Goal: Task Accomplishment & Management: Manage account settings

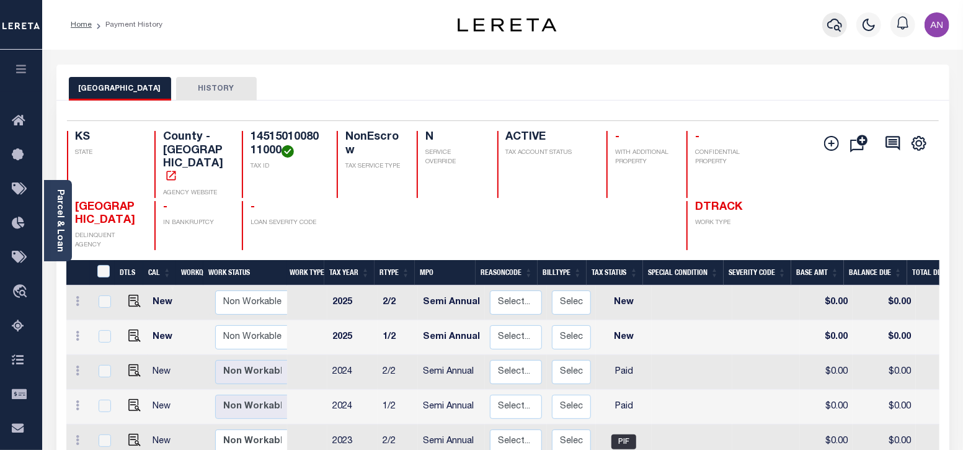
click at [830, 20] on icon "button" at bounding box center [834, 24] width 15 height 15
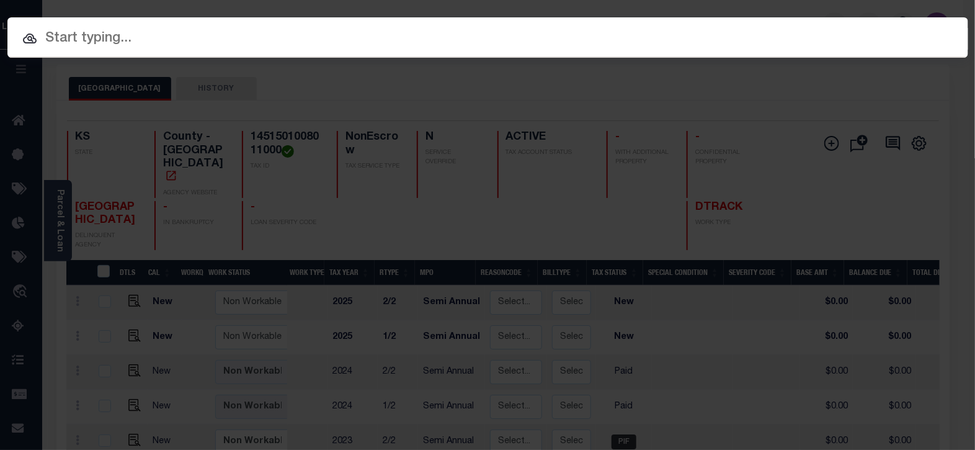
click at [345, 42] on input "text" at bounding box center [487, 39] width 961 height 22
paste input "993238518"
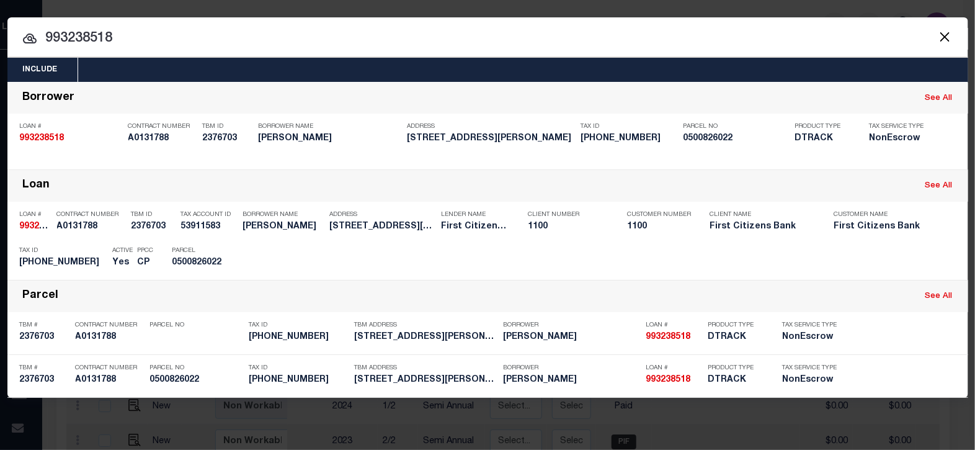
paste input "[PHONE_NUMBER]"
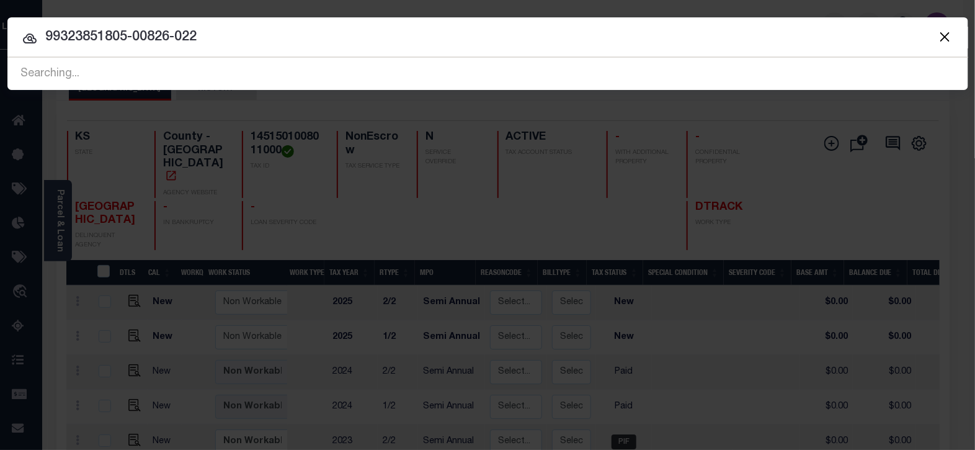
click at [616, 195] on div "Include Loans TBM Customers Borrowers Payments (Lender Non-Disb) Payments (Lend…" at bounding box center [487, 225] width 975 height 450
click at [381, 38] on input "99323851805-00826-022" at bounding box center [487, 38] width 961 height 22
click at [239, 46] on input "99323851805-00826-022" at bounding box center [487, 38] width 961 height 22
drag, startPoint x: 209, startPoint y: 34, endPoint x: 138, endPoint y: 35, distance: 71.3
click at [17, 37] on input "99323851805-00826-022" at bounding box center [487, 38] width 961 height 22
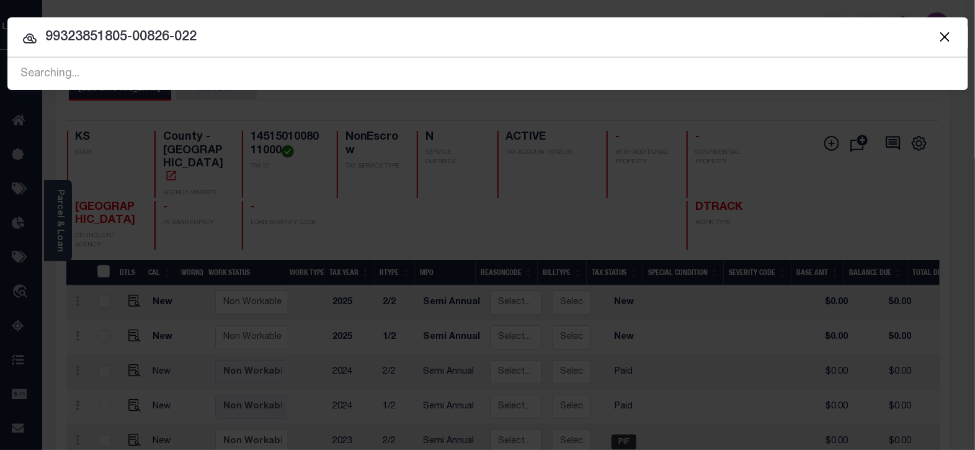
click at [140, 35] on input "99323851805-00826-022" at bounding box center [487, 38] width 961 height 22
drag, startPoint x: 117, startPoint y: 35, endPoint x: 231, endPoint y: 30, distance: 114.2
click at [231, 30] on input "99323851805-00826-022" at bounding box center [487, 38] width 961 height 22
type input "993238518"
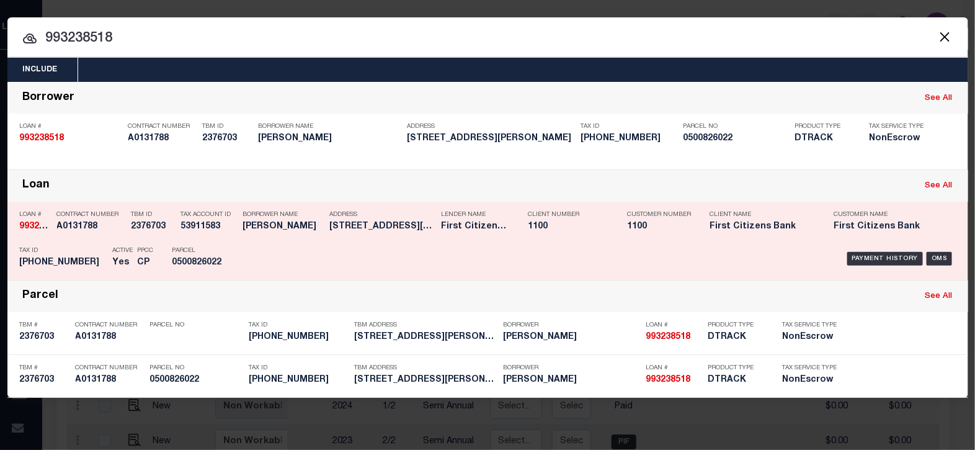
click at [589, 252] on div "Payment History OMS" at bounding box center [601, 259] width 709 height 36
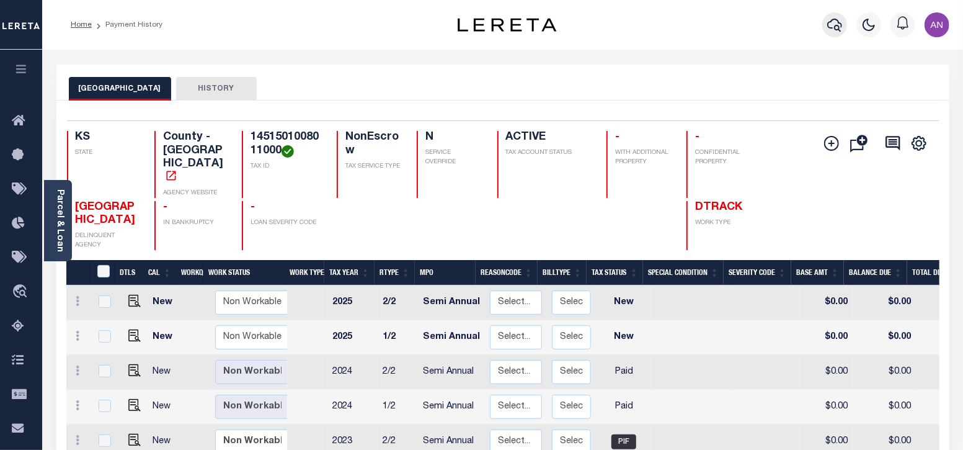
click at [828, 29] on icon "button" at bounding box center [834, 24] width 15 height 15
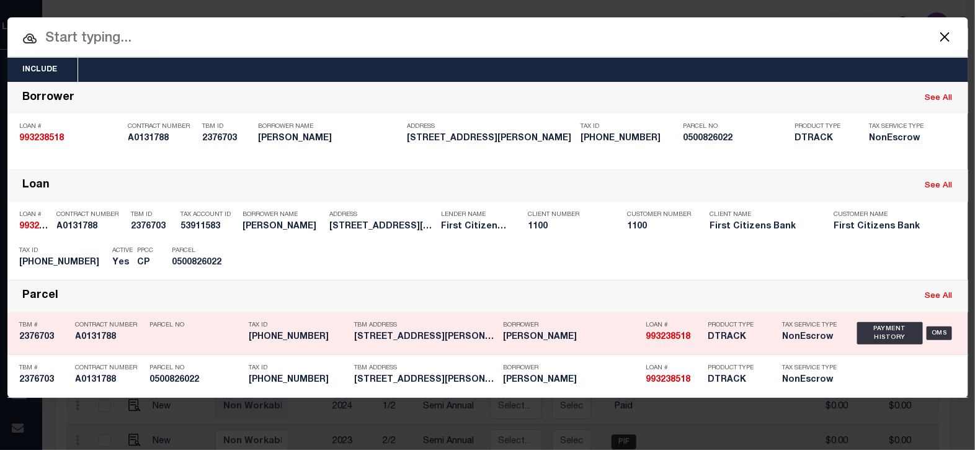
click at [416, 299] on div "Parcel See All" at bounding box center [487, 296] width 961 height 32
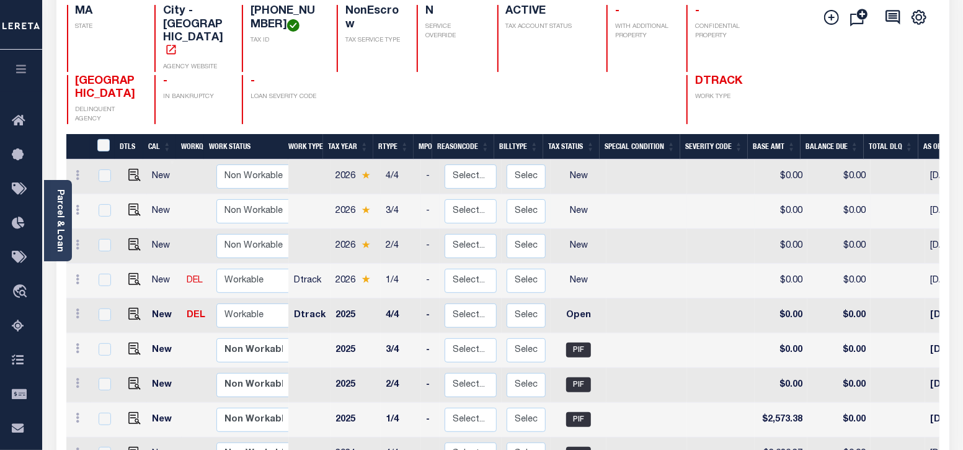
scroll to position [154, 0]
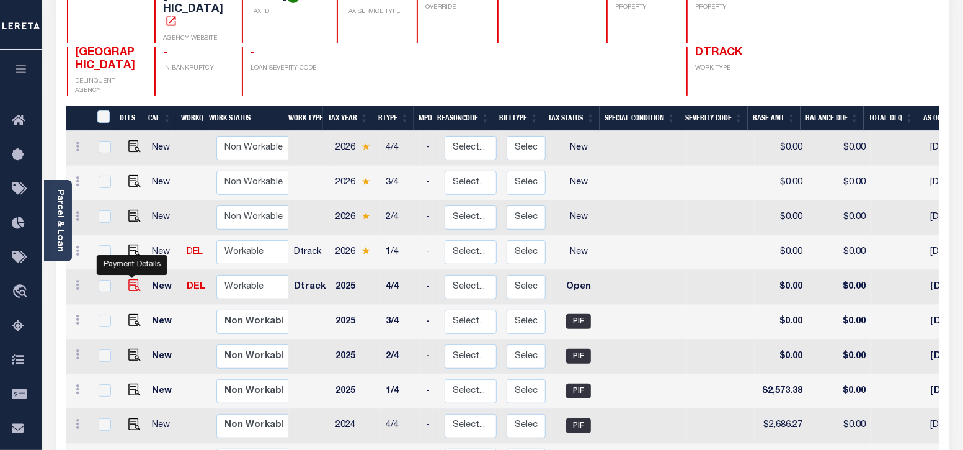
click at [128, 279] on img "" at bounding box center [134, 285] width 12 height 12
checkbox input "true"
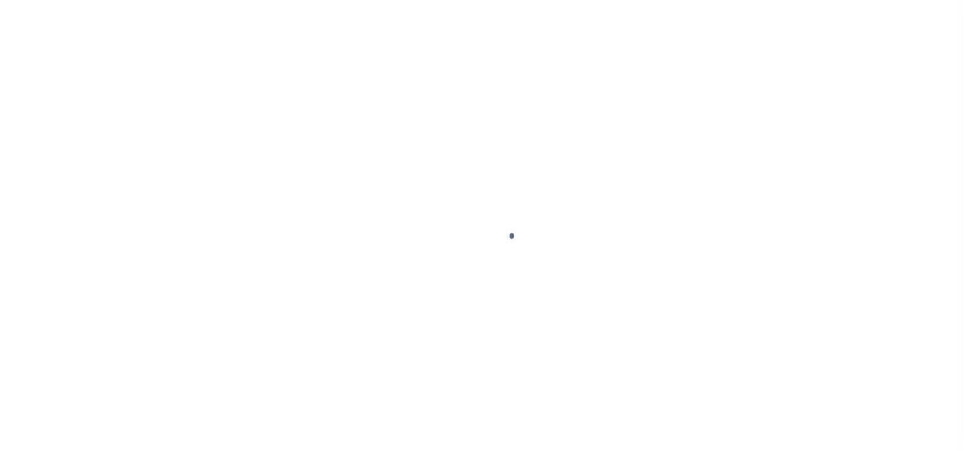
select select "OP2"
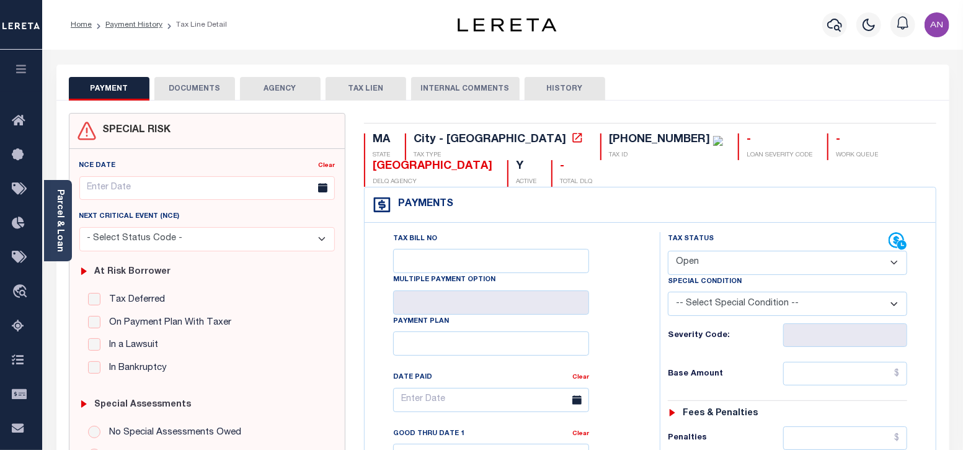
click at [60, 219] on link "Parcel & Loan" at bounding box center [59, 220] width 9 height 63
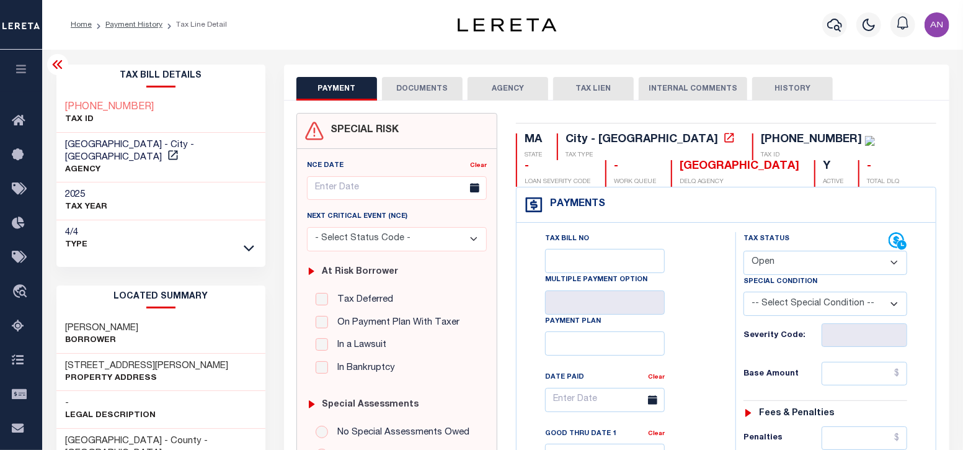
click at [439, 85] on button "DOCUMENTS" at bounding box center [422, 89] width 81 height 24
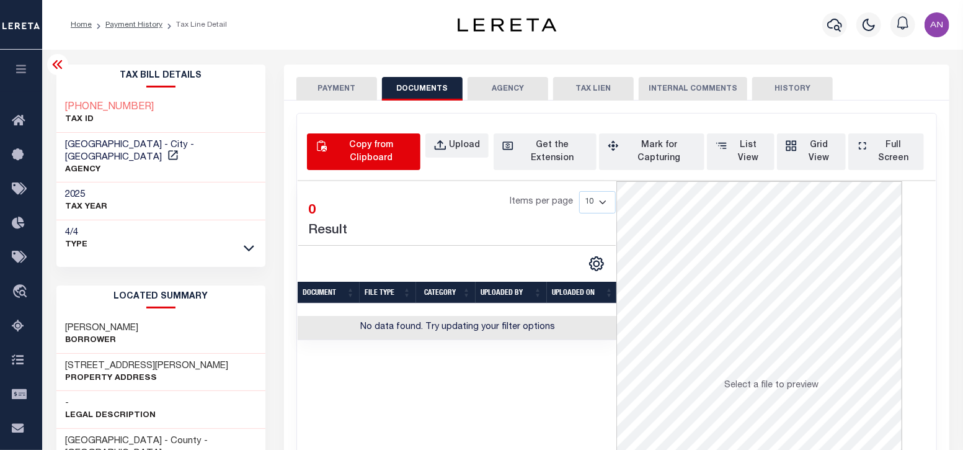
click at [367, 148] on div "Copy from Clipboard" at bounding box center [371, 152] width 82 height 26
select select "POP"
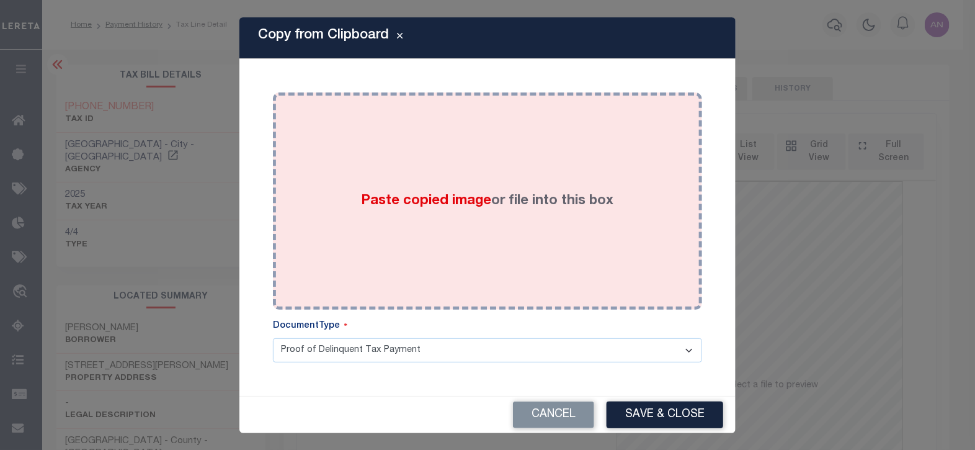
click at [446, 171] on div "Paste copied image or file into this box" at bounding box center [487, 201] width 411 height 198
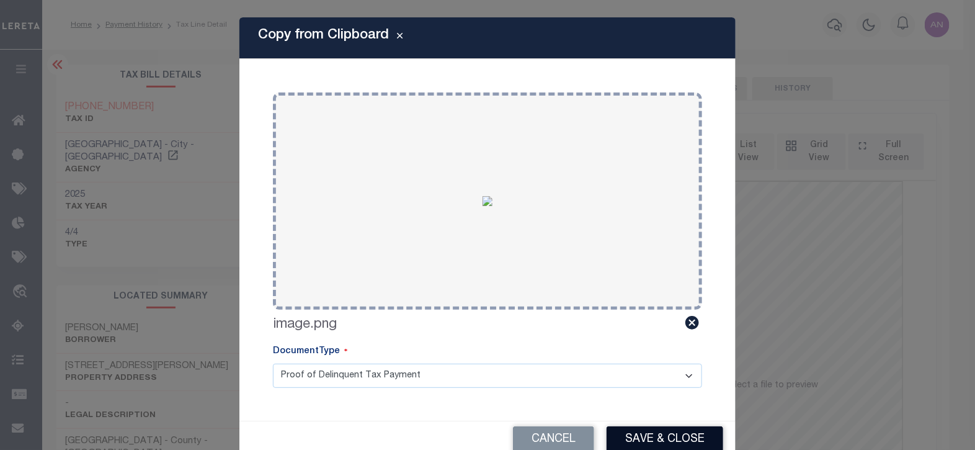
click at [638, 429] on button "Save & Close" at bounding box center [665, 439] width 117 height 27
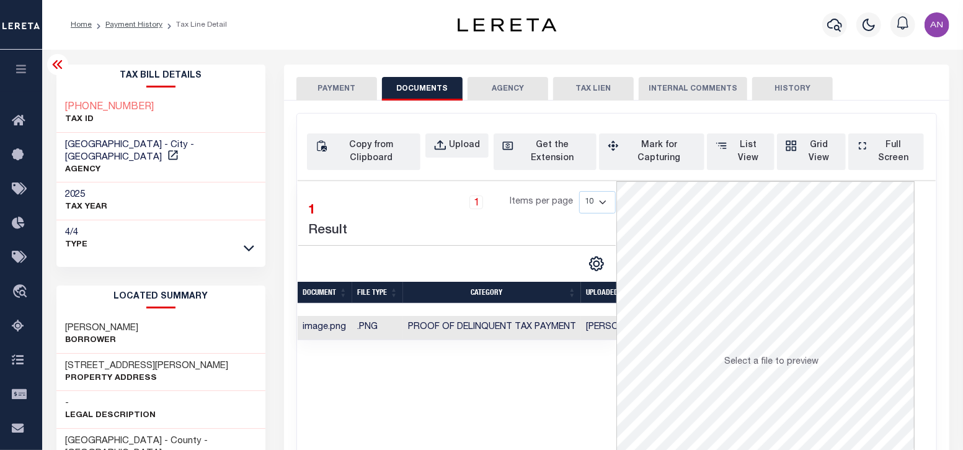
click at [340, 89] on button "PAYMENT" at bounding box center [336, 89] width 81 height 24
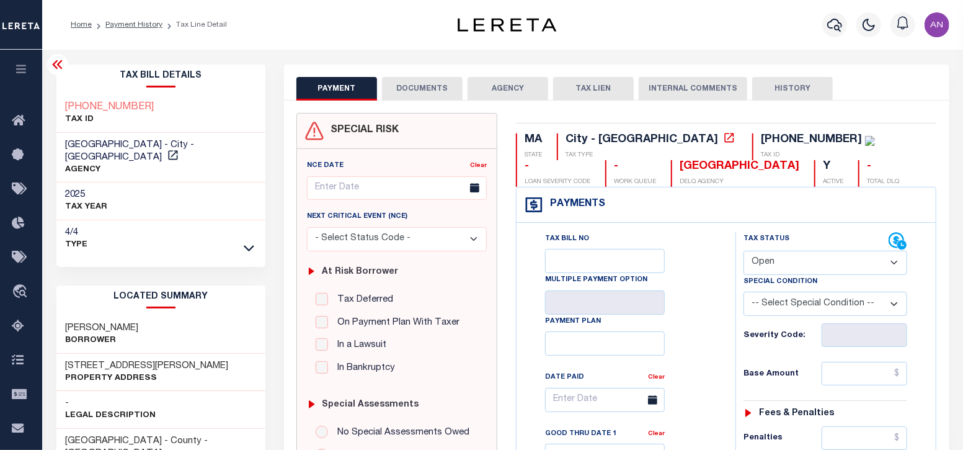
click at [777, 264] on select "- Select Status Code - Open Due/Unpaid Paid Incomplete No Tax Due Internal Refu…" at bounding box center [826, 263] width 164 height 24
select select "PYD"
click at [744, 251] on select "- Select Status Code - Open Due/Unpaid Paid Incomplete No Tax Due Internal Refu…" at bounding box center [826, 263] width 164 height 24
type input "[DATE]"
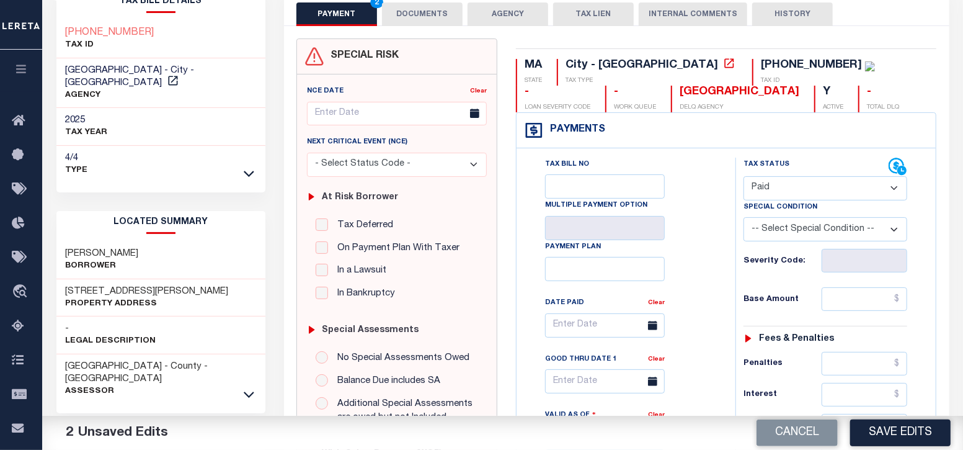
scroll to position [77, 0]
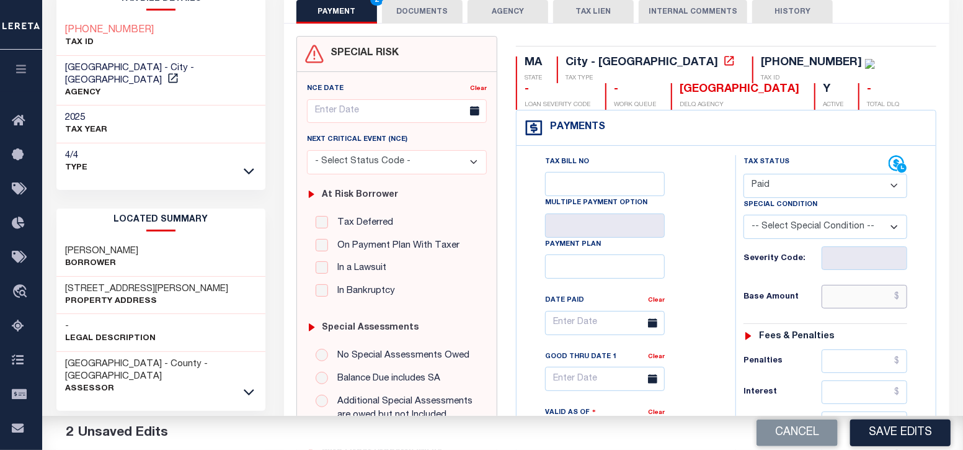
click at [835, 295] on input "text" at bounding box center [865, 297] width 86 height 24
type input "$0.00"
click at [715, 330] on div "Tax Bill No Multiple Payment Option Payment Plan Clear" at bounding box center [623, 329] width 188 height 348
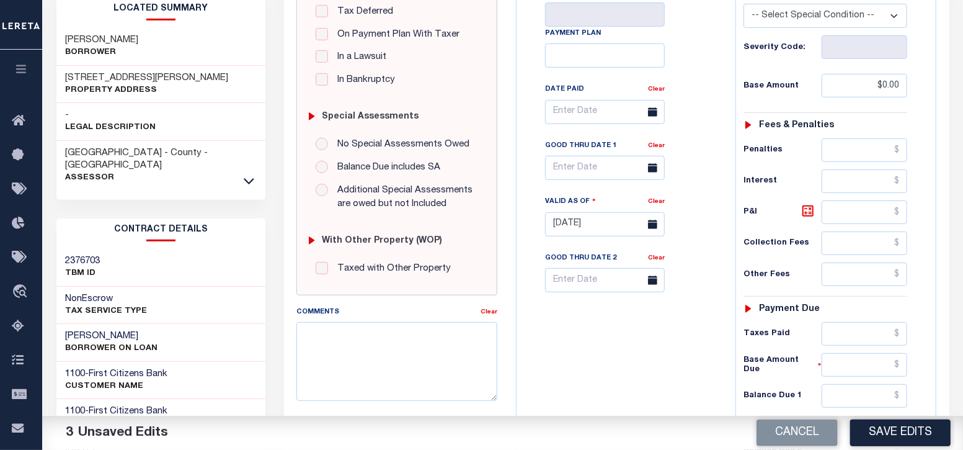
scroll to position [309, 0]
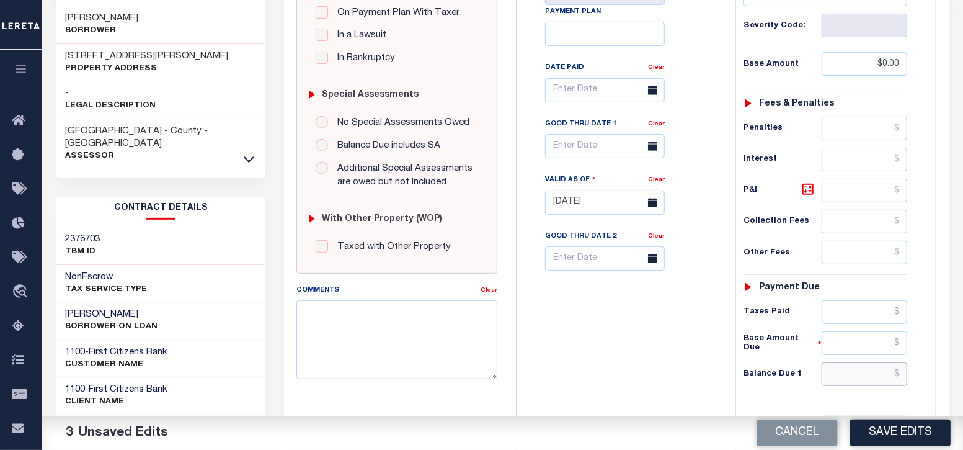
click at [843, 375] on input "text" at bounding box center [865, 374] width 86 height 24
click at [708, 396] on div "Tax Bill No Multiple Payment Option Payment Plan Clear" at bounding box center [623, 196] width 207 height 548
type input "$0.00"
click at [888, 430] on button "Save Edits" at bounding box center [900, 432] width 100 height 27
checkbox input "false"
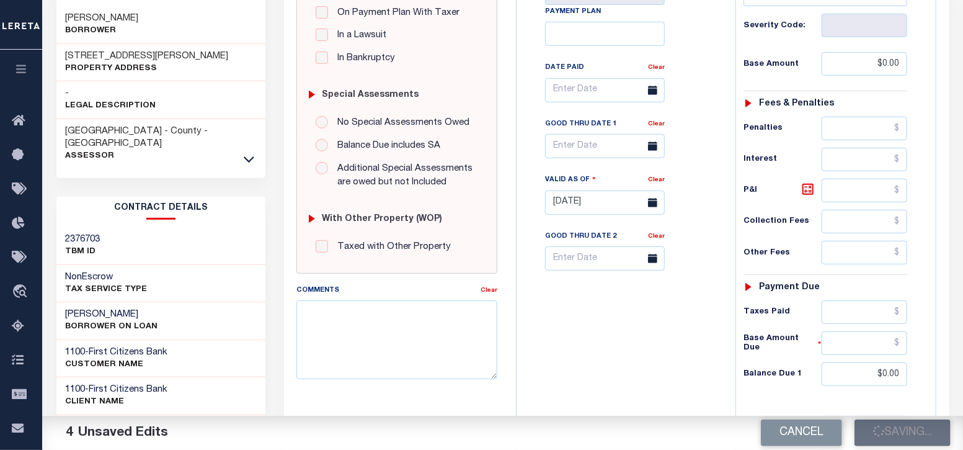
type input "$0"
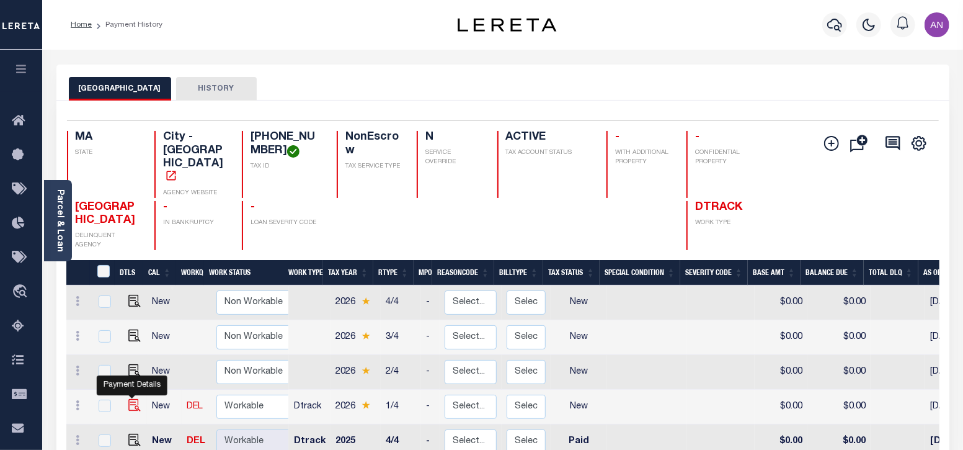
click at [133, 399] on img "" at bounding box center [134, 405] width 12 height 12
checkbox input "true"
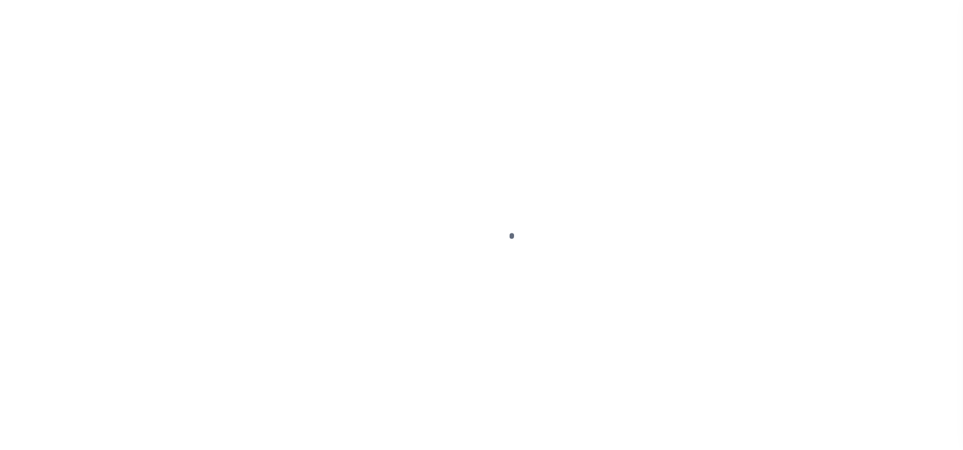
select select "NW2"
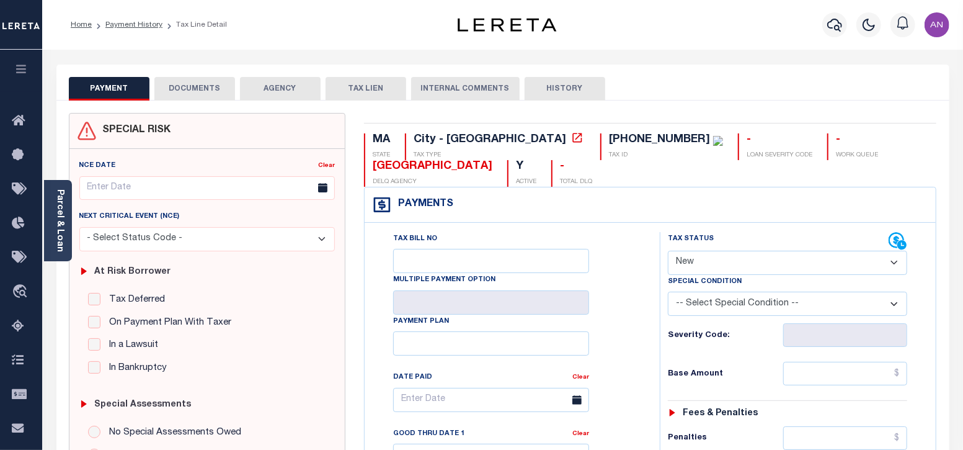
click at [196, 88] on button "DOCUMENTS" at bounding box center [194, 89] width 81 height 24
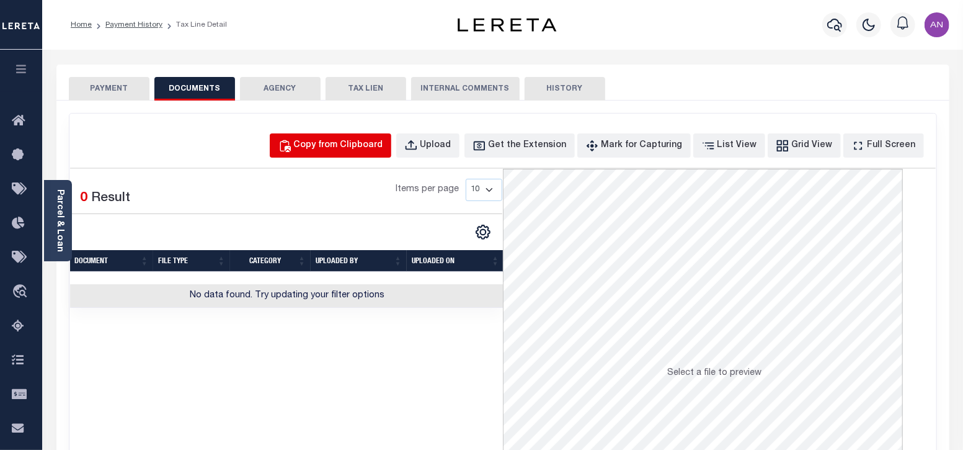
click at [346, 147] on div "Copy from Clipboard" at bounding box center [338, 146] width 89 height 14
select select "POP"
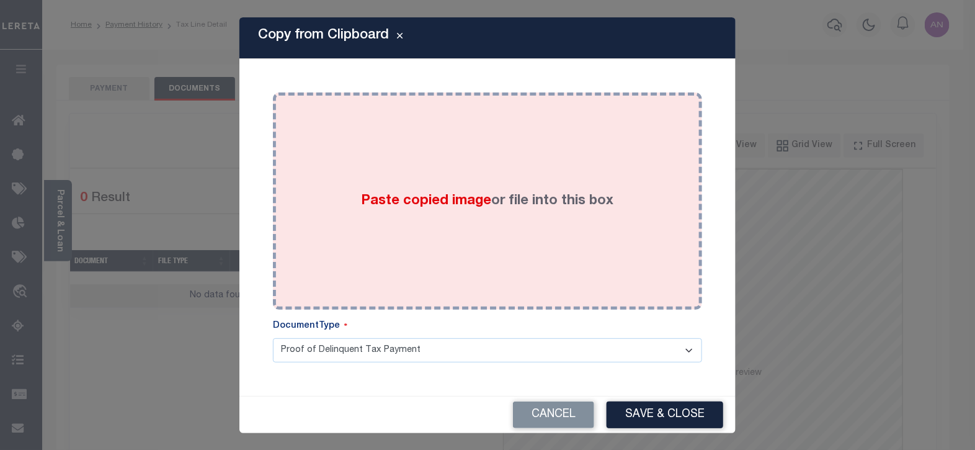
click at [373, 143] on div "Paste copied image or file into this box" at bounding box center [487, 201] width 411 height 198
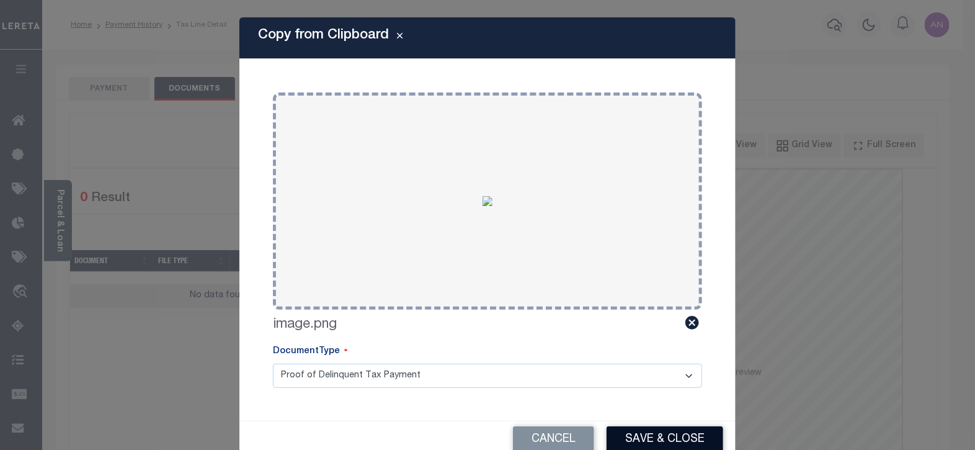
click at [631, 426] on button "Save & Close" at bounding box center [665, 439] width 117 height 27
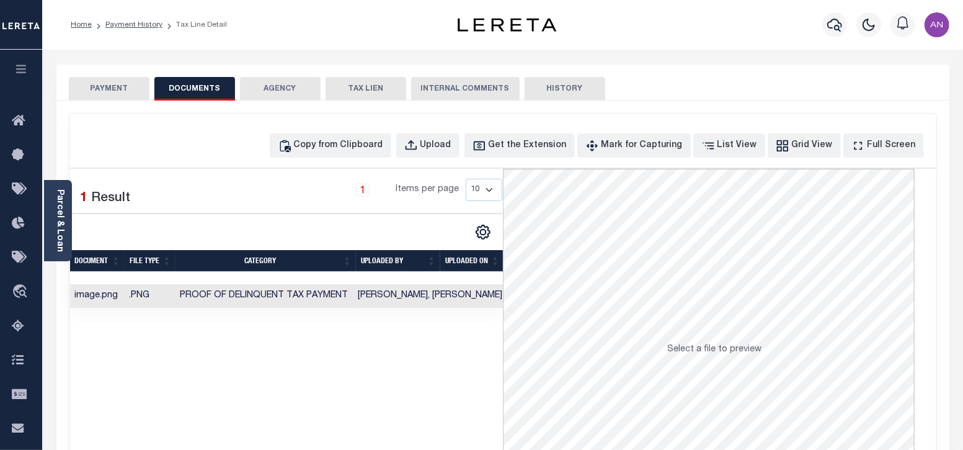
click at [108, 84] on button "PAYMENT" at bounding box center [109, 89] width 81 height 24
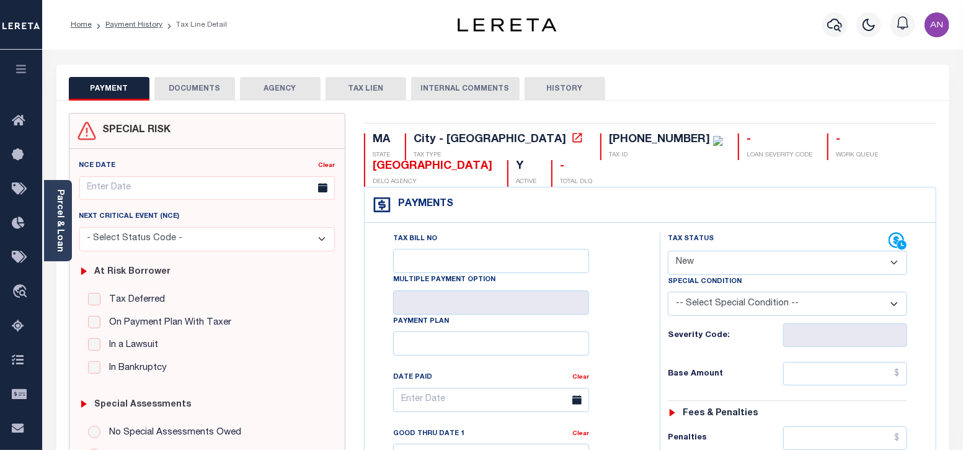
click at [747, 265] on select "- Select Status Code - Open Due/Unpaid Paid Incomplete No Tax Due Internal Refu…" at bounding box center [788, 263] width 240 height 24
select select "PYD"
click at [668, 251] on select "- Select Status Code - Open Due/Unpaid Paid Incomplete No Tax Due Internal Refu…" at bounding box center [788, 263] width 240 height 24
type input "08/28/2025"
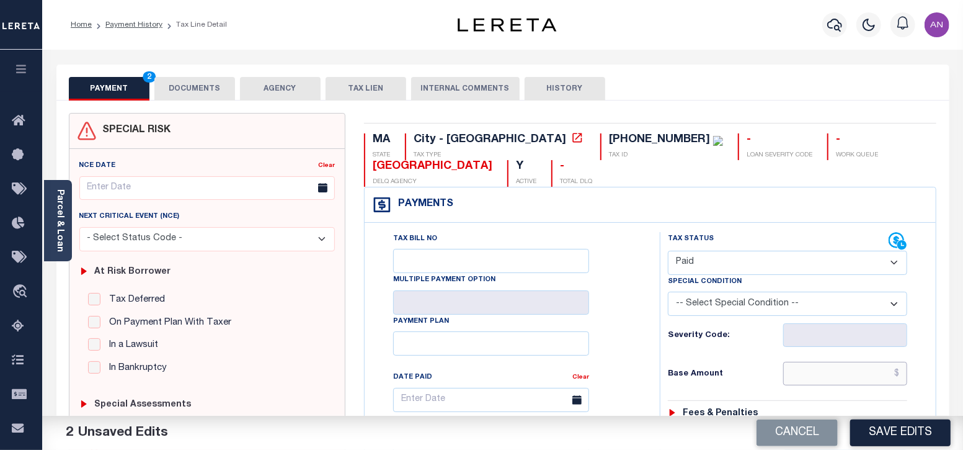
click at [816, 381] on input "text" at bounding box center [845, 374] width 124 height 24
type input "$0.00"
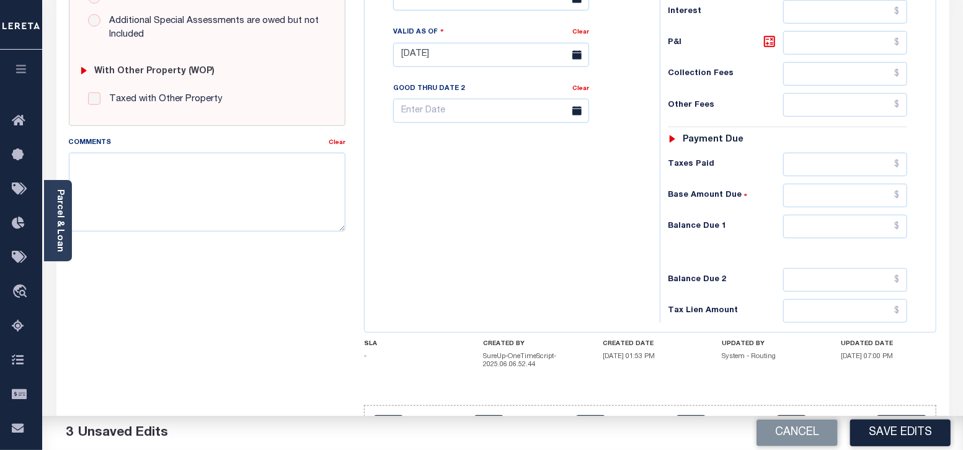
scroll to position [465, 0]
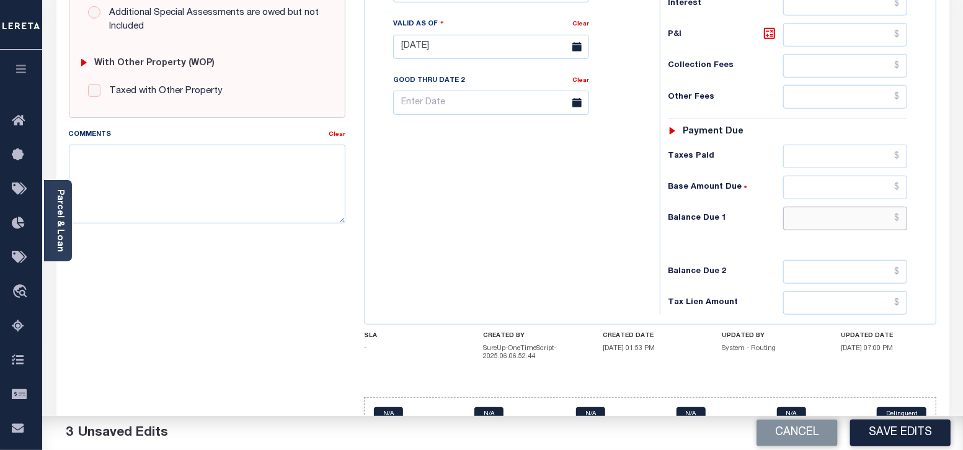
click at [837, 217] on input "text" at bounding box center [845, 219] width 124 height 24
click at [521, 205] on div "Tax Bill No Multiple Payment Option Payment Plan Clear" at bounding box center [509, 41] width 283 height 548
type input "$0.00"
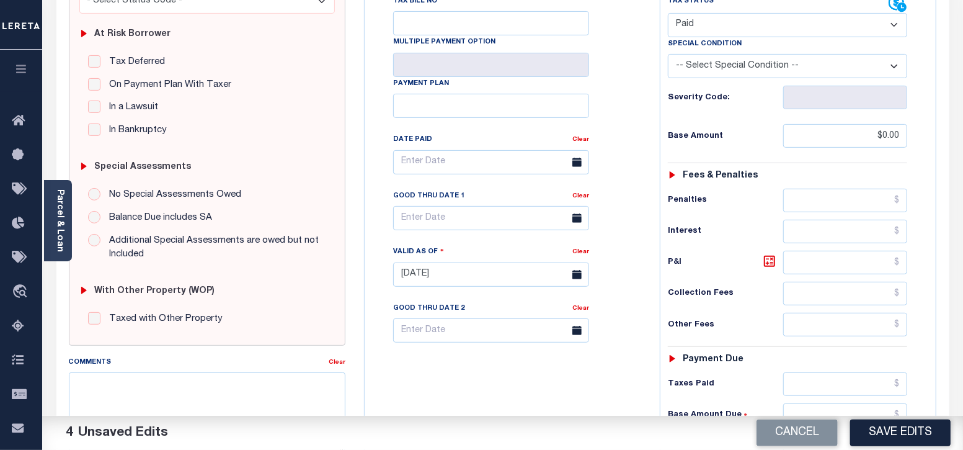
scroll to position [233, 0]
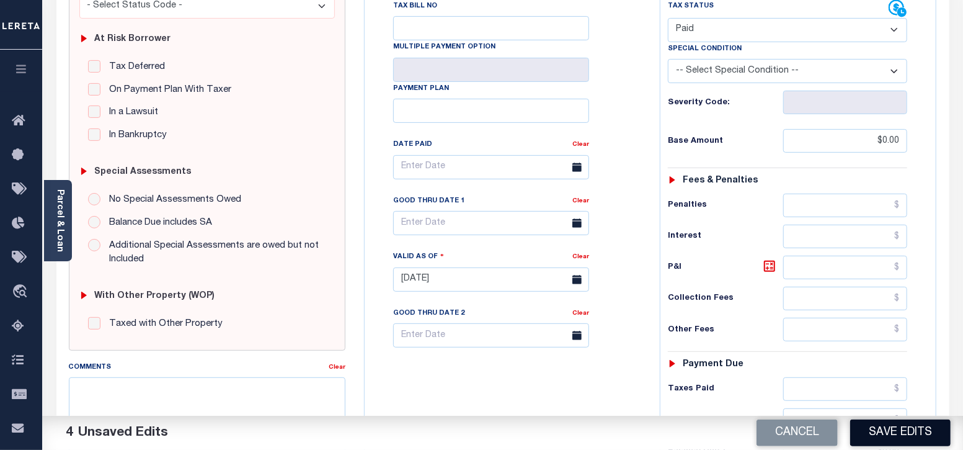
click at [905, 445] on button "Save Edits" at bounding box center [900, 432] width 100 height 27
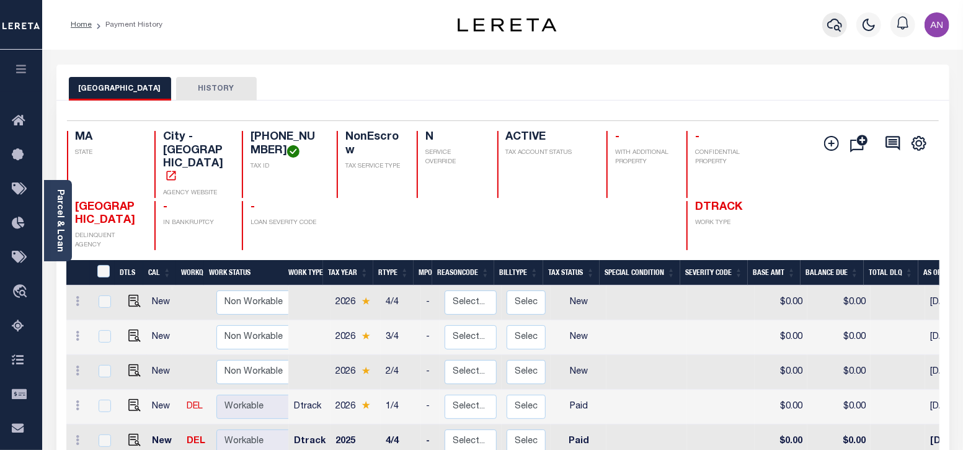
click at [834, 22] on icon "button" at bounding box center [834, 24] width 15 height 15
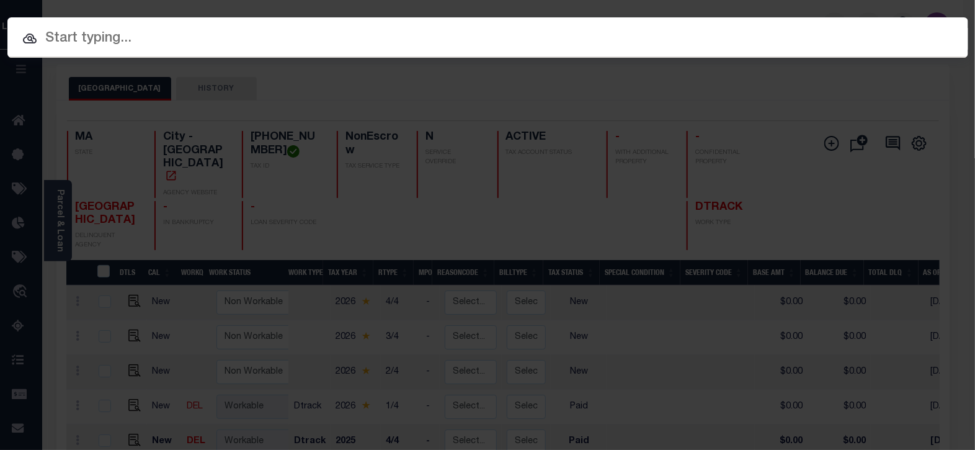
paste input "993237966"
type input "993237966"
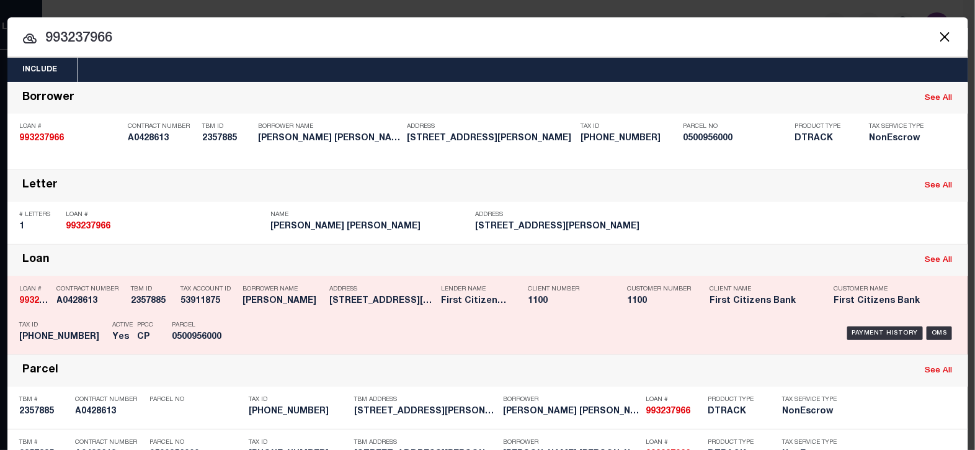
click at [879, 330] on div "Payment History" at bounding box center [885, 333] width 76 height 14
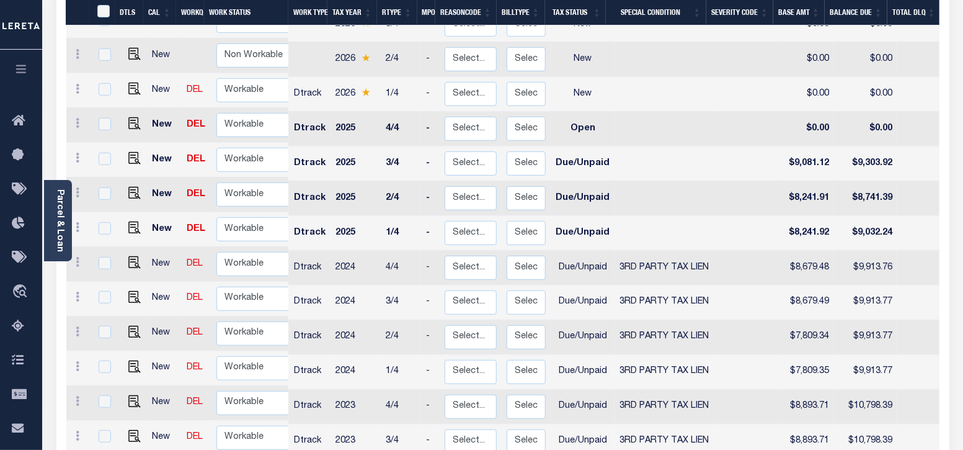
scroll to position [309, 0]
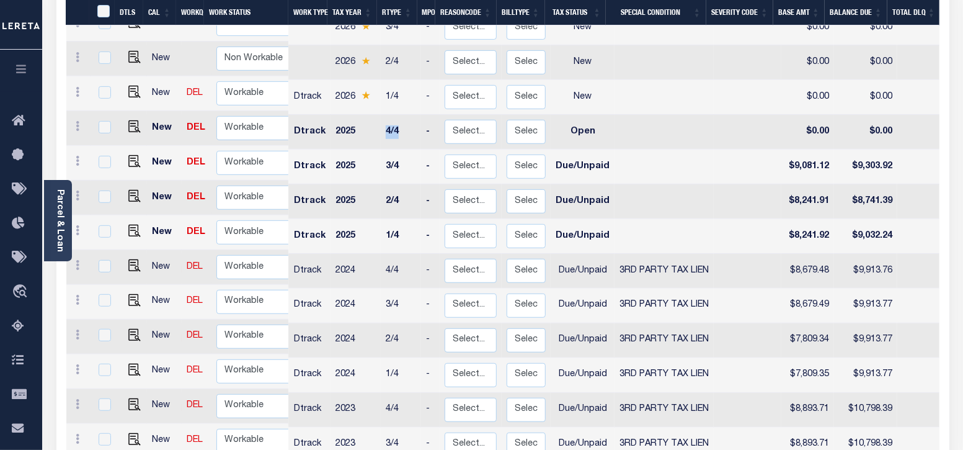
drag, startPoint x: 399, startPoint y: 102, endPoint x: 367, endPoint y: 104, distance: 32.3
click at [367, 115] on tr "New DEL Non Workable Workable Dtrack 2025 4/4 - Select... Payment Reversal Taxa…" at bounding box center [682, 132] width 1233 height 35
drag, startPoint x: 351, startPoint y: 69, endPoint x: 309, endPoint y: 69, distance: 42.2
click at [309, 80] on tr "New DEL Non Workable Workable Dtrack 2026 1/4 - Select... Payment Reversal Taxa…" at bounding box center [682, 97] width 1233 height 35
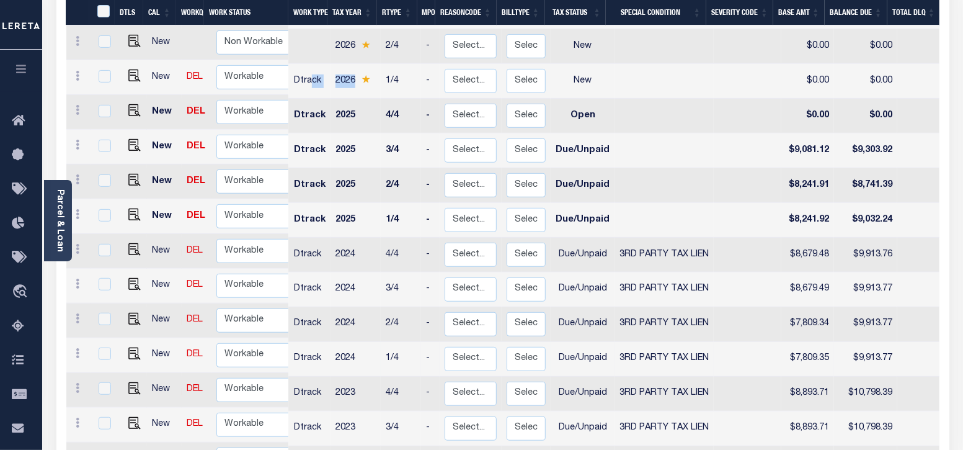
scroll to position [465, 0]
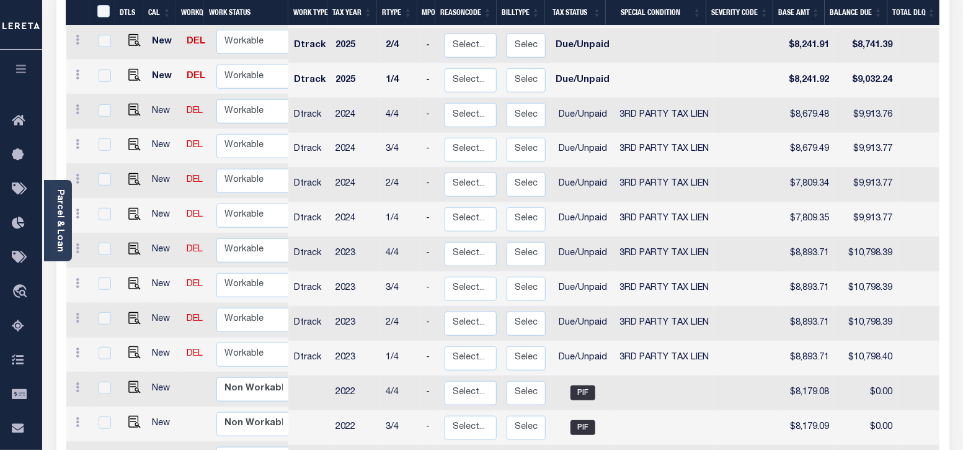
click at [133, 346] on img at bounding box center [134, 352] width 12 height 12
checkbox input "true"
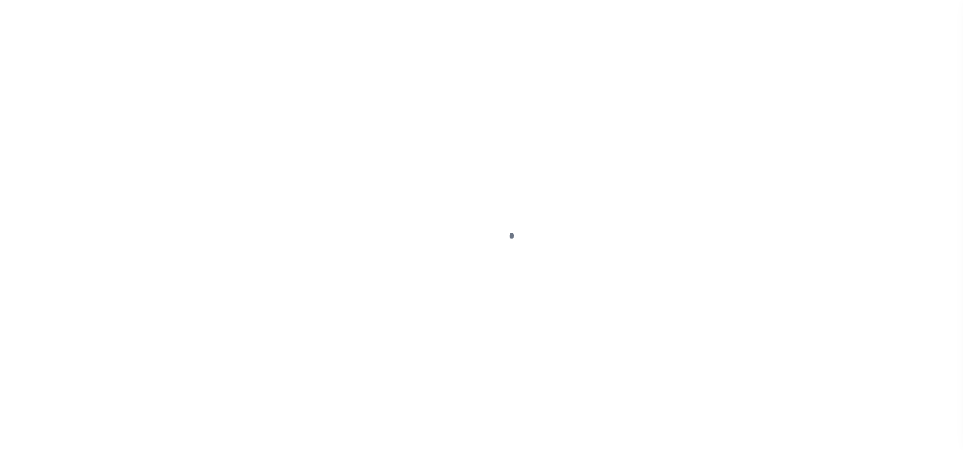
select select "DUE"
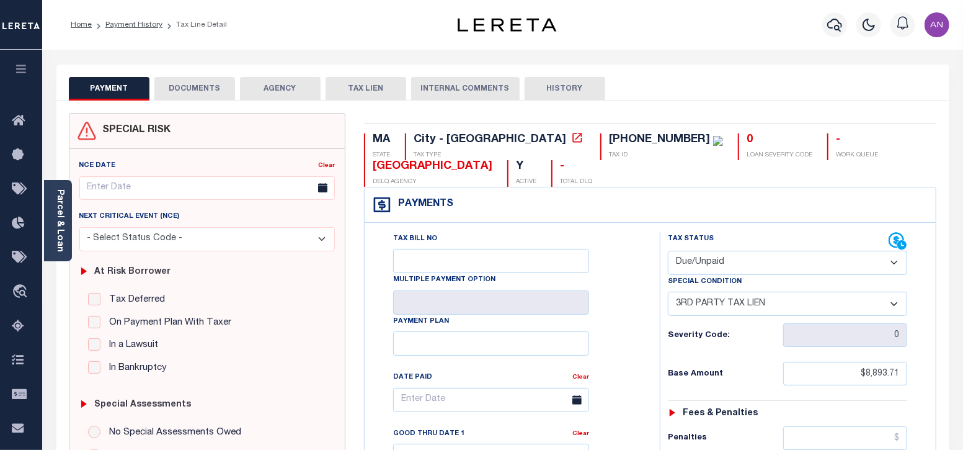
click at [215, 94] on button "DOCUMENTS" at bounding box center [194, 89] width 81 height 24
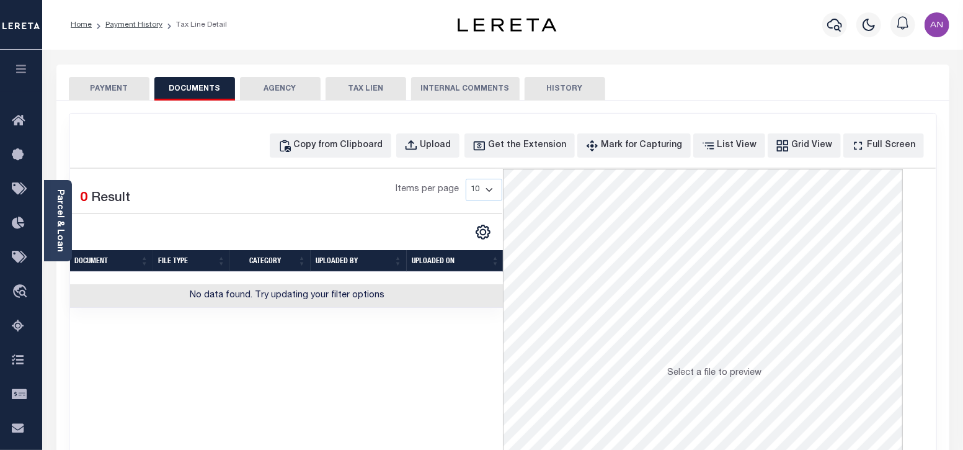
click at [174, 89] on button "DOCUMENTS" at bounding box center [194, 89] width 81 height 24
click at [132, 89] on button "PAYMENT" at bounding box center [109, 89] width 81 height 24
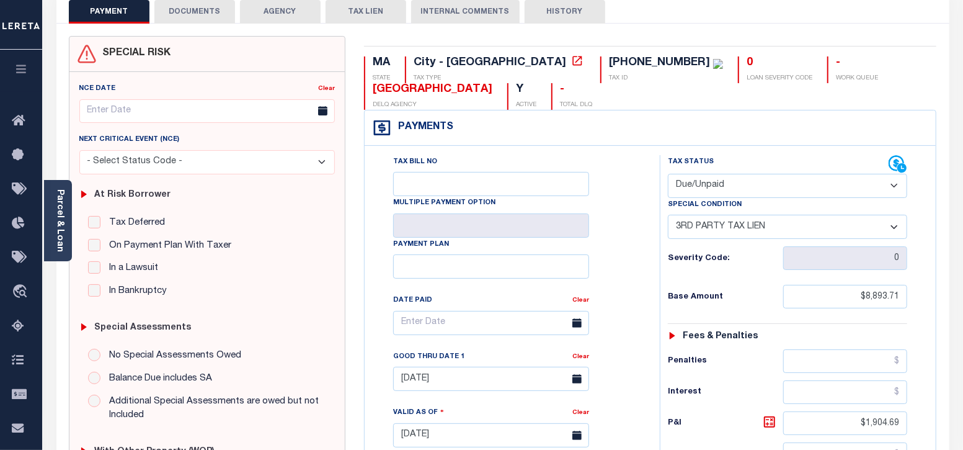
scroll to position [154, 0]
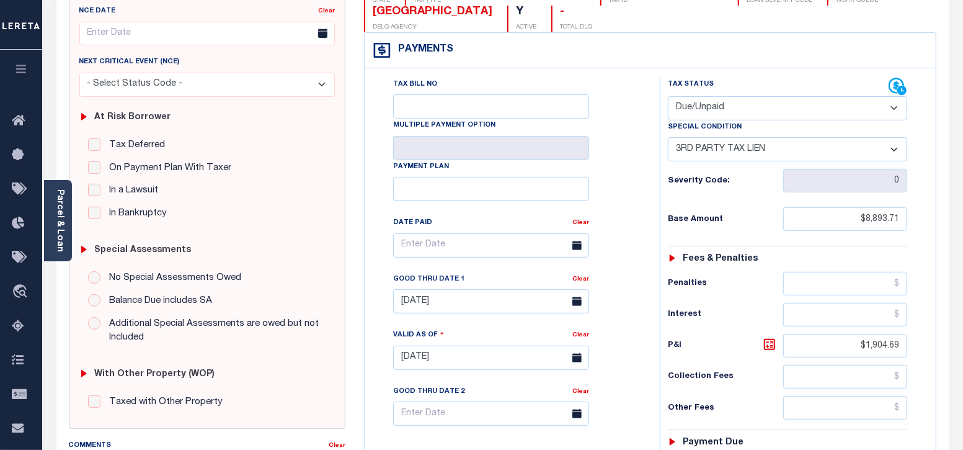
click at [743, 154] on select "-- Select Special Condition -- 3RD PARTY TAX LIEN AGENCY TAX LIEN (A.K.A Inside…" at bounding box center [788, 149] width 240 height 24
select select "0"
click at [668, 137] on select "-- Select Special Condition -- 3RD PARTY TAX LIEN AGENCY TAX LIEN (A.K.A Inside…" at bounding box center [788, 149] width 240 height 24
type input "[DATE]"
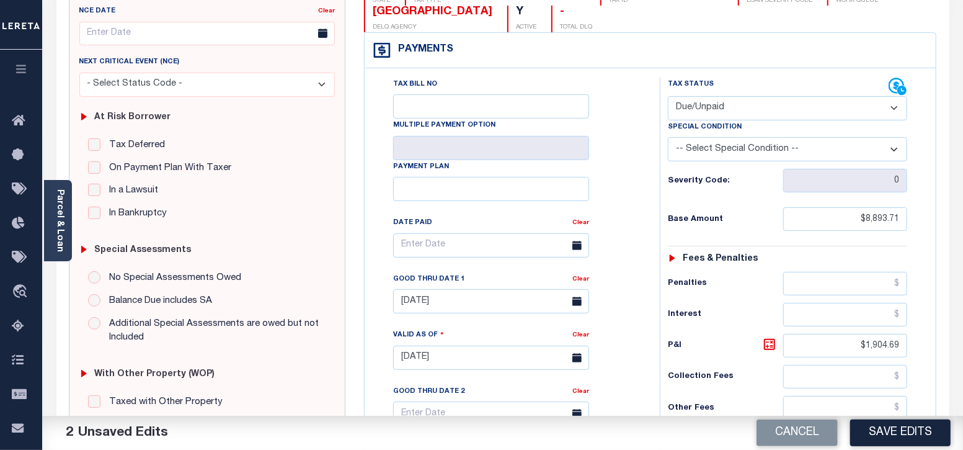
click at [731, 117] on select "- Select Status Code - Open Due/Unpaid Paid Incomplete No Tax Due Internal Refu…" at bounding box center [788, 108] width 240 height 24
select select "PYD"
click at [668, 96] on select "- Select Status Code - Open Due/Unpaid Paid Incomplete No Tax Due Internal Refu…" at bounding box center [788, 108] width 240 height 24
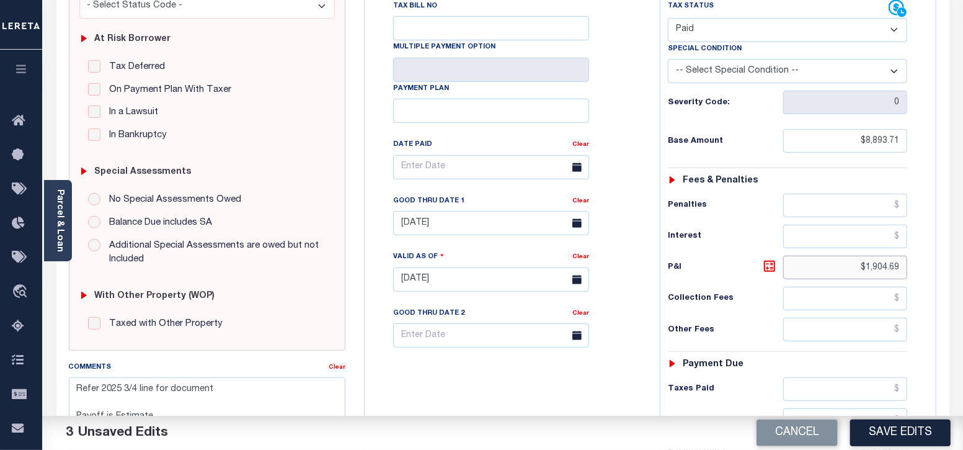
drag, startPoint x: 865, startPoint y: 262, endPoint x: 941, endPoint y: 273, distance: 77.0
click at [941, 273] on div "MA STATE City - MA TAX TYPE 05-00956-000 TAX ID 0 LOAN SEVERITY CODE - WORK QUE…" at bounding box center [650, 279] width 591 height 799
click at [736, 291] on div "Collection Fees" at bounding box center [788, 299] width 240 height 24
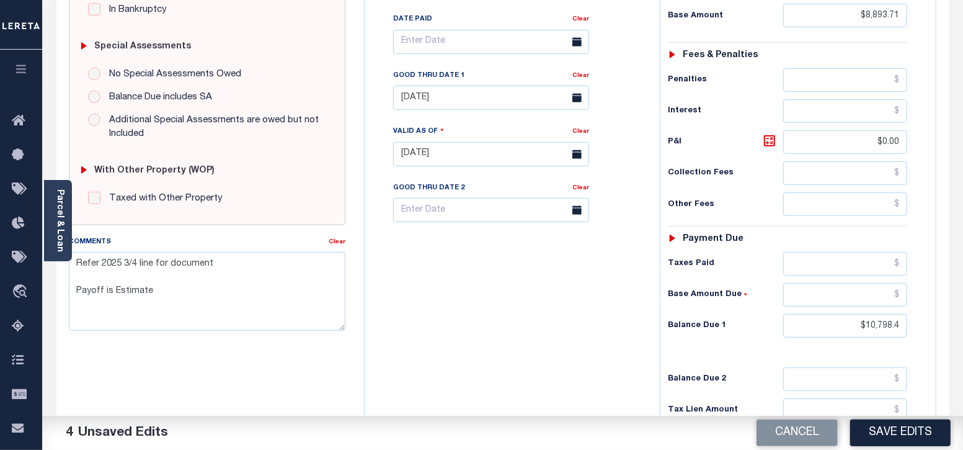
scroll to position [388, 0]
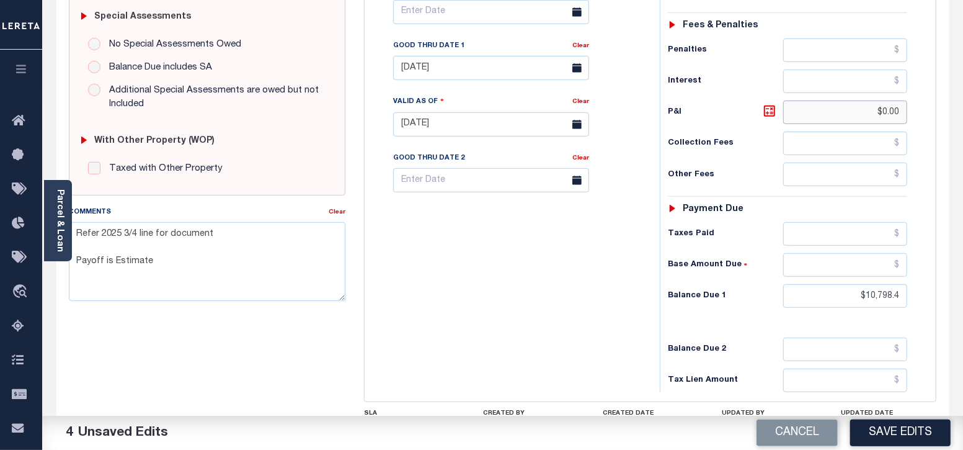
click at [911, 105] on div "Tax Status Status - Select Status Code -" at bounding box center [792, 118] width 264 height 548
type input "$"
drag, startPoint x: 896, startPoint y: 113, endPoint x: 814, endPoint y: 166, distance: 97.9
click at [919, 113] on div "Tax Status Status - Select Status Code -" at bounding box center [792, 118] width 264 height 548
click at [757, 162] on div "Other Fees" at bounding box center [788, 174] width 240 height 24
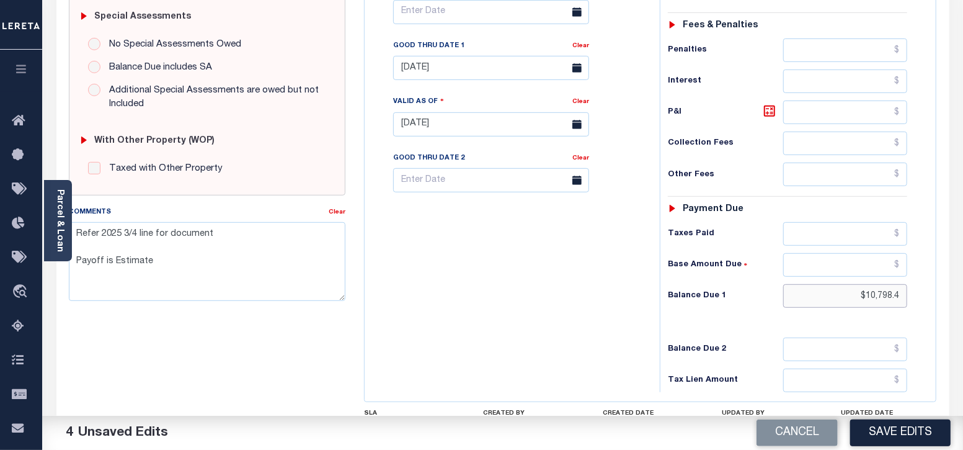
drag, startPoint x: 865, startPoint y: 297, endPoint x: 923, endPoint y: 296, distance: 58.9
click at [923, 296] on div "Tax Status Status - Select Status Code -" at bounding box center [792, 118] width 264 height 548
type input "$0.00"
click at [745, 328] on div "Tax Status Status - Select Status Code -" at bounding box center [792, 118] width 264 height 548
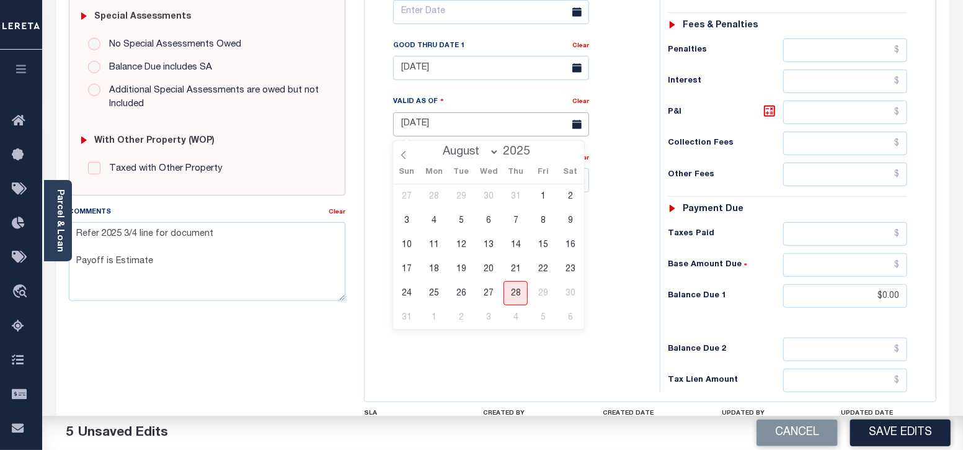
click at [494, 122] on input "[DATE]" at bounding box center [491, 124] width 196 height 24
click at [474, 79] on body "Home Payment History Tax Line Detail" at bounding box center [481, 80] width 963 height 937
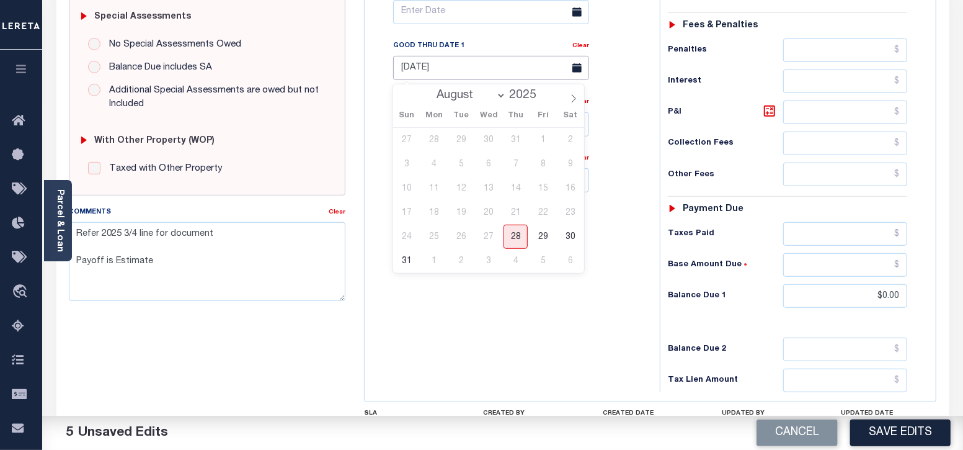
click at [518, 73] on input "04/08/2025" at bounding box center [491, 68] width 196 height 24
click at [466, 69] on input "04/08/2025" at bounding box center [491, 68] width 196 height 24
drag, startPoint x: 457, startPoint y: 69, endPoint x: 403, endPoint y: 69, distance: 54.0
click at [403, 69] on input "04/08/2025" at bounding box center [491, 68] width 196 height 24
click at [465, 69] on input "04/08/2025" at bounding box center [491, 68] width 196 height 24
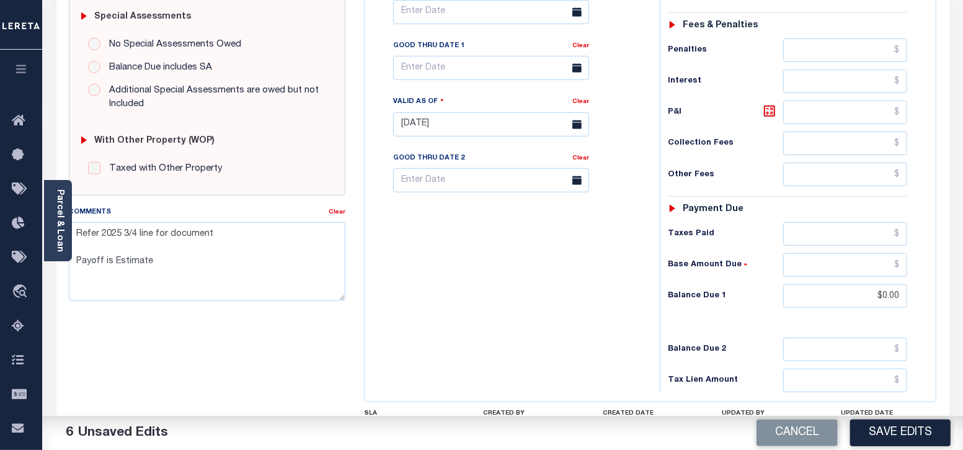
click at [481, 339] on div "Tax Bill No Multiple Payment Option Payment Plan Clear" at bounding box center [509, 118] width 283 height 548
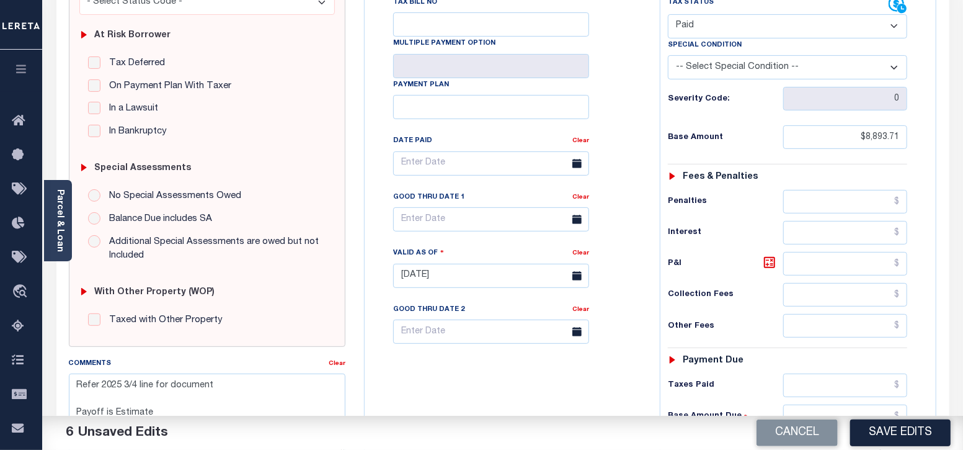
scroll to position [0, 0]
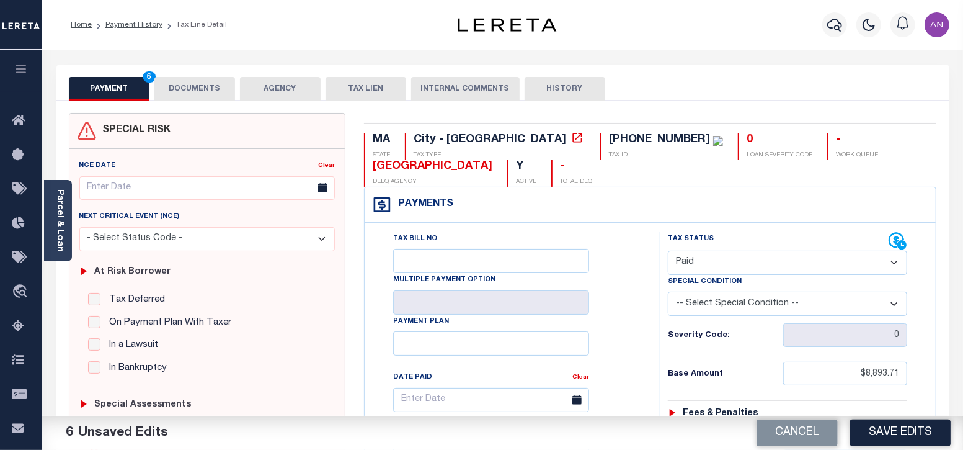
click at [185, 96] on button "DOCUMENTS" at bounding box center [194, 89] width 81 height 24
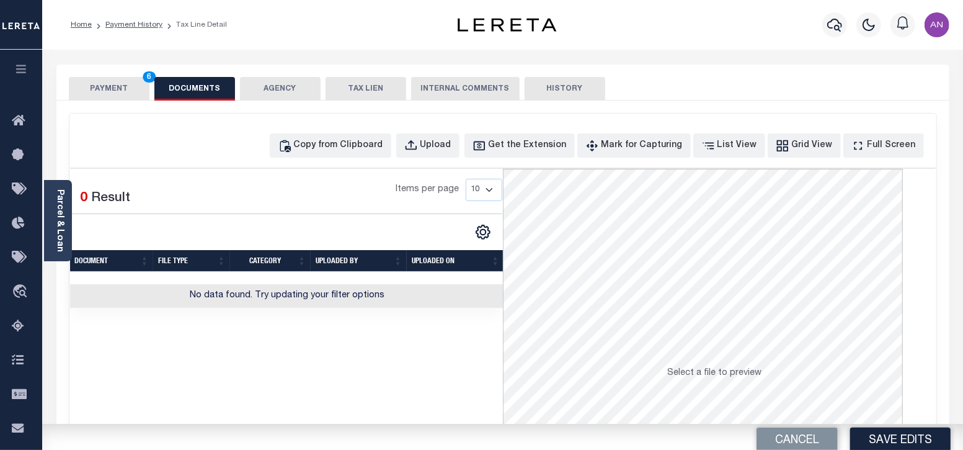
click at [211, 88] on button "DOCUMENTS" at bounding box center [194, 89] width 81 height 24
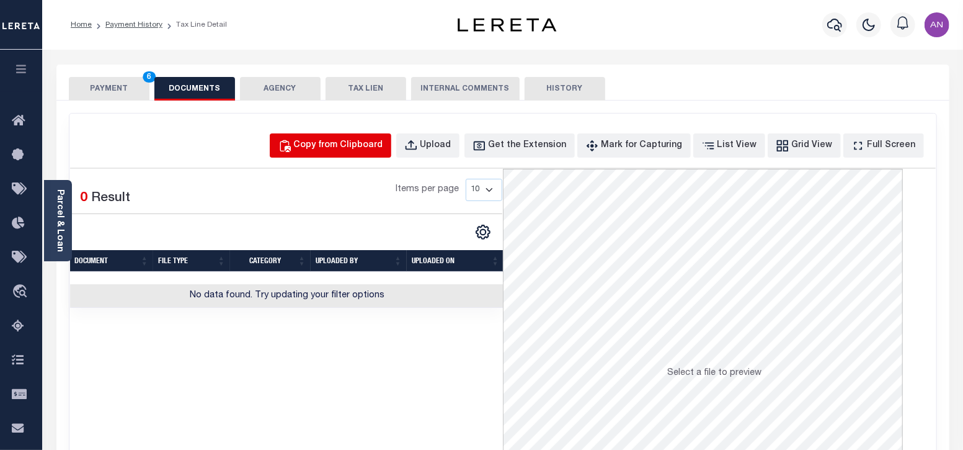
click at [346, 149] on div "Copy from Clipboard" at bounding box center [338, 146] width 89 height 14
select select "POP"
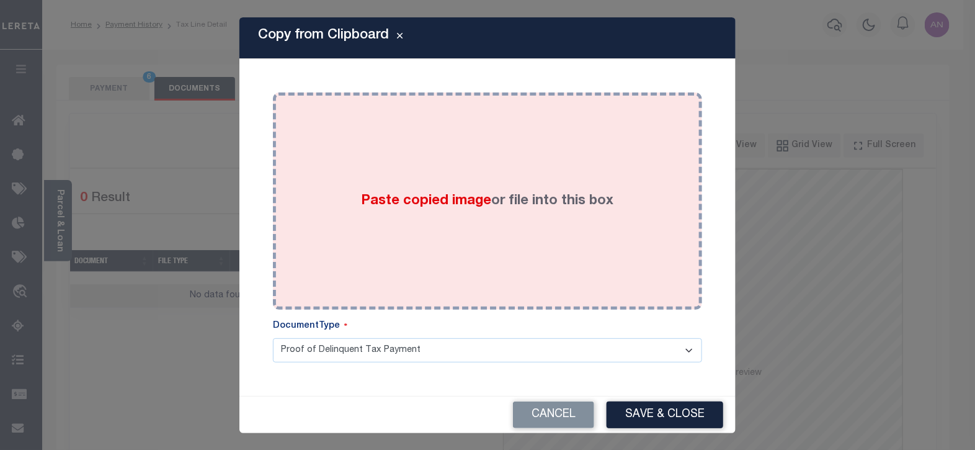
click at [474, 167] on div "Paste copied image or file into this box" at bounding box center [487, 201] width 411 height 198
click at [486, 221] on div "Paste copied image or file into this box" at bounding box center [487, 201] width 411 height 198
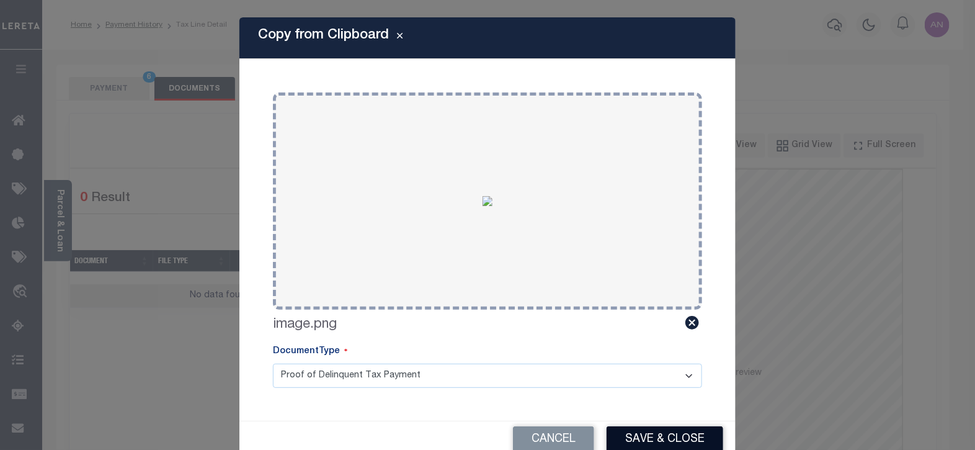
click at [636, 434] on button "Save & Close" at bounding box center [665, 439] width 117 height 27
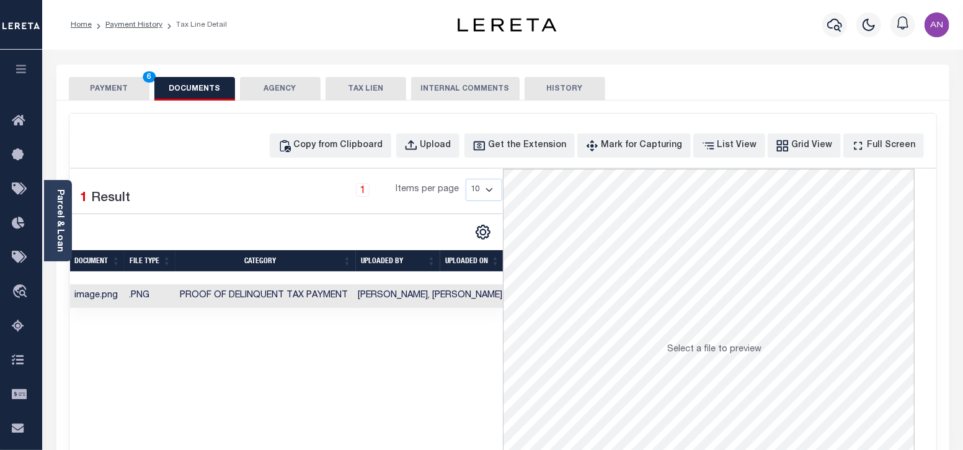
click at [96, 95] on button "PAYMENT 6" at bounding box center [109, 89] width 81 height 24
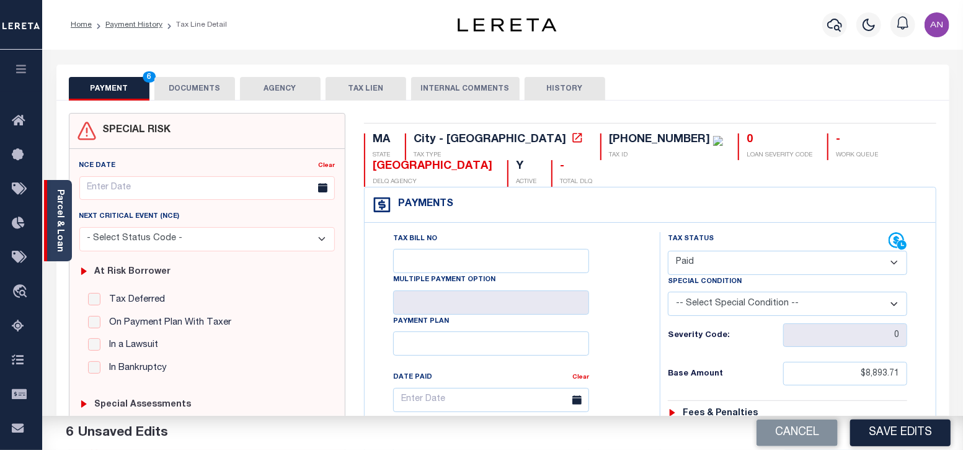
click at [60, 215] on link "Parcel & Loan" at bounding box center [59, 220] width 9 height 63
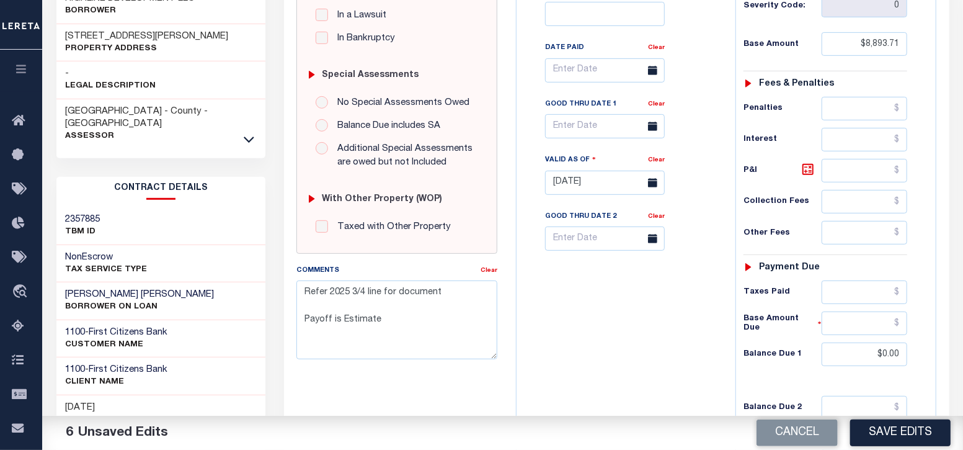
scroll to position [483, 0]
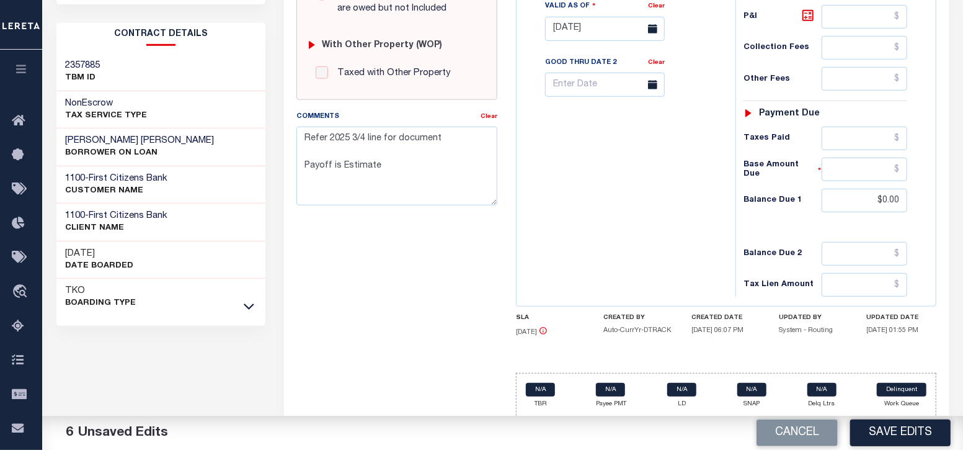
click at [873, 435] on button "Save Edits" at bounding box center [900, 432] width 100 height 27
checkbox input "false"
type textarea "Refer 2025 3/4 line for document Payoff is Estimate"
type input "$8,893.71"
type input "$0"
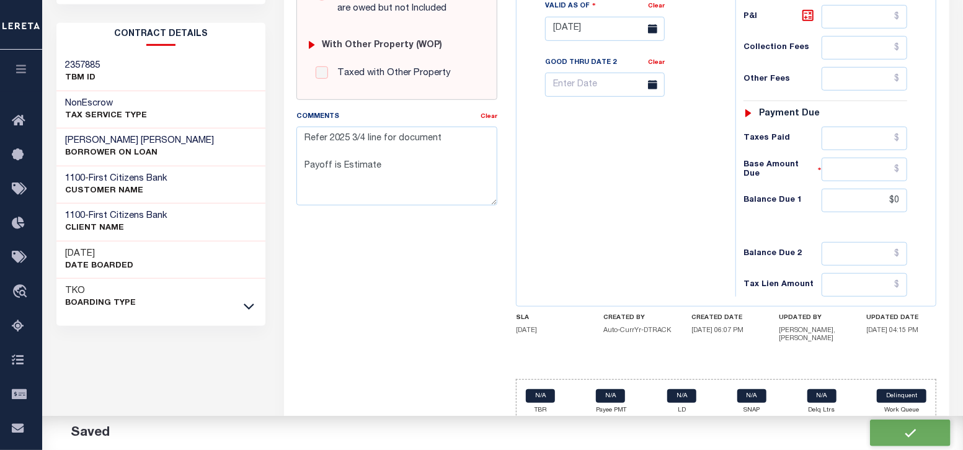
scroll to position [482, 0]
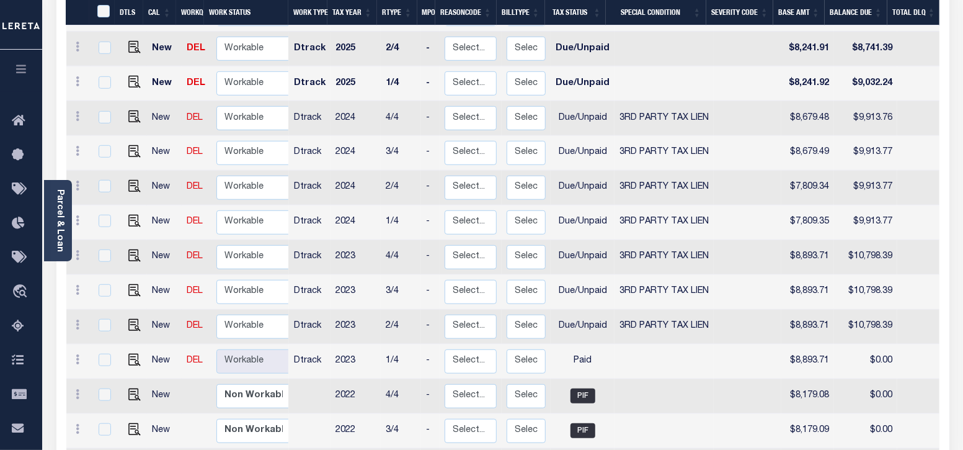
scroll to position [465, 0]
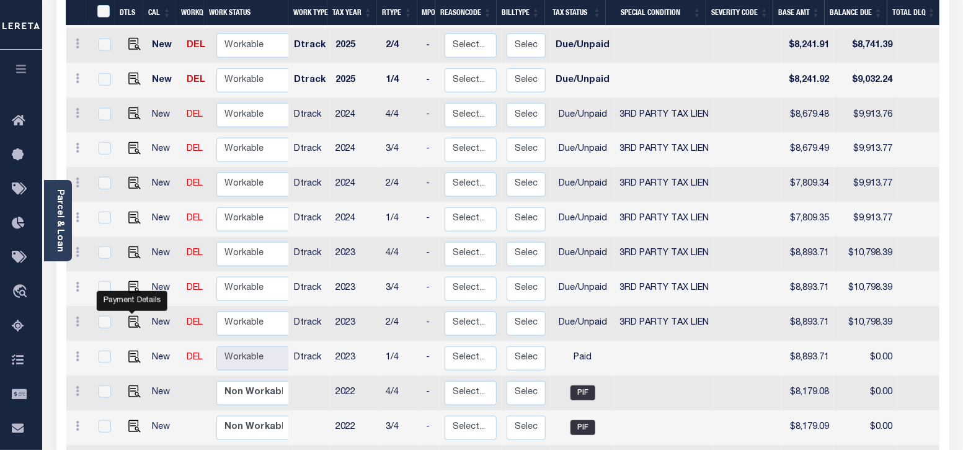
click at [131, 316] on img "" at bounding box center [134, 322] width 12 height 12
checkbox input "true"
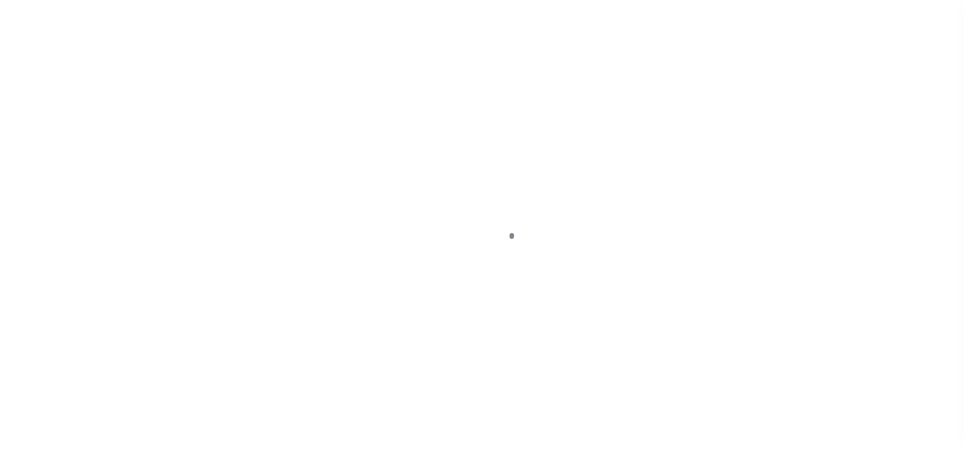
select select "DUE"
select select "20"
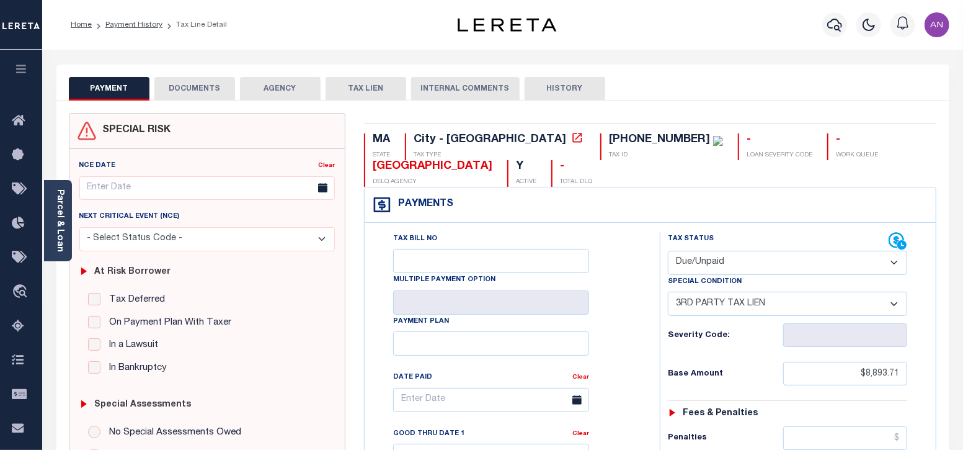
click at [692, 262] on select "- Select Status Code - Open Due/Unpaid Paid Incomplete No Tax Due Internal Refu…" at bounding box center [788, 263] width 240 height 24
select select "PYD"
click at [668, 251] on select "- Select Status Code - Open Due/Unpaid Paid Incomplete No Tax Due Internal Refu…" at bounding box center [788, 263] width 240 height 24
select select "0"
type input "[DATE]"
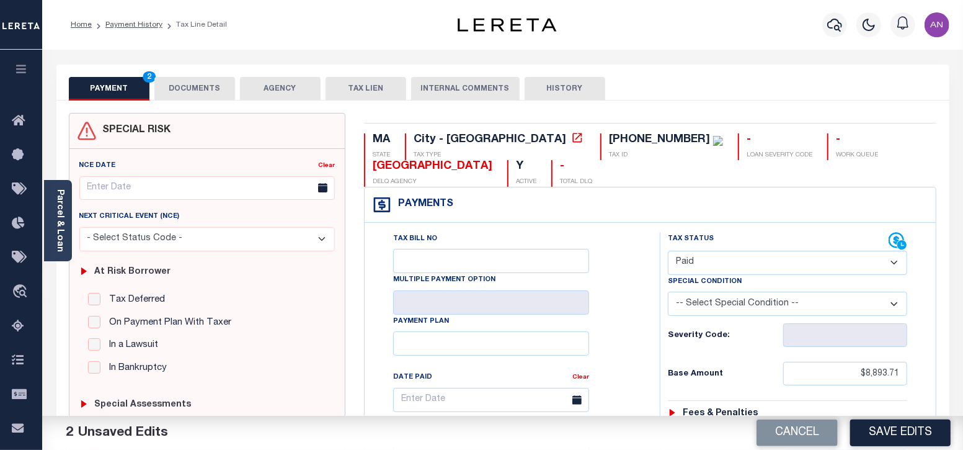
scroll to position [154, 0]
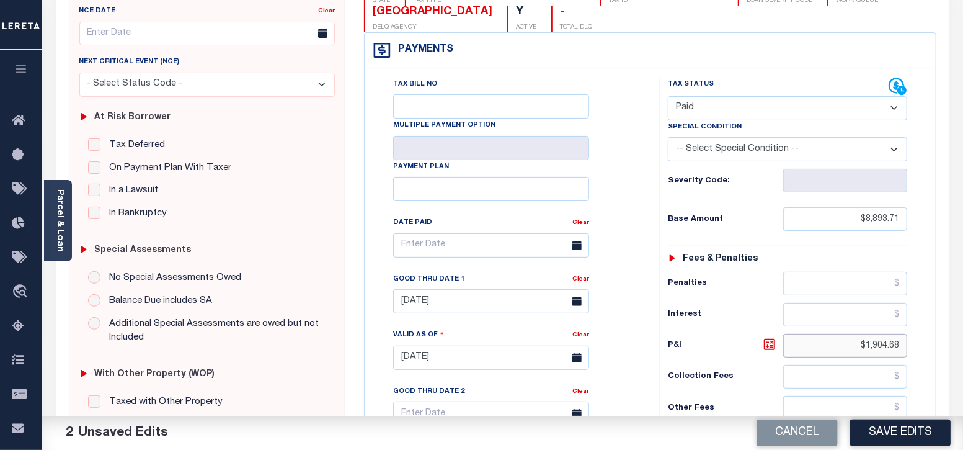
drag, startPoint x: 867, startPoint y: 338, endPoint x: 925, endPoint y: 339, distance: 58.3
click at [925, 339] on div "Tax Status Status" at bounding box center [792, 352] width 283 height 548
click at [450, 356] on input "[DATE]" at bounding box center [491, 357] width 196 height 24
type input "$.00"
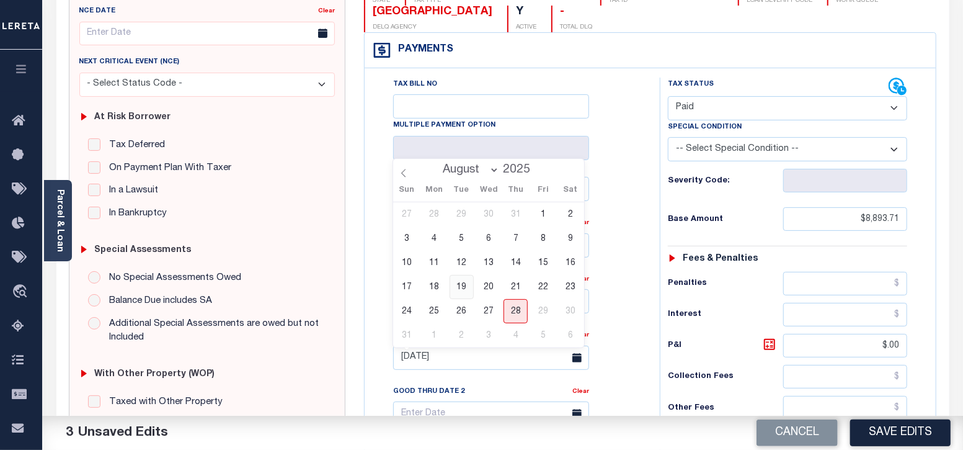
click at [456, 296] on span "19" at bounding box center [462, 287] width 24 height 24
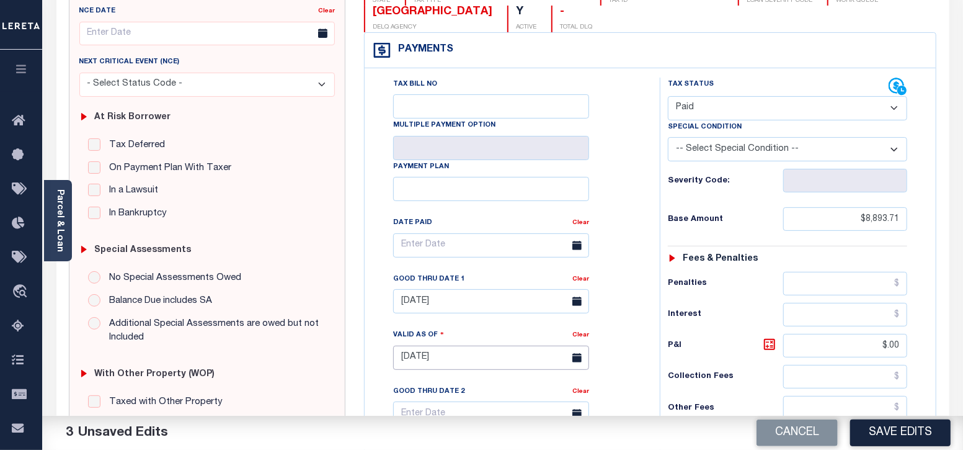
click at [503, 361] on input "08/19/2025" at bounding box center [491, 357] width 196 height 24
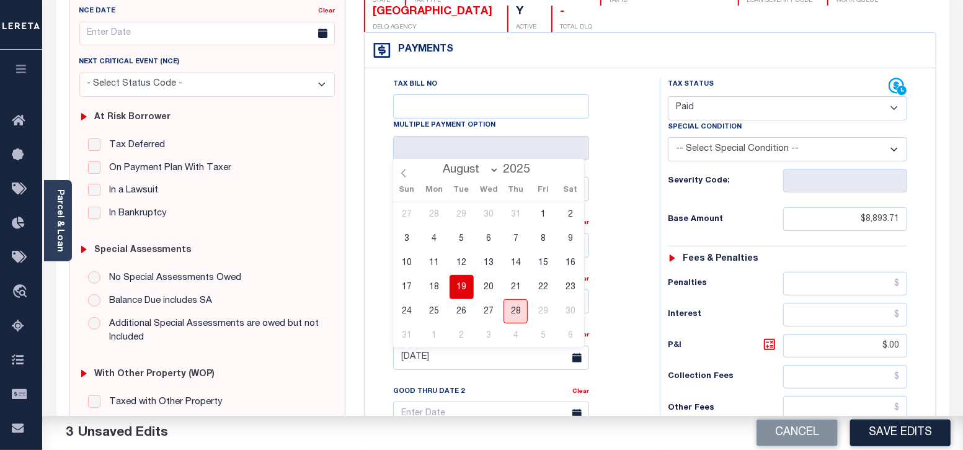
click at [518, 309] on span "28" at bounding box center [516, 311] width 24 height 24
type input "[DATE]"
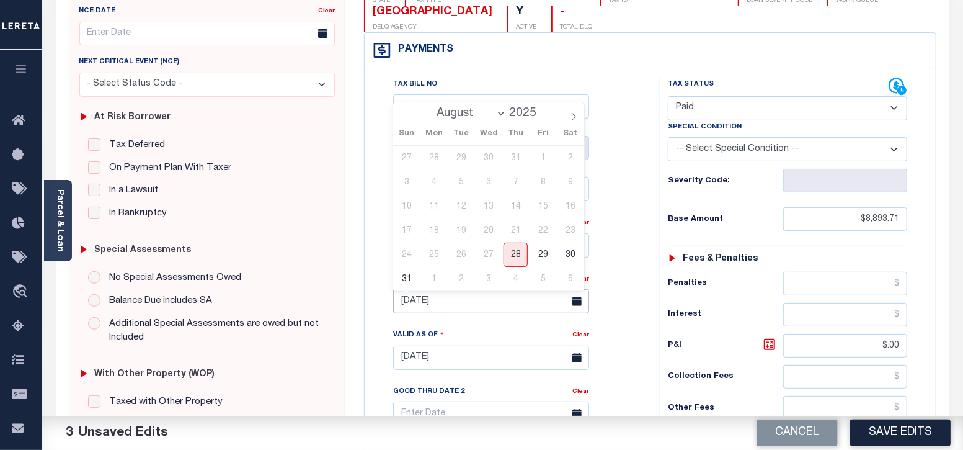
drag, startPoint x: 460, startPoint y: 303, endPoint x: 379, endPoint y: 302, distance: 80.6
click at [379, 302] on div "Tax Bill No Multiple Payment Option Payment Plan Clear" at bounding box center [509, 252] width 264 height 348
click at [487, 329] on div "Tax Bill No Multiple Payment Option Payment Plan Clear" at bounding box center [509, 252] width 264 height 348
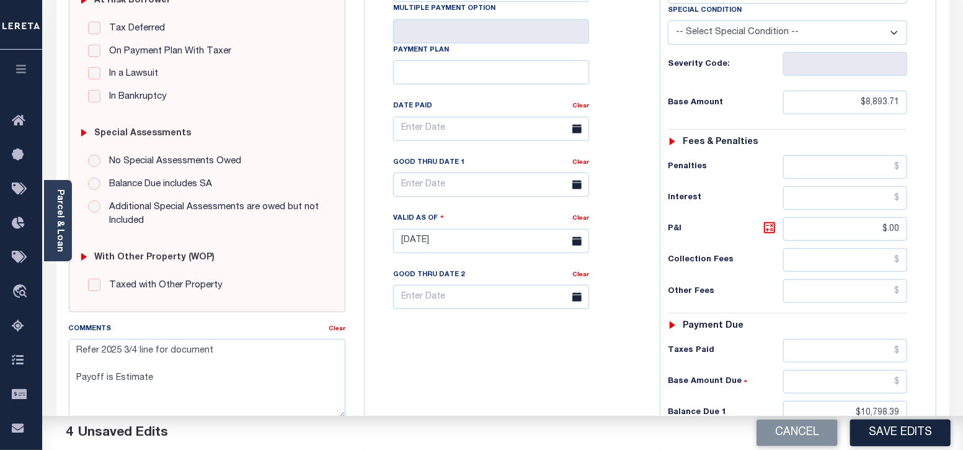
scroll to position [309, 0]
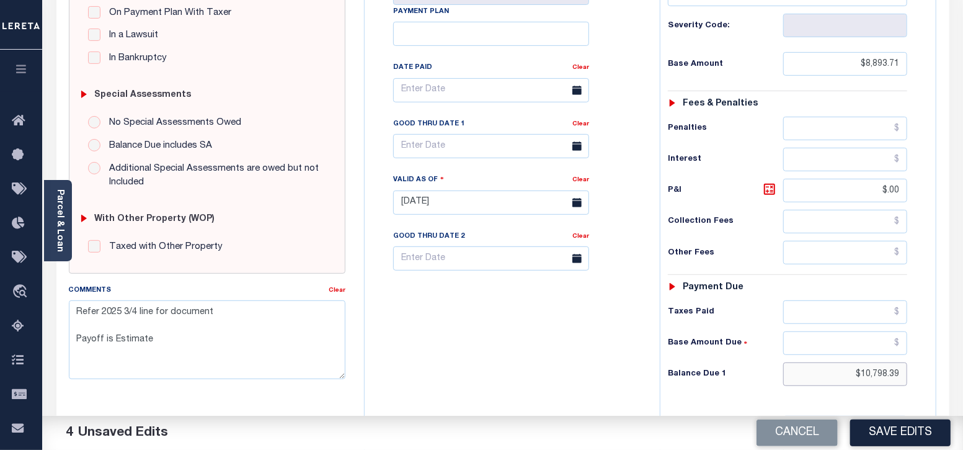
drag, startPoint x: 862, startPoint y: 370, endPoint x: 921, endPoint y: 370, distance: 58.9
click at [921, 370] on div "Tax Status Status - Select Status Code -" at bounding box center [792, 196] width 264 height 548
drag, startPoint x: 552, startPoint y: 364, endPoint x: 623, endPoint y: 370, distance: 71.5
click at [552, 364] on div "Tax Bill No Multiple Payment Option Payment Plan Clear" at bounding box center [509, 196] width 283 height 548
click at [888, 370] on input "$.00" at bounding box center [845, 374] width 124 height 24
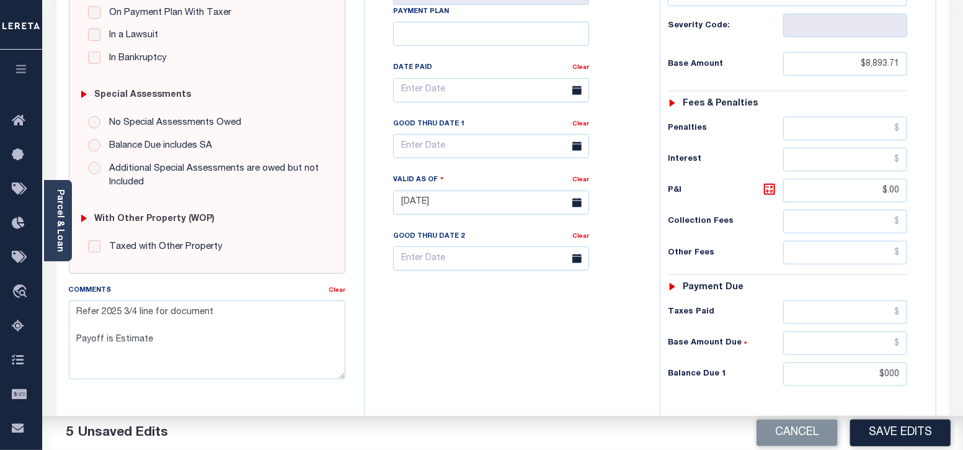
click at [607, 381] on div "Tax Bill No Multiple Payment Option Payment Plan Clear" at bounding box center [509, 196] width 283 height 548
click at [879, 375] on input "$000.00" at bounding box center [845, 374] width 124 height 24
click at [882, 370] on input "$000.00" at bounding box center [845, 374] width 124 height 24
type input "$0.00"
click at [555, 358] on div "Tax Bill No Multiple Payment Option Payment Plan Clear" at bounding box center [509, 196] width 283 height 548
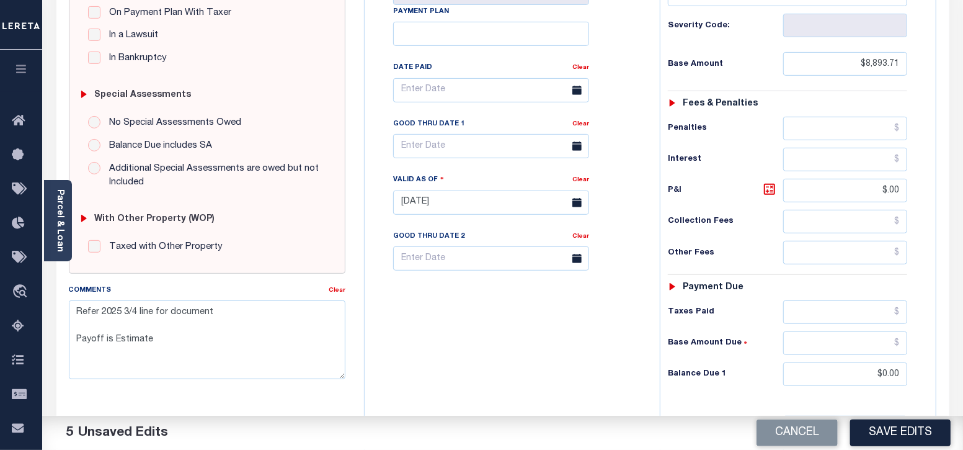
scroll to position [0, 0]
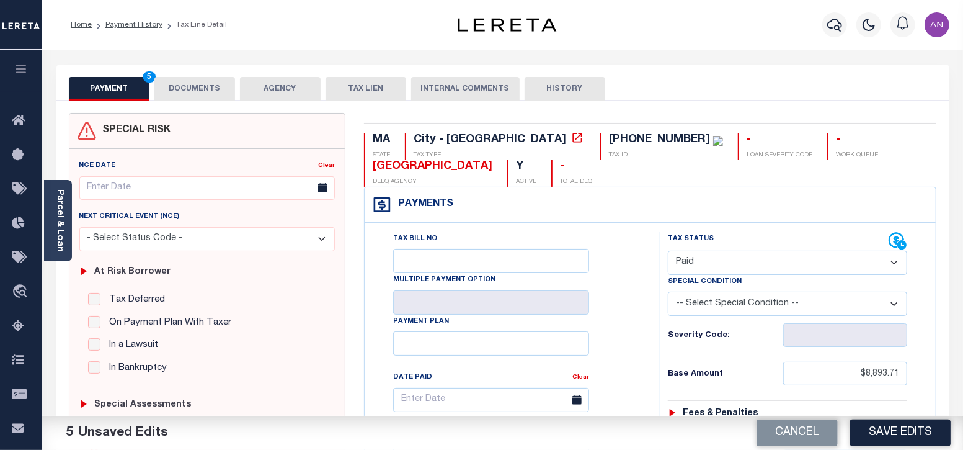
click at [207, 85] on button "DOCUMENTS" at bounding box center [194, 89] width 81 height 24
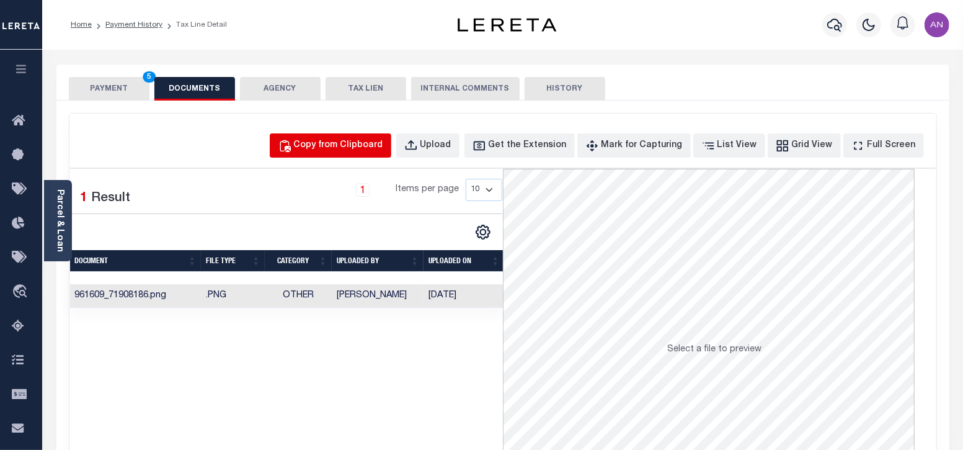
click at [342, 153] on button "Copy from Clipboard" at bounding box center [331, 145] width 122 height 24
select select "POP"
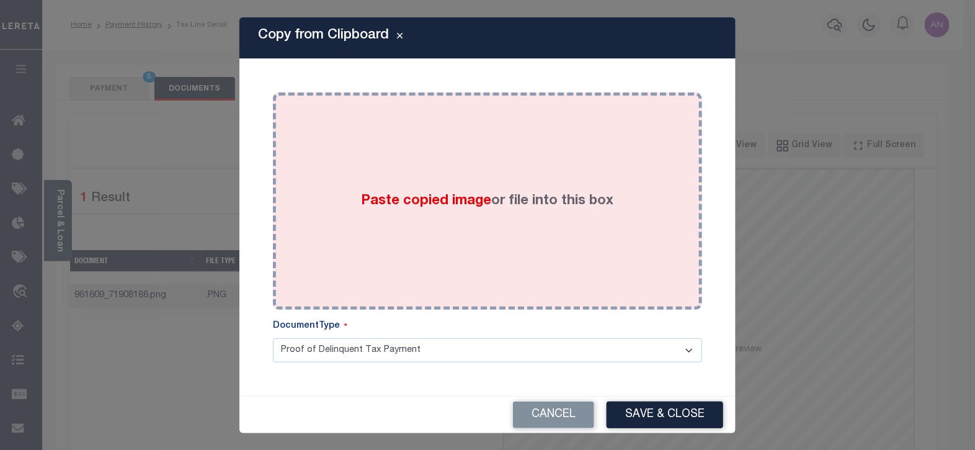
click at [342, 147] on div "Paste copied image or file into this box" at bounding box center [487, 201] width 411 height 198
click at [362, 158] on div "Paste copied image or file into this box" at bounding box center [487, 201] width 411 height 198
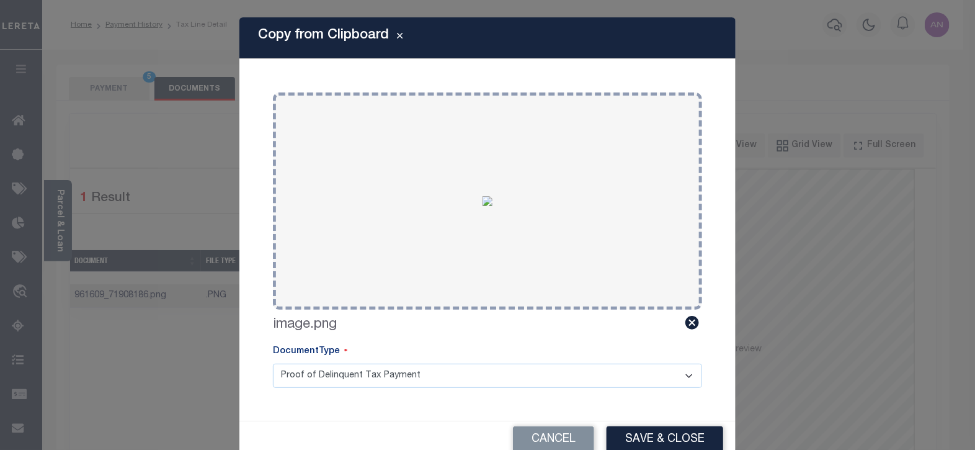
click at [661, 433] on button "Save & Close" at bounding box center [665, 439] width 117 height 27
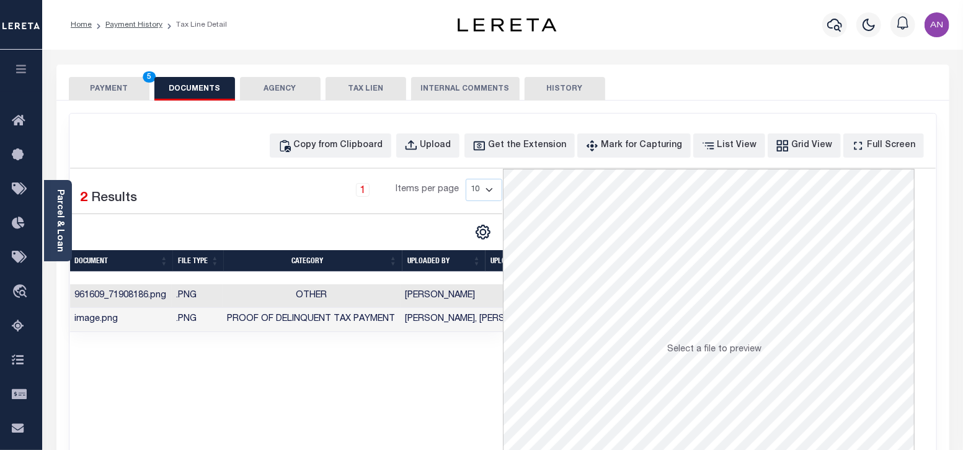
click at [122, 87] on button "PAYMENT 5" at bounding box center [109, 89] width 81 height 24
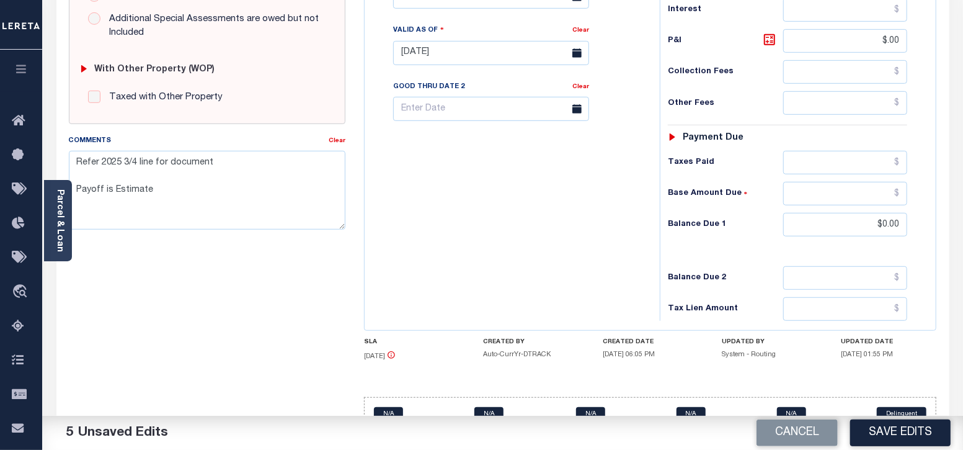
scroll to position [483, 0]
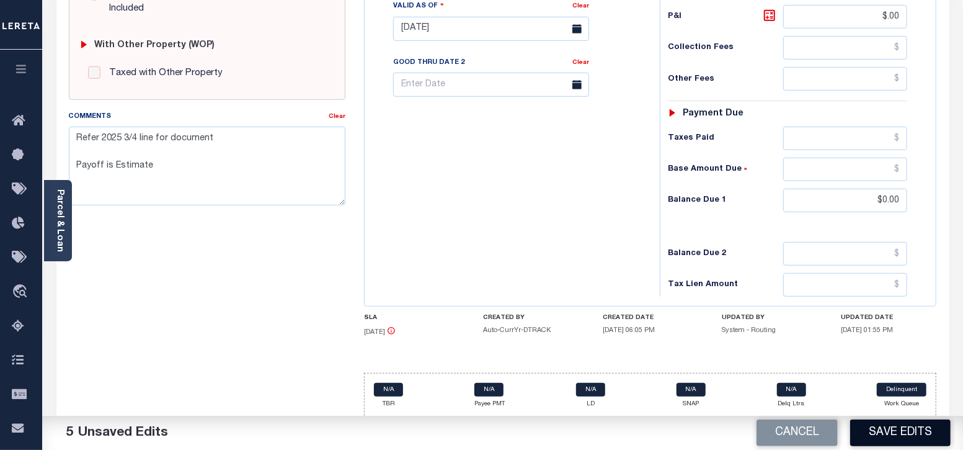
click at [904, 430] on button "Save Edits" at bounding box center [900, 432] width 100 height 27
checkbox input "false"
type textarea "Refer 2025 3/4 line for document Payoff is Estimate"
type input "$8,893.71"
type input "$0"
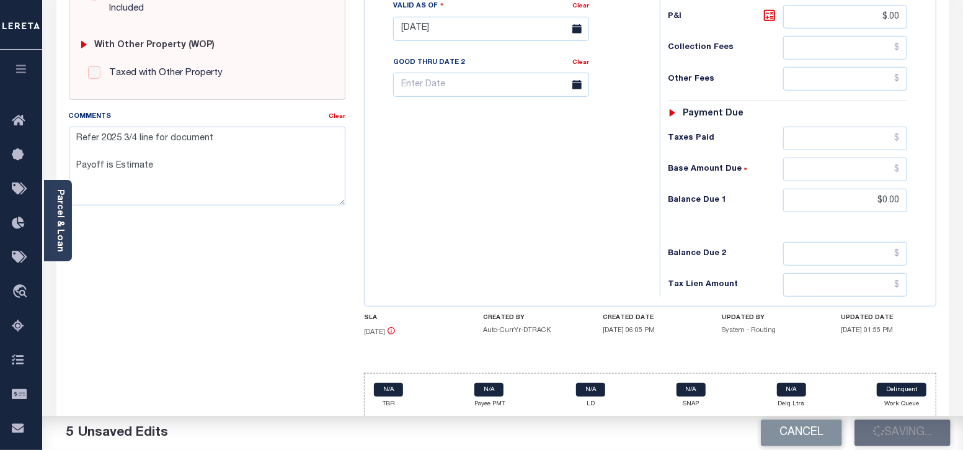
type input "$0"
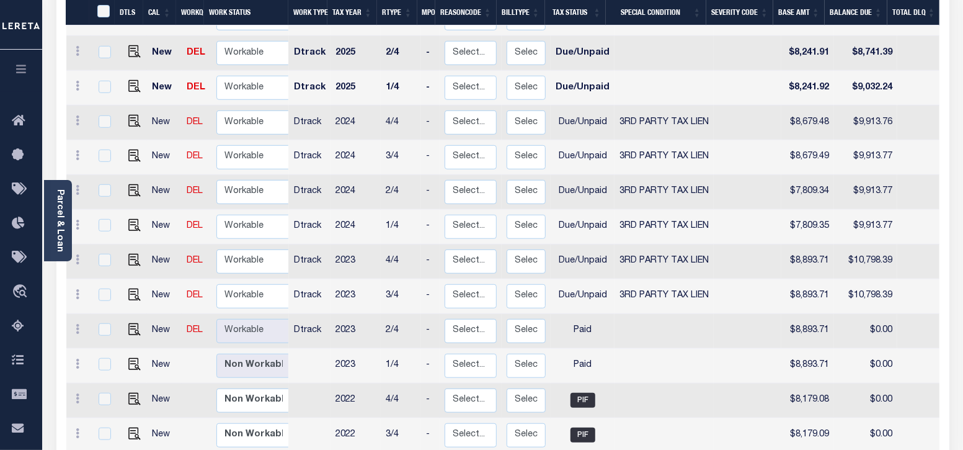
scroll to position [465, 0]
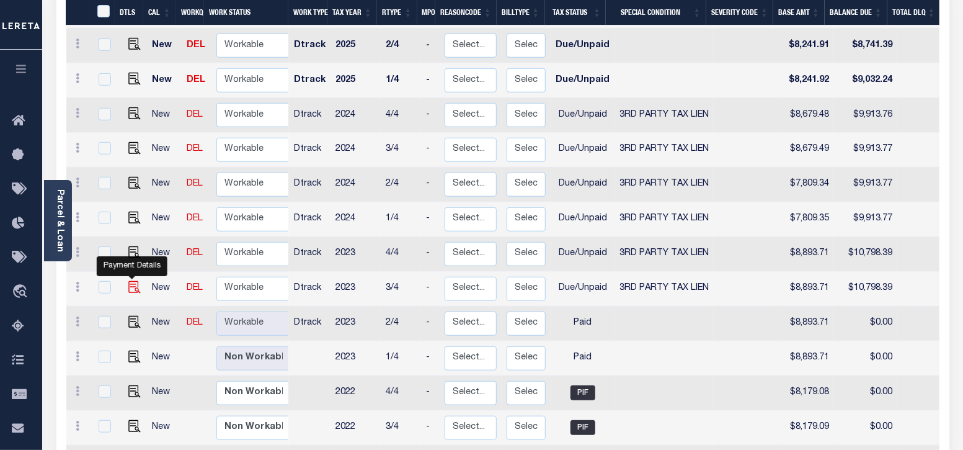
click at [129, 281] on img "" at bounding box center [134, 287] width 12 height 12
checkbox input "true"
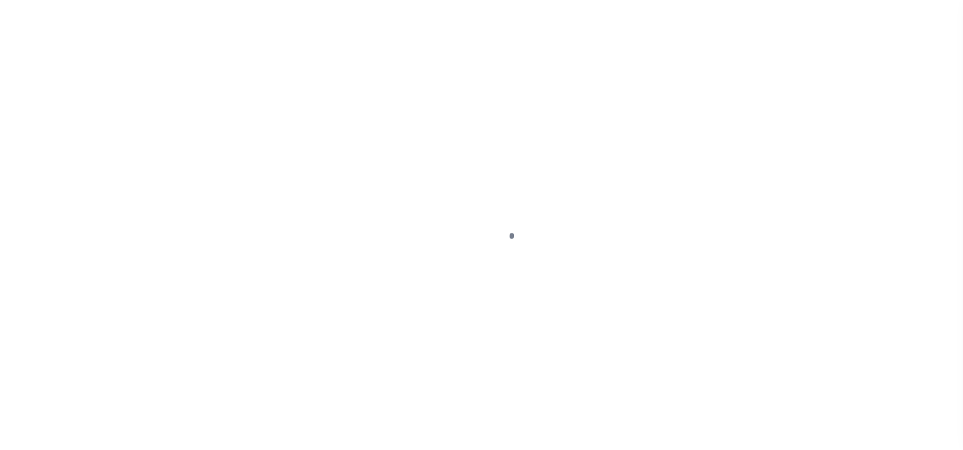
select select "DUE"
select select "20"
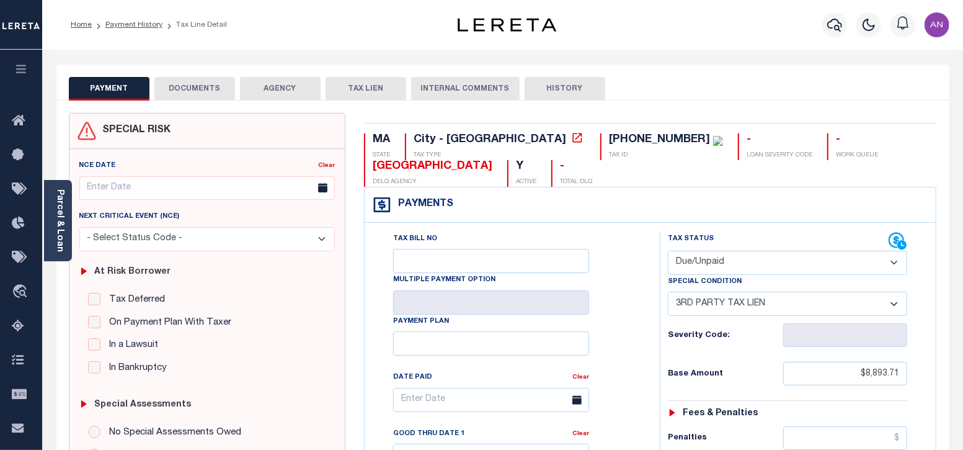
click at [205, 94] on button "DOCUMENTS" at bounding box center [194, 89] width 81 height 24
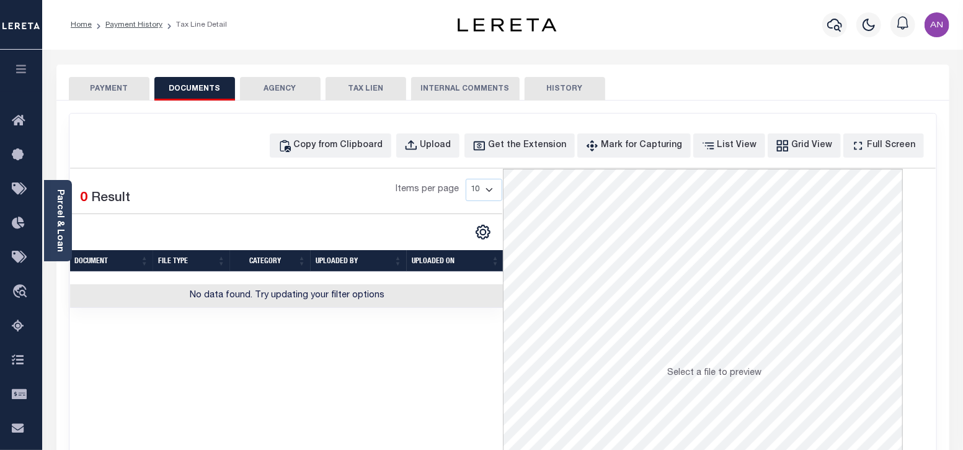
click at [208, 91] on button "DOCUMENTS" at bounding box center [194, 89] width 81 height 24
click at [355, 144] on div "Copy from Clipboard" at bounding box center [338, 146] width 89 height 14
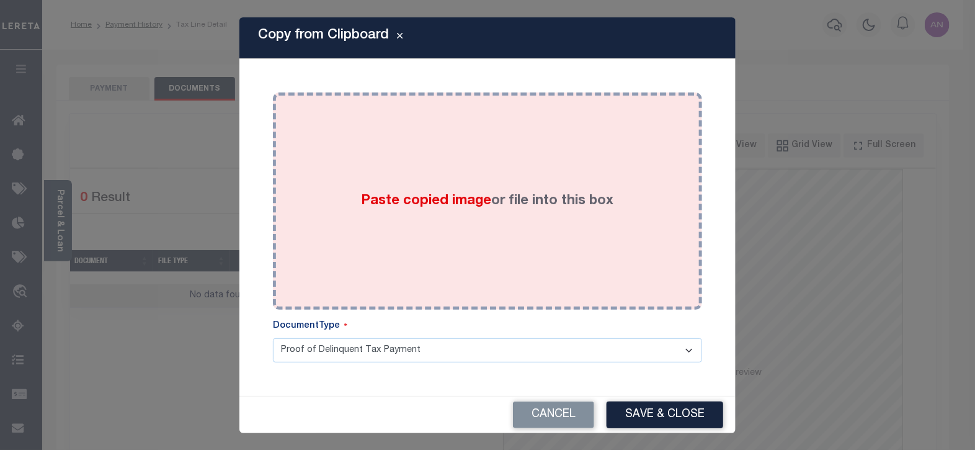
click at [396, 146] on div "Paste copied image or file into this box" at bounding box center [487, 201] width 411 height 198
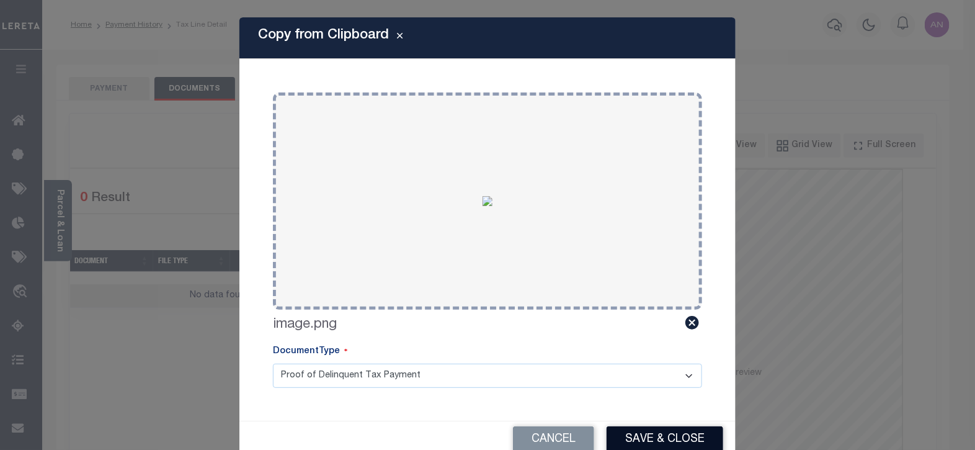
click at [633, 427] on button "Save & Close" at bounding box center [665, 439] width 117 height 27
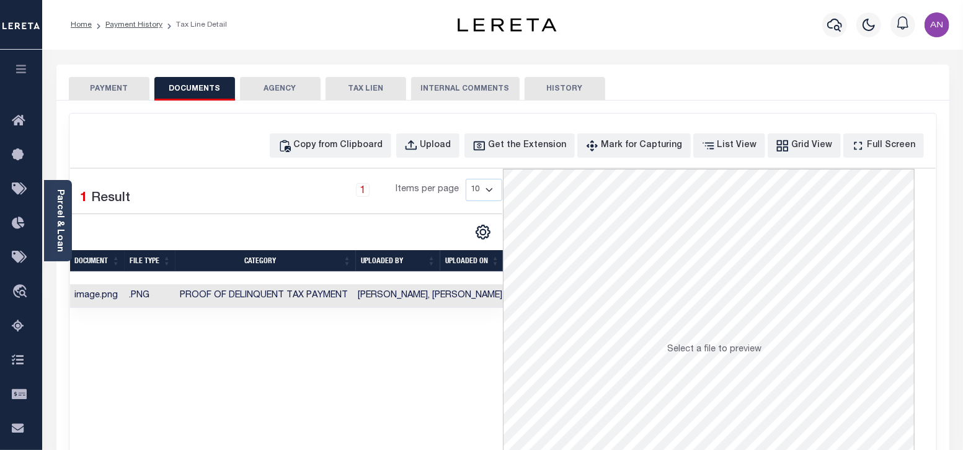
click at [119, 96] on button "PAYMENT" at bounding box center [109, 89] width 81 height 24
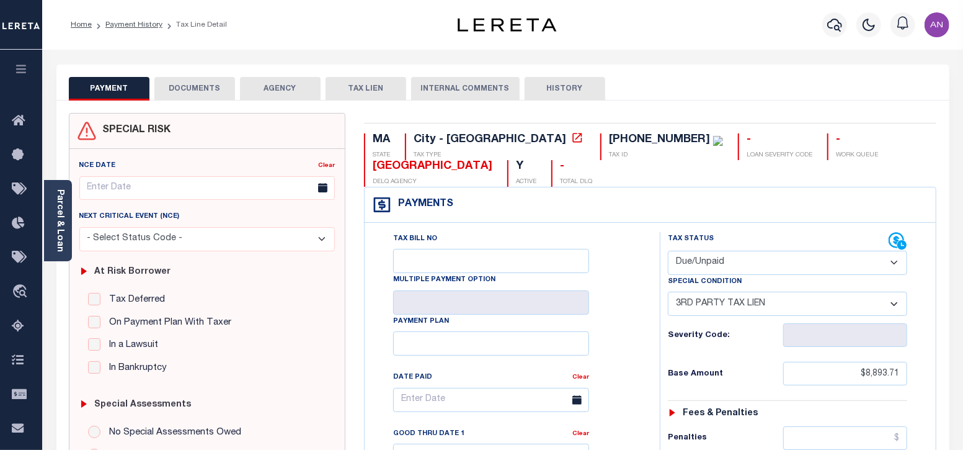
click at [713, 262] on select "- Select Status Code - Open Due/Unpaid Paid Incomplete No Tax Due Internal Refu…" at bounding box center [788, 263] width 240 height 24
select select "PYD"
click at [668, 251] on select "- Select Status Code - Open Due/Unpaid Paid Incomplete No Tax Due Internal Refu…" at bounding box center [788, 263] width 240 height 24
select select "0"
type input "[DATE]"
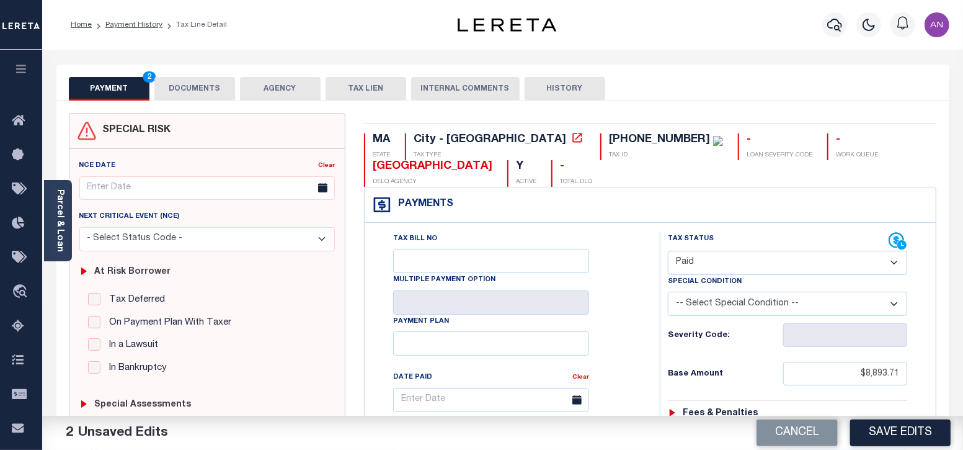
click at [710, 304] on select "-- Select Special Condition -- 3RD PARTY TAX LIEN AGENCY TAX LIEN (A.K.A Inside…" at bounding box center [788, 303] width 240 height 24
click at [632, 296] on div "Tax Bill No Multiple Payment Option Payment Plan Clear" at bounding box center [509, 406] width 264 height 348
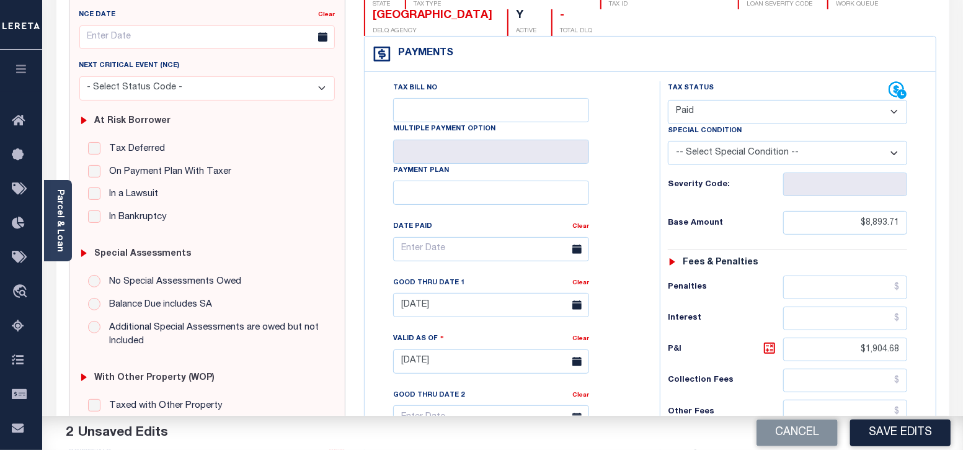
scroll to position [154, 0]
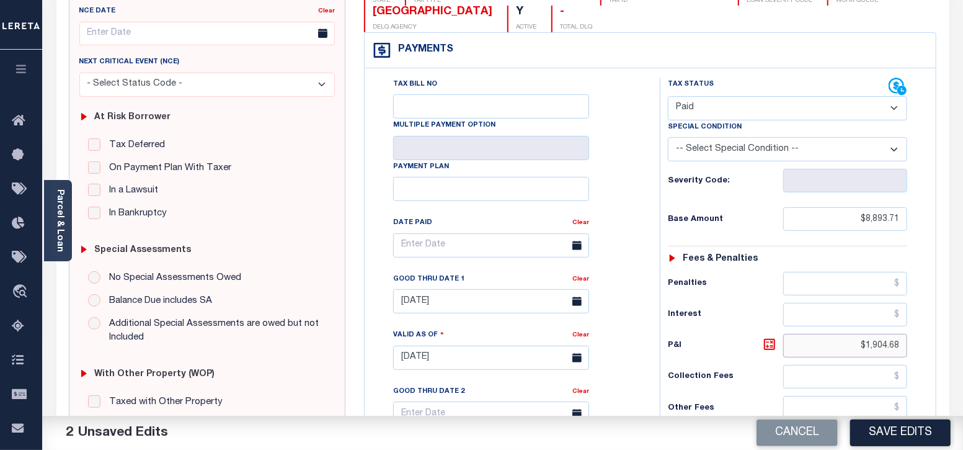
drag, startPoint x: 866, startPoint y: 345, endPoint x: 927, endPoint y: 345, distance: 60.8
click at [927, 345] on div "Tax Status Status" at bounding box center [792, 352] width 283 height 548
type input "$.00"
click at [746, 357] on div "Tax Status Status - Select Status Code -" at bounding box center [792, 352] width 264 height 548
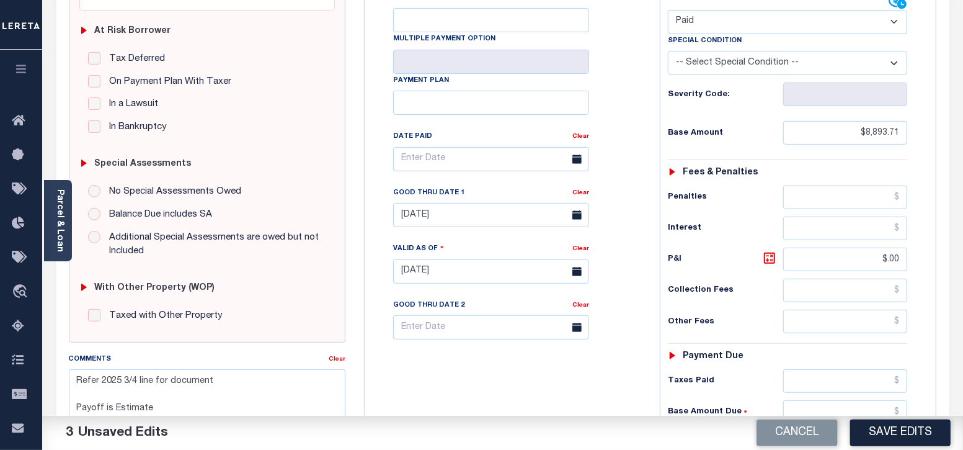
scroll to position [309, 0]
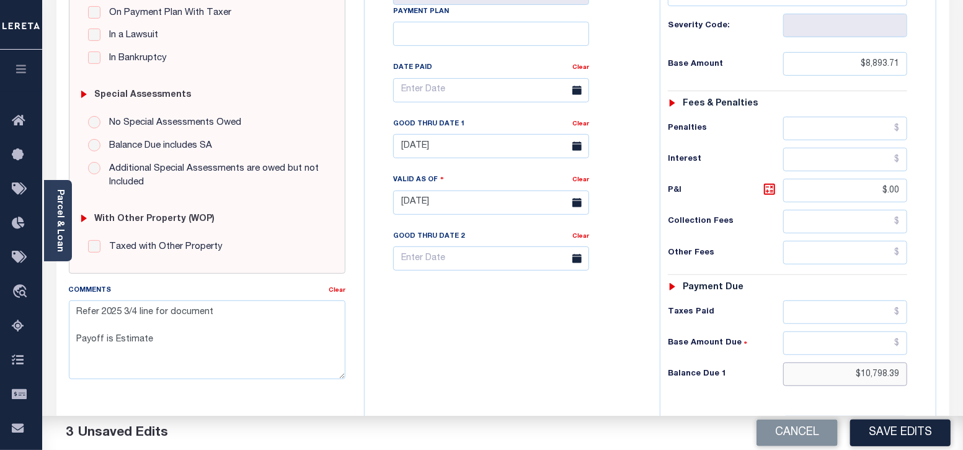
drag, startPoint x: 860, startPoint y: 368, endPoint x: 931, endPoint y: 373, distance: 70.9
click at [931, 373] on div "Tax Status Status" at bounding box center [792, 196] width 283 height 548
click at [744, 396] on div "Tax Status Status - Select Status Code -" at bounding box center [792, 196] width 264 height 548
type input "$0.00"
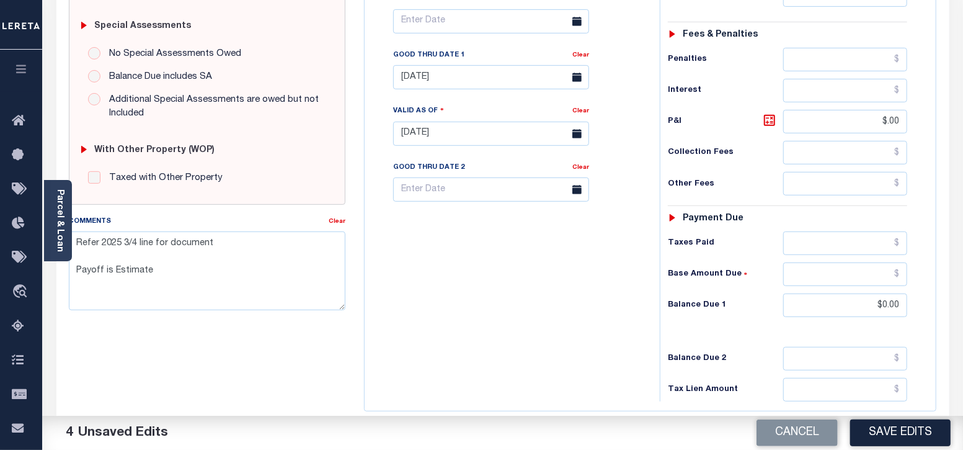
scroll to position [388, 0]
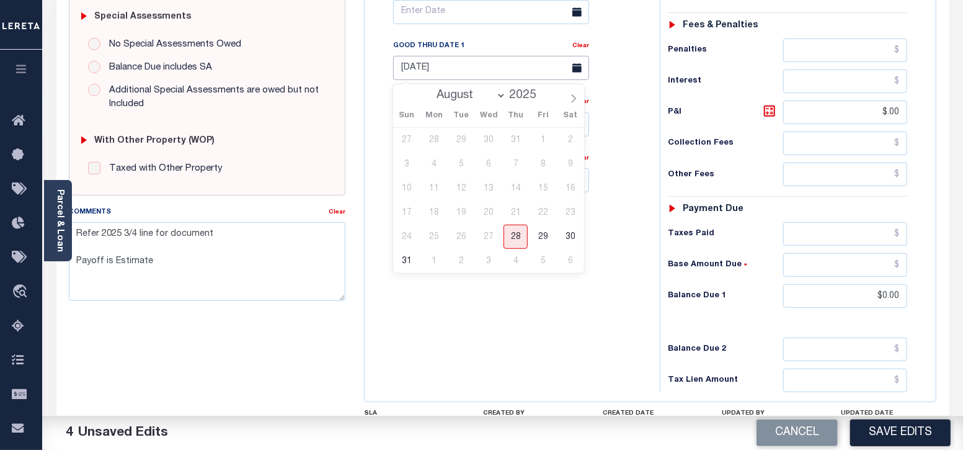
drag, startPoint x: 444, startPoint y: 69, endPoint x: 426, endPoint y: 71, distance: 18.1
click at [391, 66] on div "Tax Bill No Multiple Payment Option Payment Plan Clear" at bounding box center [509, 18] width 264 height 348
click at [465, 306] on div "Tax Bill No Multiple Payment Option Payment Plan Clear" at bounding box center [509, 118] width 283 height 548
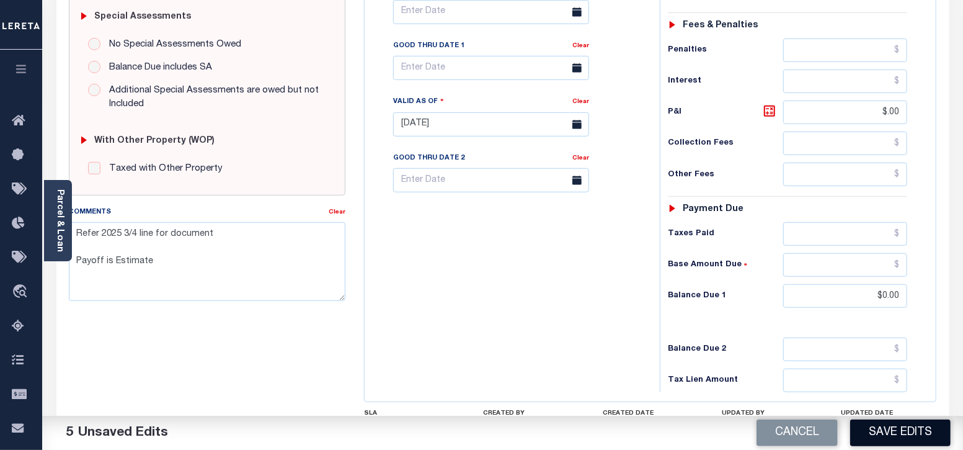
click at [889, 423] on button "Save Edits" at bounding box center [900, 432] width 100 height 27
checkbox input "false"
type textarea "Refer 2025 3/4 line for document Payoff is Estimate"
type input "$8,893.71"
type input "$0"
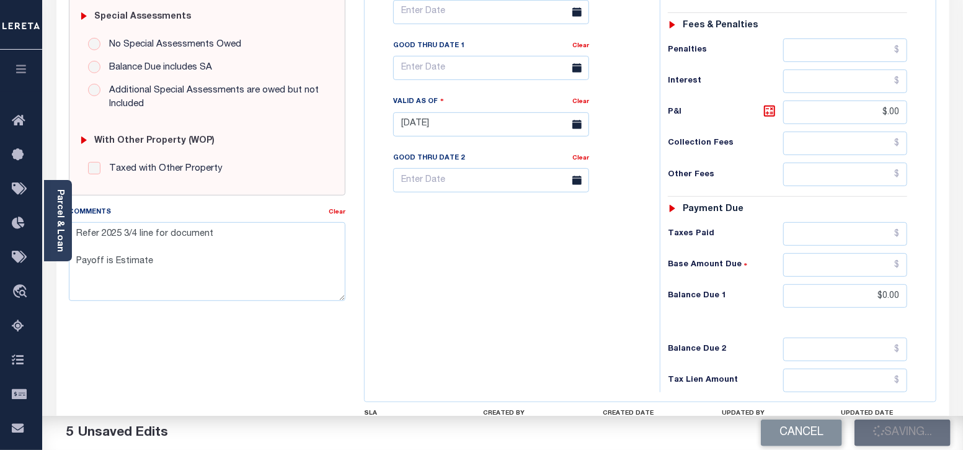
type input "$0"
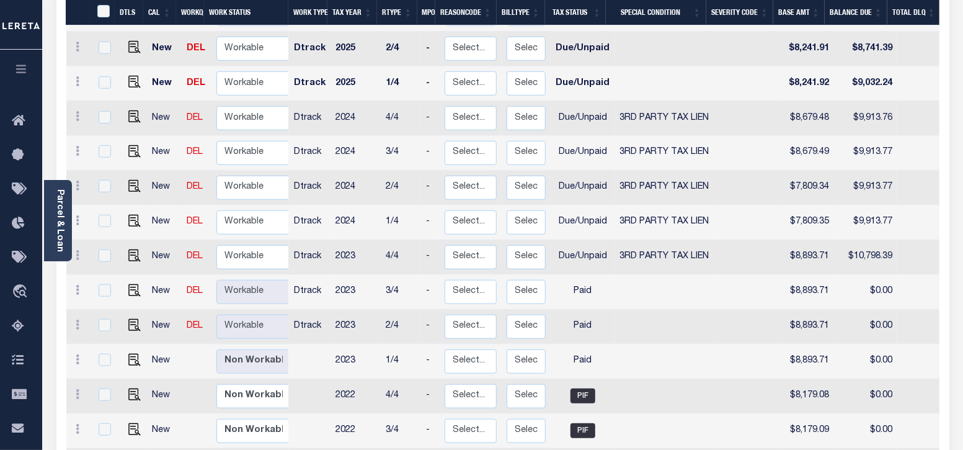
scroll to position [465, 0]
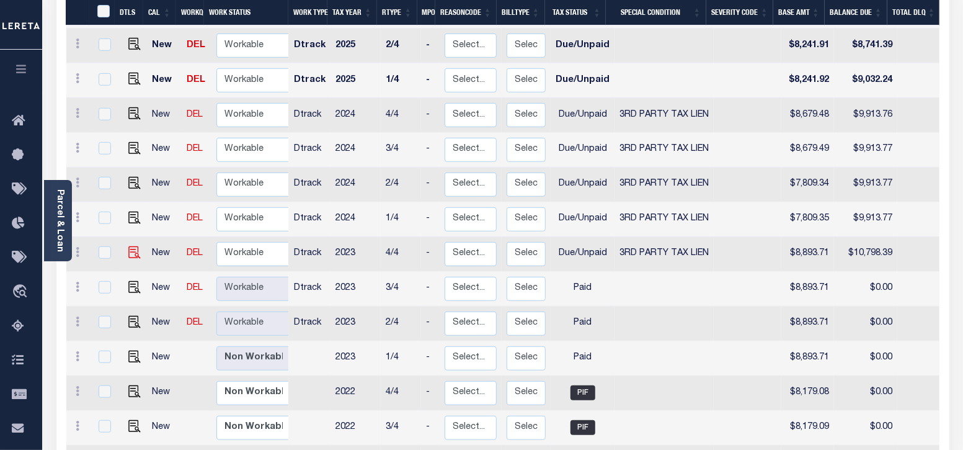
click at [132, 246] on img at bounding box center [134, 252] width 12 height 12
checkbox input "true"
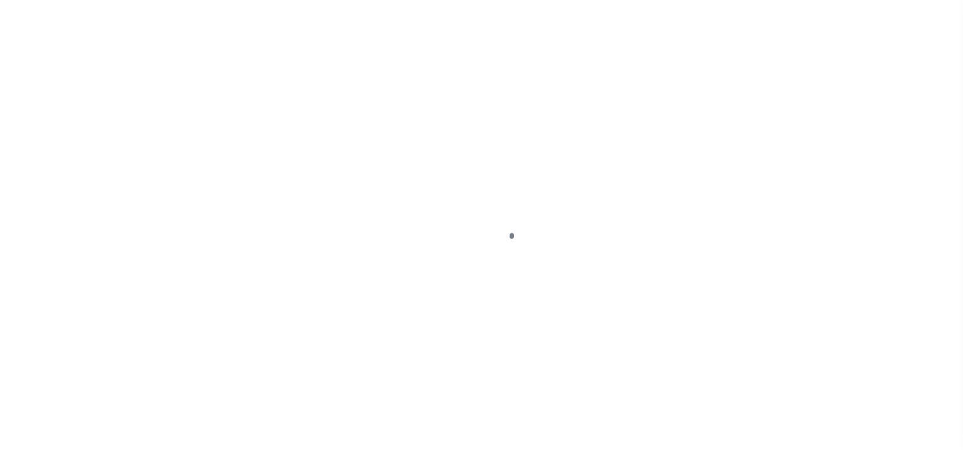
select select "DUE"
select select "20"
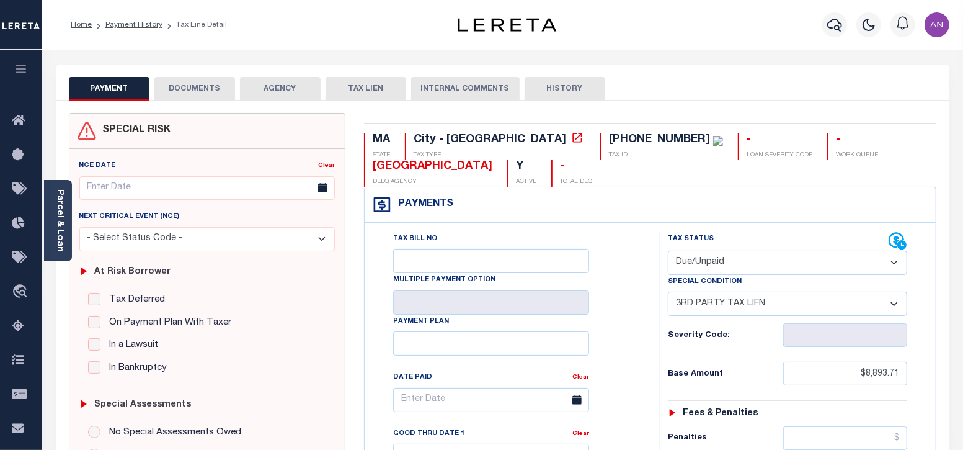
click at [189, 91] on button "DOCUMENTS" at bounding box center [194, 89] width 81 height 24
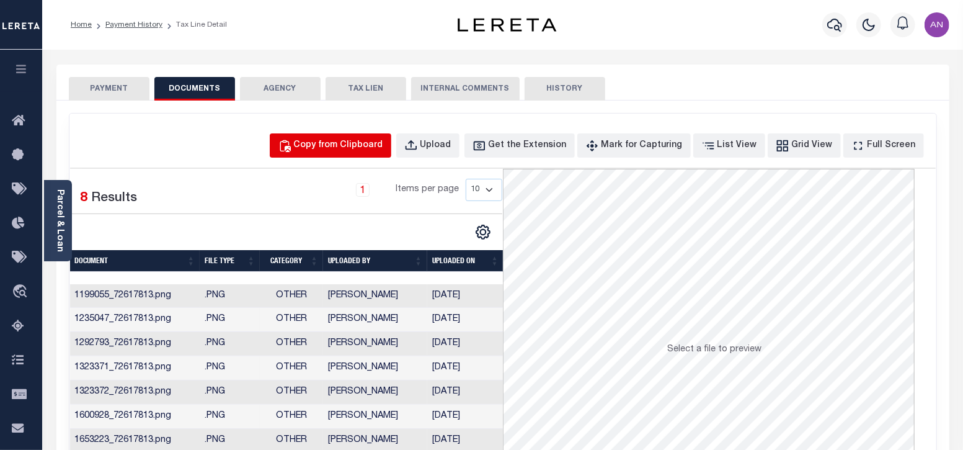
click at [344, 149] on div "Copy from Clipboard" at bounding box center [338, 146] width 89 height 14
select select "POP"
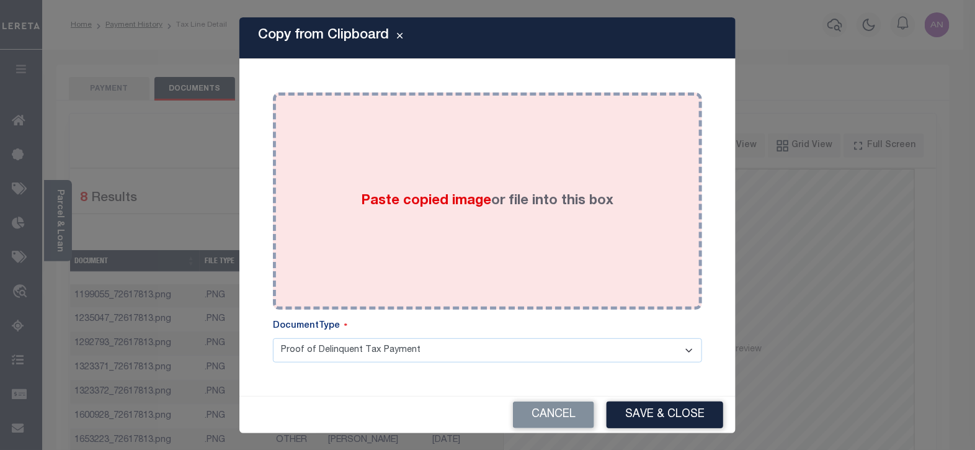
click at [391, 140] on div "Paste copied image or file into this box" at bounding box center [487, 201] width 411 height 198
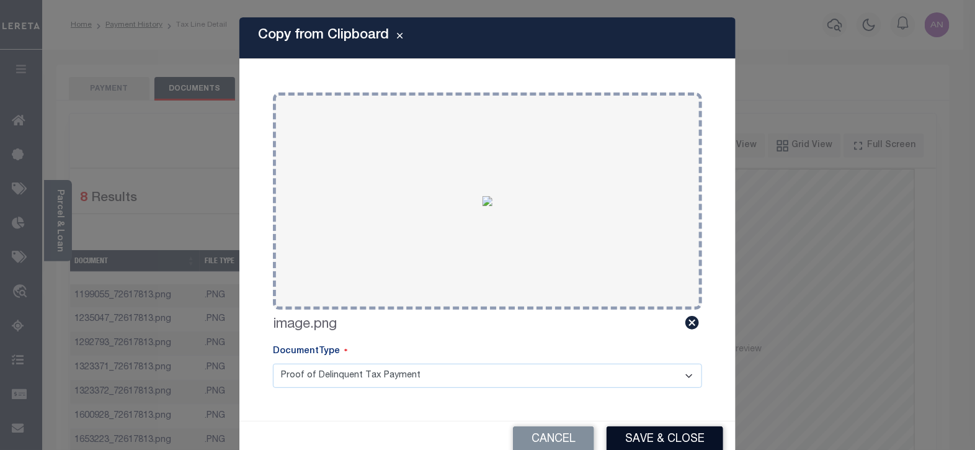
click at [643, 434] on button "Save & Close" at bounding box center [665, 439] width 117 height 27
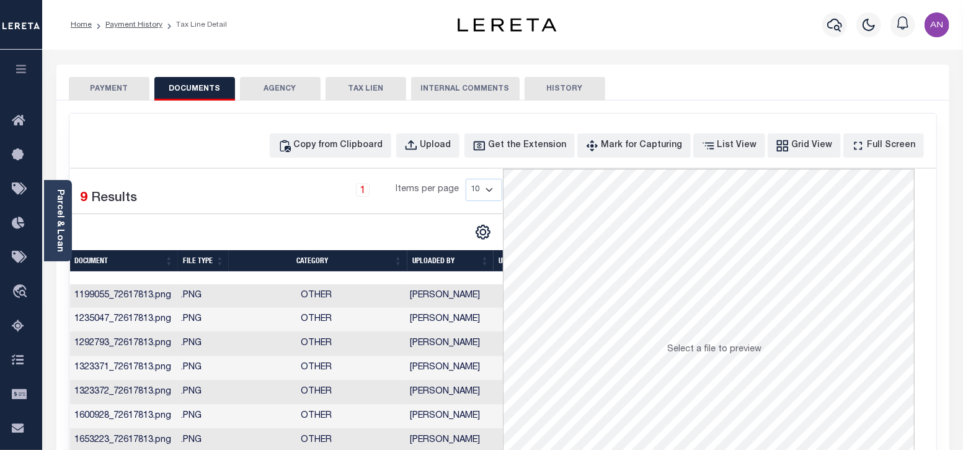
click at [126, 86] on button "PAYMENT" at bounding box center [109, 89] width 81 height 24
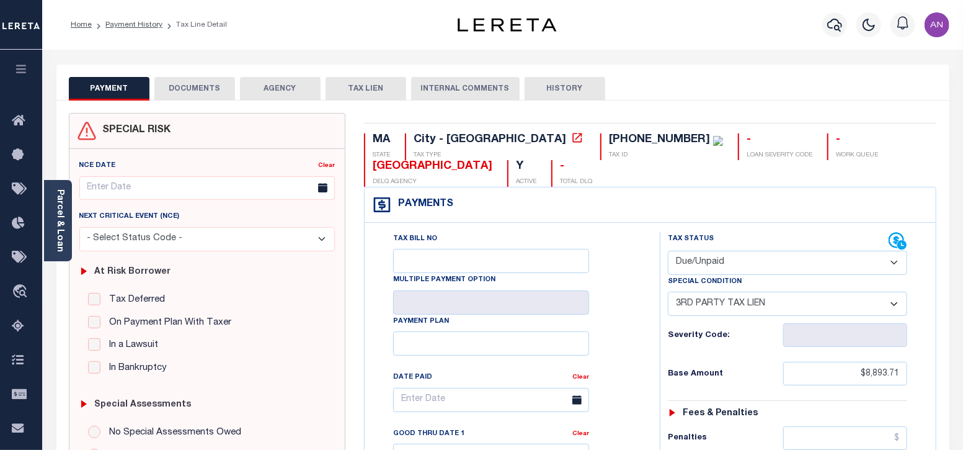
click at [694, 259] on select "- Select Status Code - Open Due/Unpaid Paid Incomplete No Tax Due Internal Refu…" at bounding box center [788, 263] width 240 height 24
select select "PYD"
click at [668, 251] on select "- Select Status Code - Open Due/Unpaid Paid Incomplete No Tax Due Internal Refu…" at bounding box center [788, 263] width 240 height 24
select select "0"
type input "[DATE]"
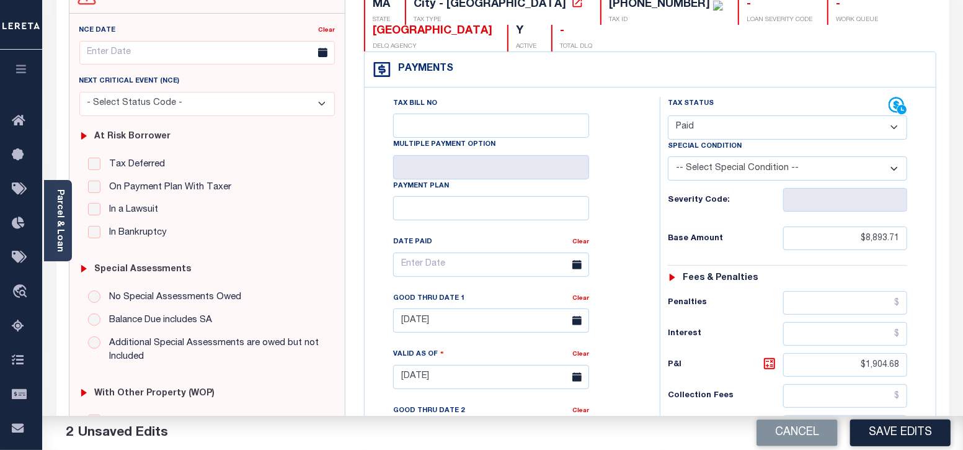
scroll to position [154, 0]
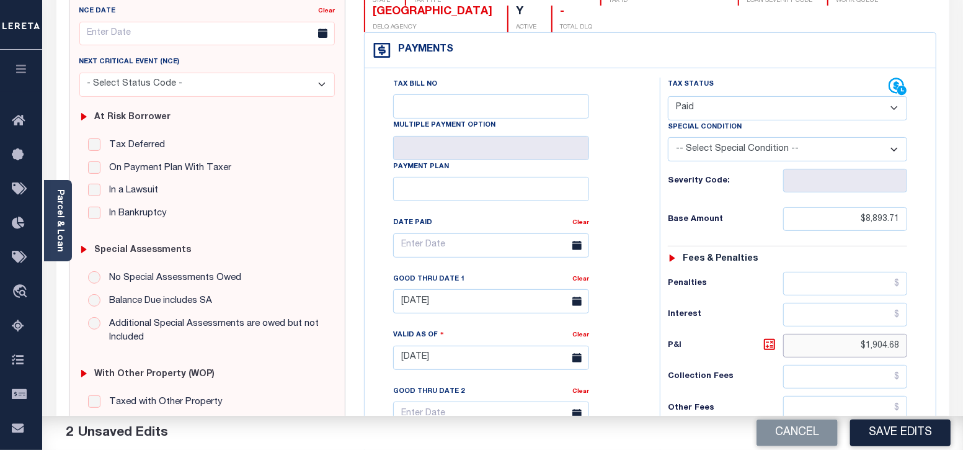
drag, startPoint x: 869, startPoint y: 347, endPoint x: 911, endPoint y: 347, distance: 42.2
click at [911, 347] on div "Tax Status Status - Select Status Code -" at bounding box center [792, 352] width 264 height 548
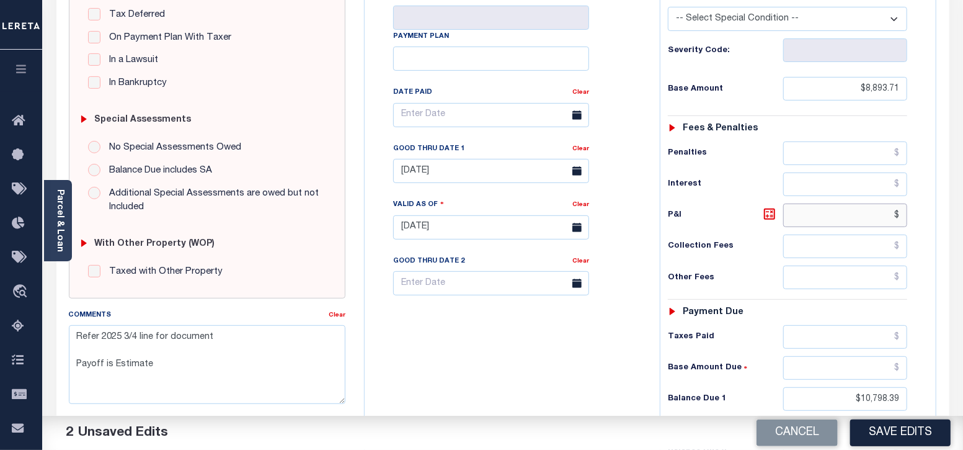
scroll to position [309, 0]
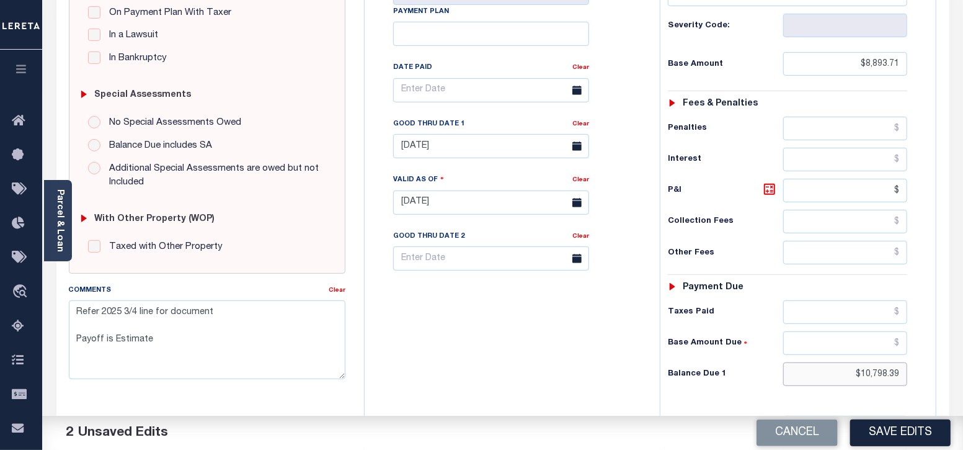
type input "$.00"
drag, startPoint x: 861, startPoint y: 370, endPoint x: 918, endPoint y: 370, distance: 56.4
click at [918, 370] on div "Tax Status Status - Select Status Code -" at bounding box center [792, 196] width 264 height 548
click at [747, 392] on div "Tax Status Status - Select Status Code -" at bounding box center [792, 196] width 264 height 548
type input "$0.00"
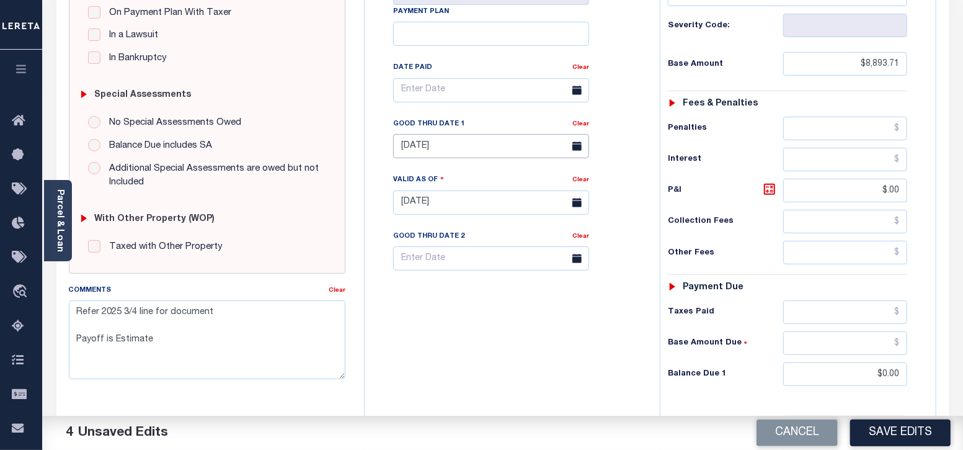
click at [394, 142] on input "[DATE]" at bounding box center [491, 146] width 196 height 24
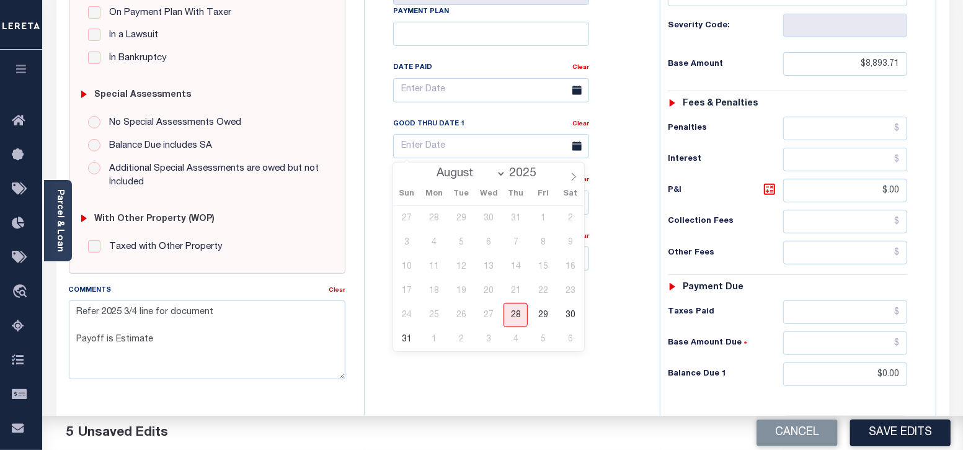
click at [484, 375] on div "Tax Bill No Multiple Payment Option Payment Plan Clear" at bounding box center [509, 196] width 283 height 548
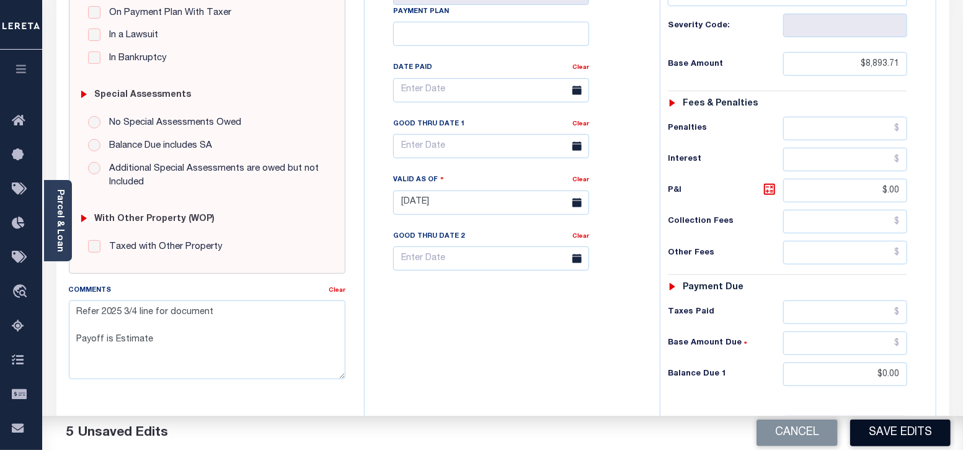
click at [902, 430] on button "Save Edits" at bounding box center [900, 432] width 100 height 27
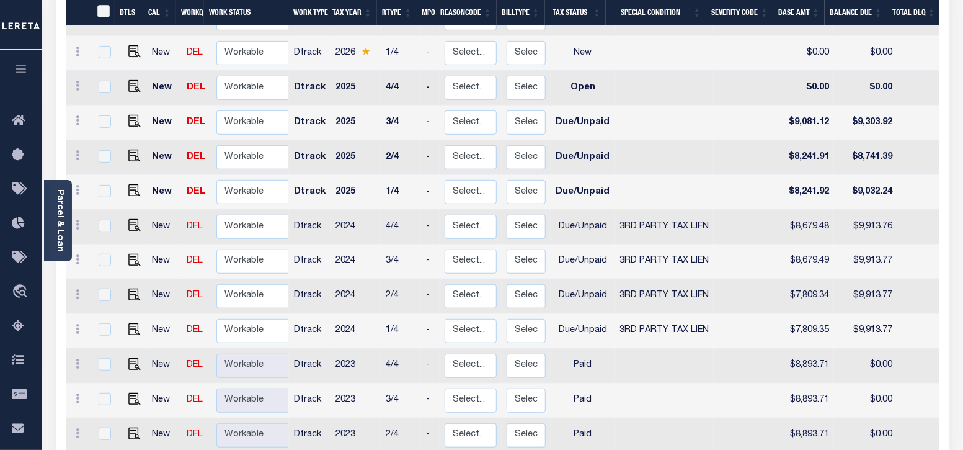
scroll to position [388, 0]
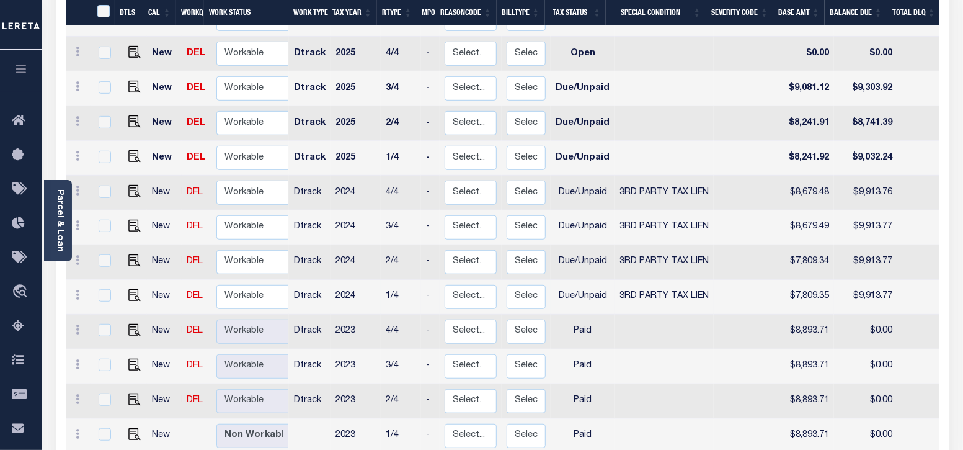
click at [133, 289] on img at bounding box center [134, 295] width 12 height 12
checkbox input "true"
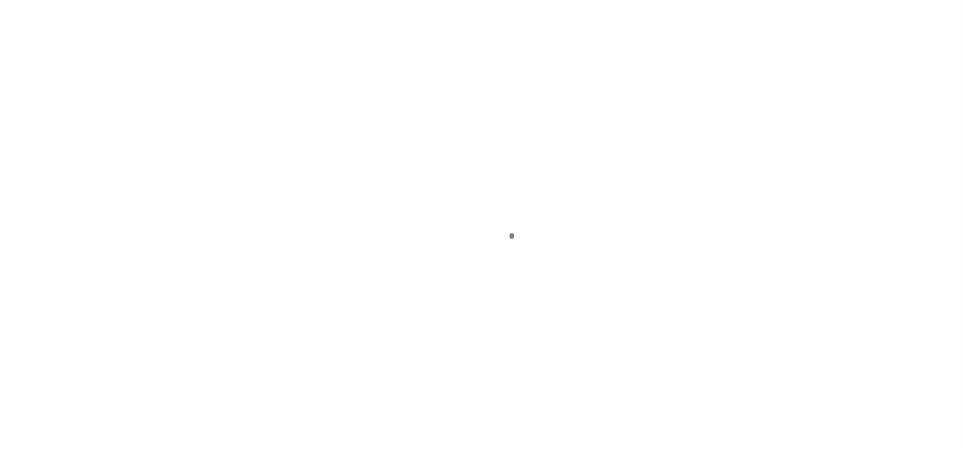
select select "DUE"
select select "20"
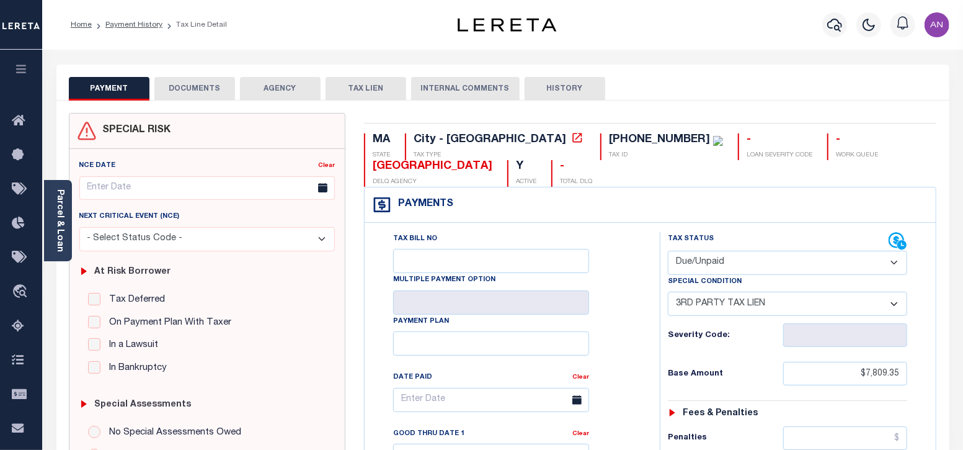
click at [183, 94] on button "DOCUMENTS" at bounding box center [194, 89] width 81 height 24
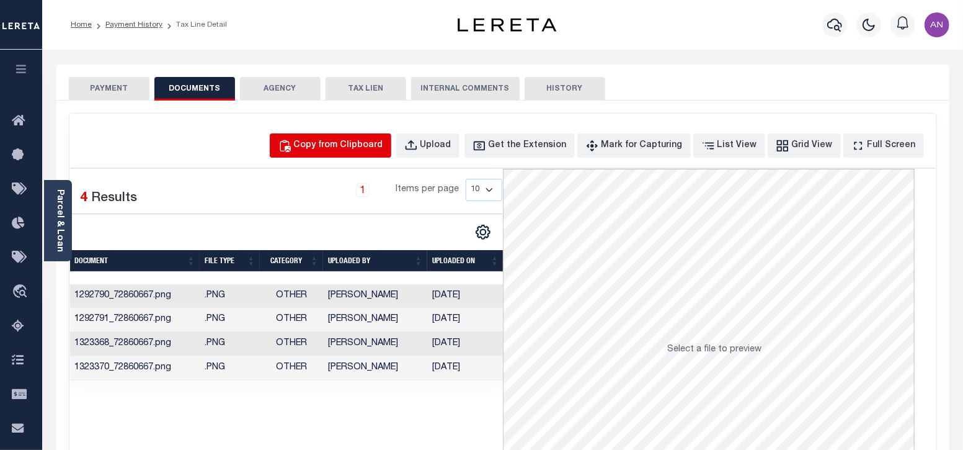
click at [350, 143] on div "Copy from Clipboard" at bounding box center [338, 146] width 89 height 14
select select "POP"
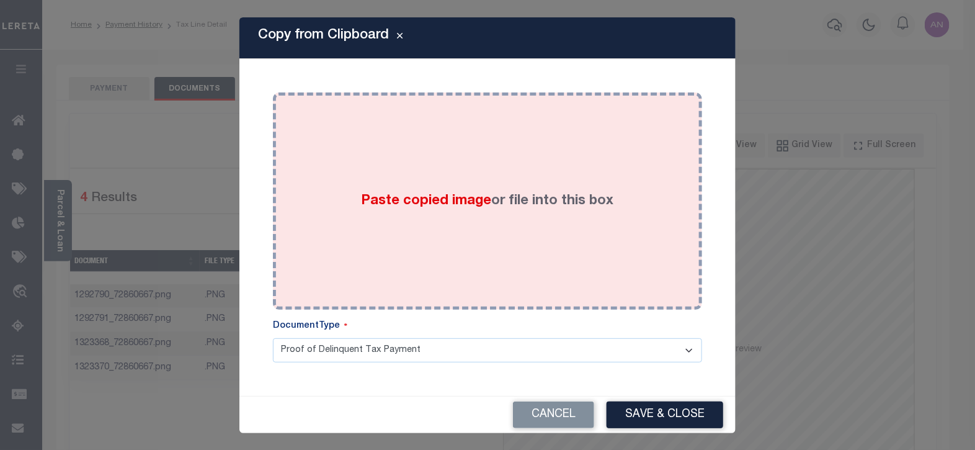
click at [419, 148] on div "Paste copied image or file into this box" at bounding box center [487, 201] width 411 height 198
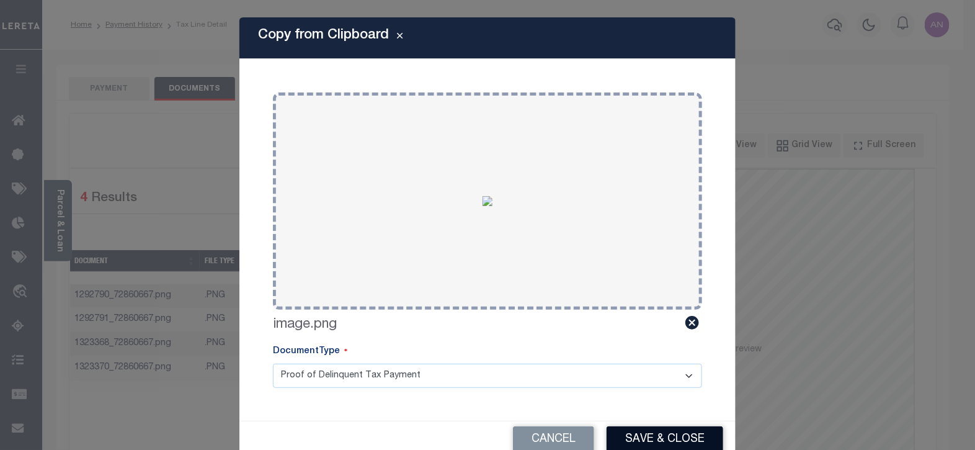
click at [656, 432] on button "Save & Close" at bounding box center [665, 439] width 117 height 27
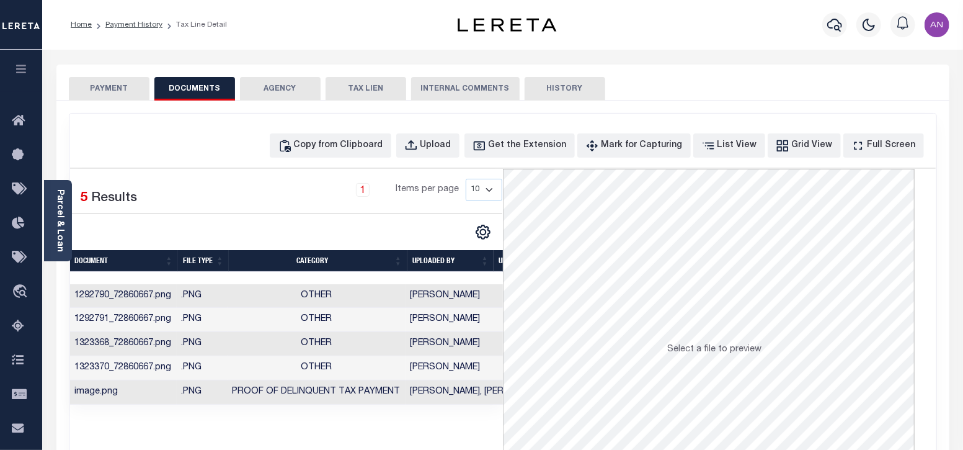
click at [123, 86] on button "PAYMENT" at bounding box center [109, 89] width 81 height 24
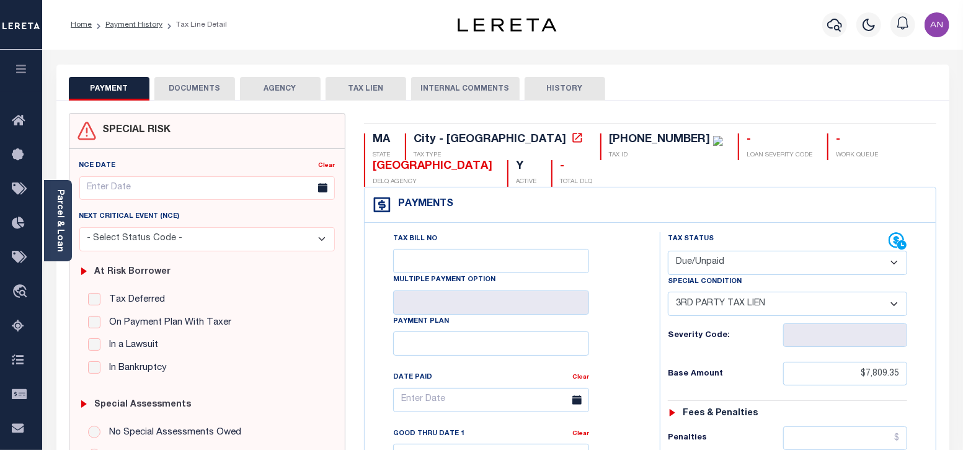
click at [726, 262] on select "- Select Status Code - Open Due/Unpaid Paid Incomplete No Tax Due Internal Refu…" at bounding box center [788, 263] width 240 height 24
select select "PYD"
click at [668, 251] on select "- Select Status Code - Open Due/Unpaid Paid Incomplete No Tax Due Internal Refu…" at bounding box center [788, 263] width 240 height 24
select select "0"
type input "[DATE]"
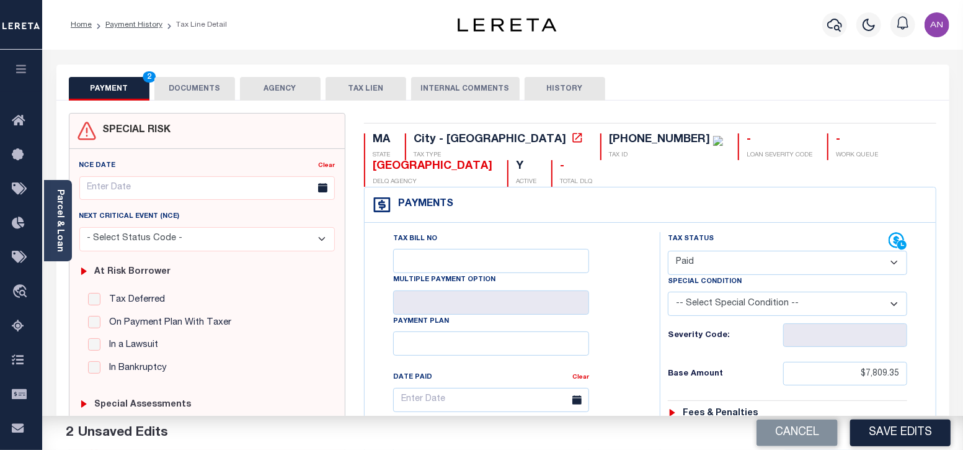
scroll to position [233, 0]
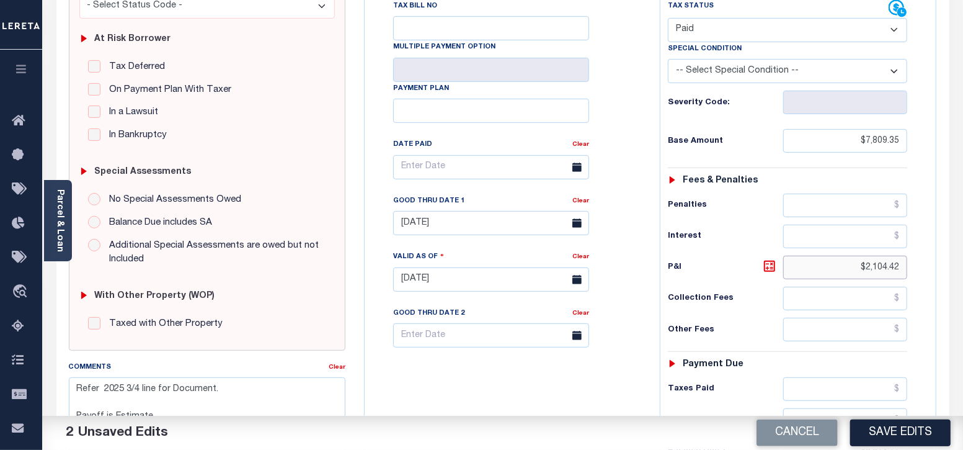
drag, startPoint x: 868, startPoint y: 266, endPoint x: 925, endPoint y: 270, distance: 56.6
click at [925, 270] on div "Tax Status Status" at bounding box center [792, 273] width 283 height 548
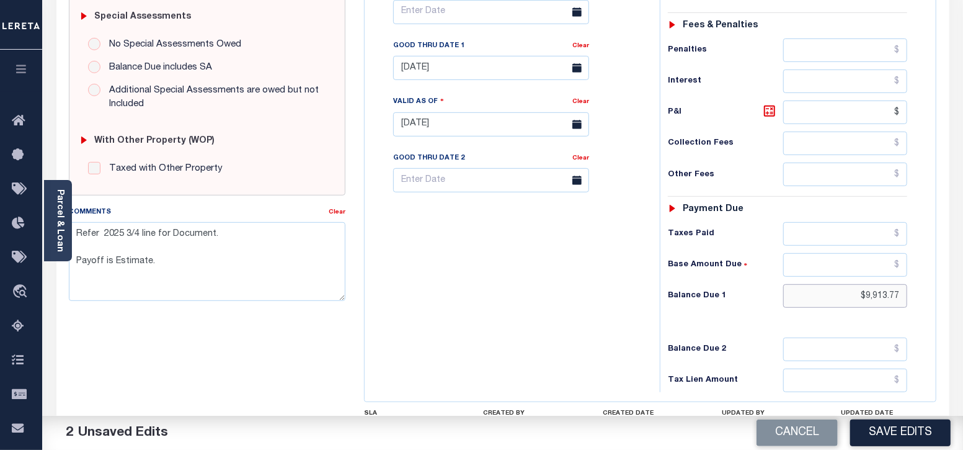
type input "$.00"
drag, startPoint x: 868, startPoint y: 296, endPoint x: 929, endPoint y: 296, distance: 60.8
click at [929, 296] on div "Tax Status Status" at bounding box center [792, 118] width 283 height 548
type input "$0.00"
click at [424, 62] on input "[DATE]" at bounding box center [491, 68] width 196 height 24
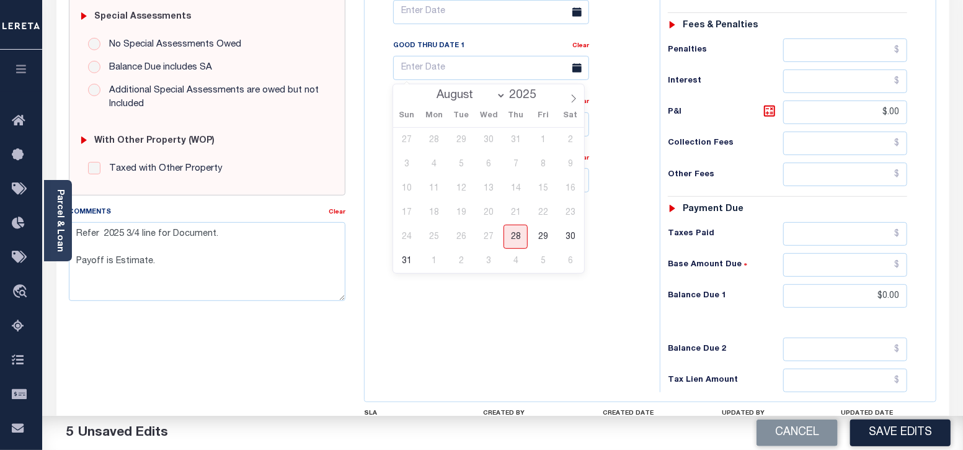
click at [859, 426] on button "Save Edits" at bounding box center [900, 432] width 100 height 27
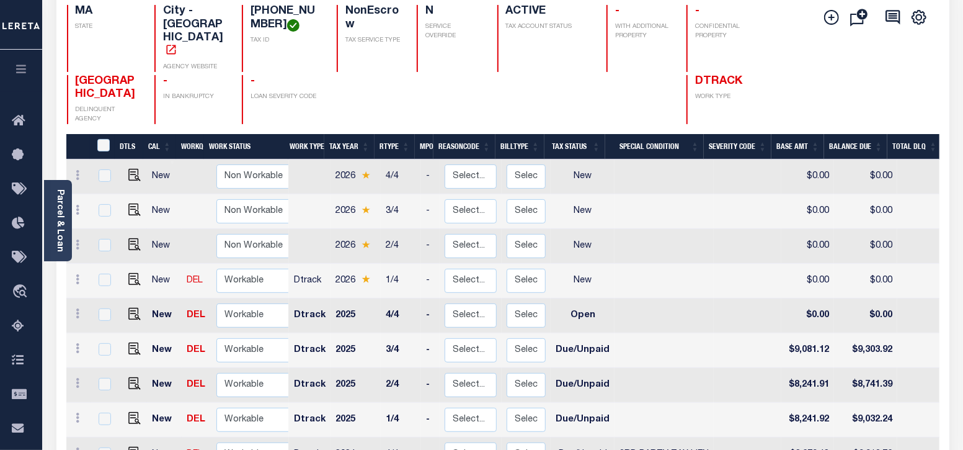
scroll to position [309, 0]
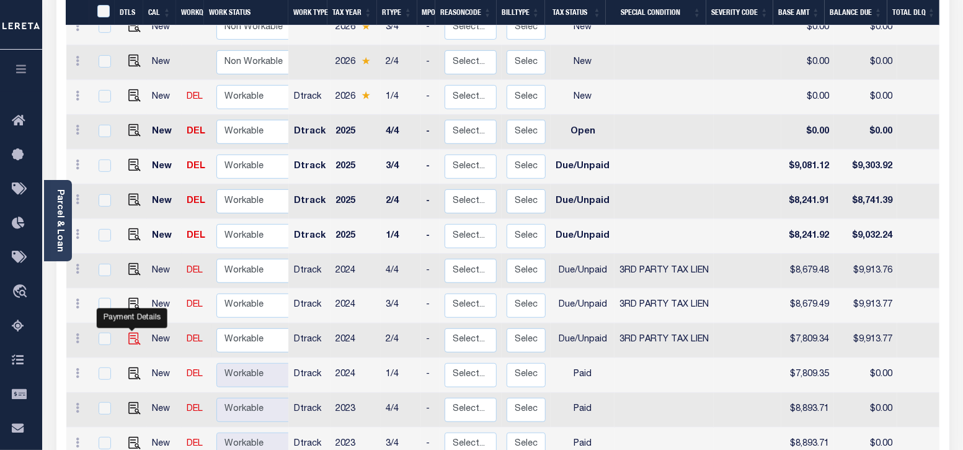
click at [133, 332] on img "" at bounding box center [134, 338] width 12 height 12
checkbox input "true"
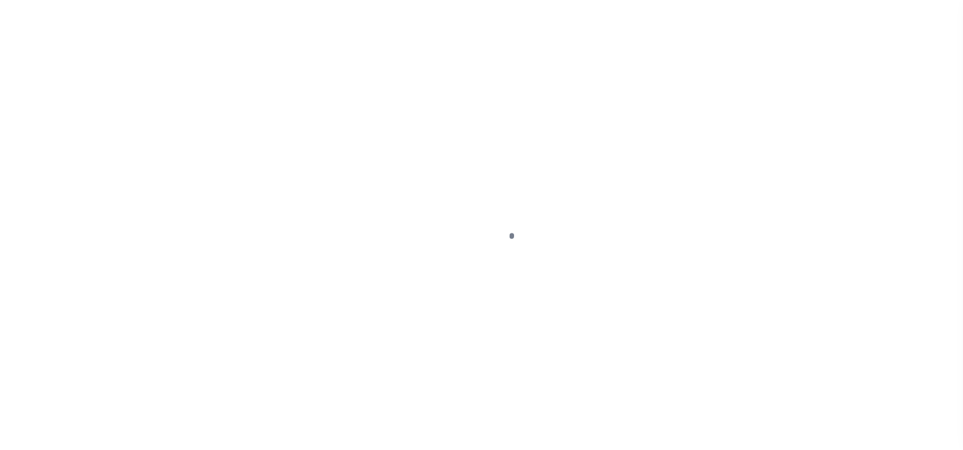
select select "DUE"
select select "20"
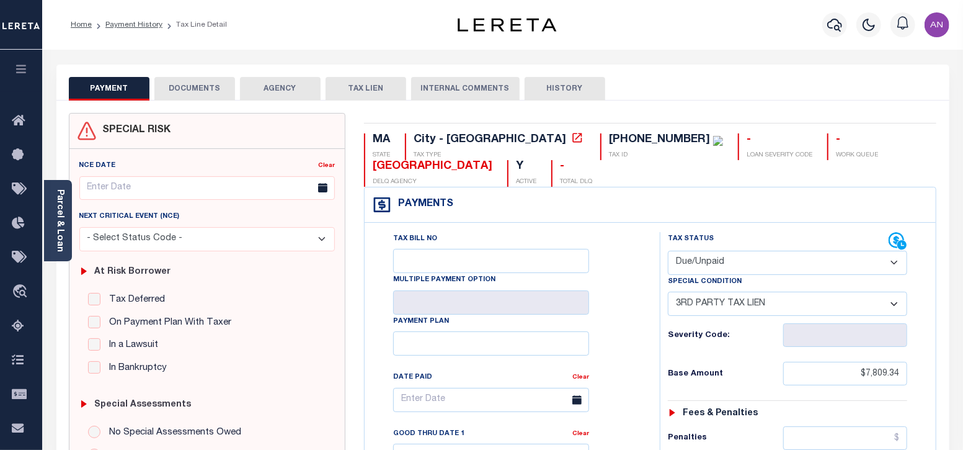
click at [211, 91] on button "DOCUMENTS" at bounding box center [194, 89] width 81 height 24
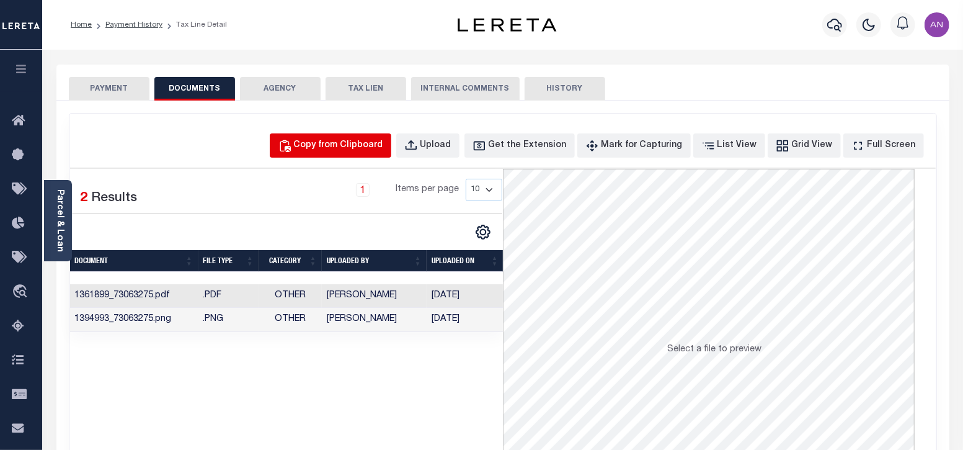
click at [329, 142] on div "Copy from Clipboard" at bounding box center [338, 146] width 89 height 14
select select "POP"
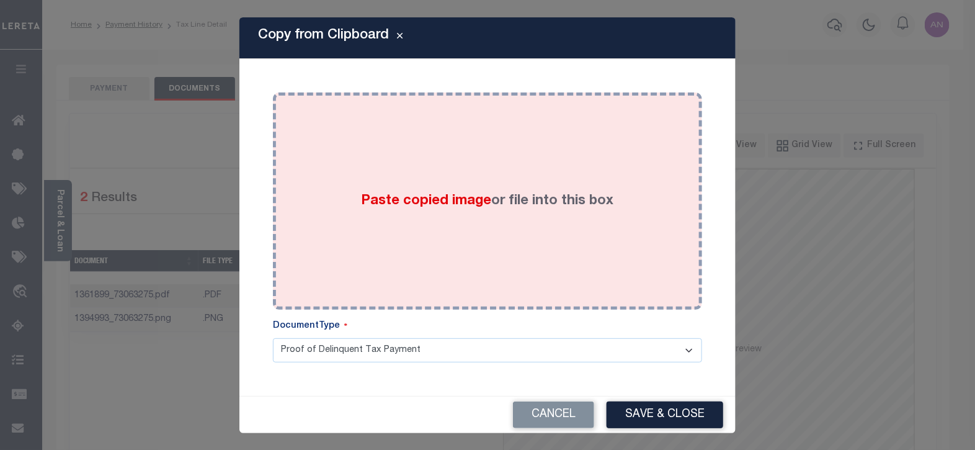
click at [376, 138] on div "Paste copied image or file into this box" at bounding box center [487, 201] width 411 height 198
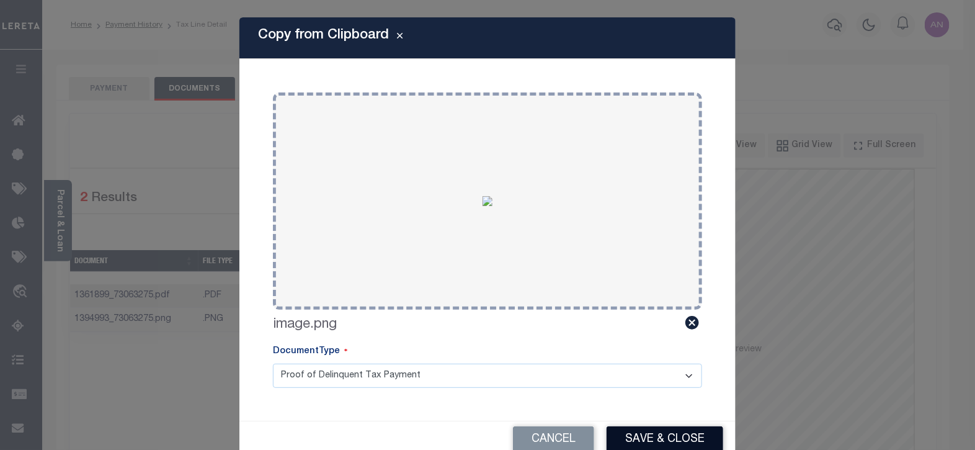
click at [635, 443] on button "Save & Close" at bounding box center [665, 439] width 117 height 27
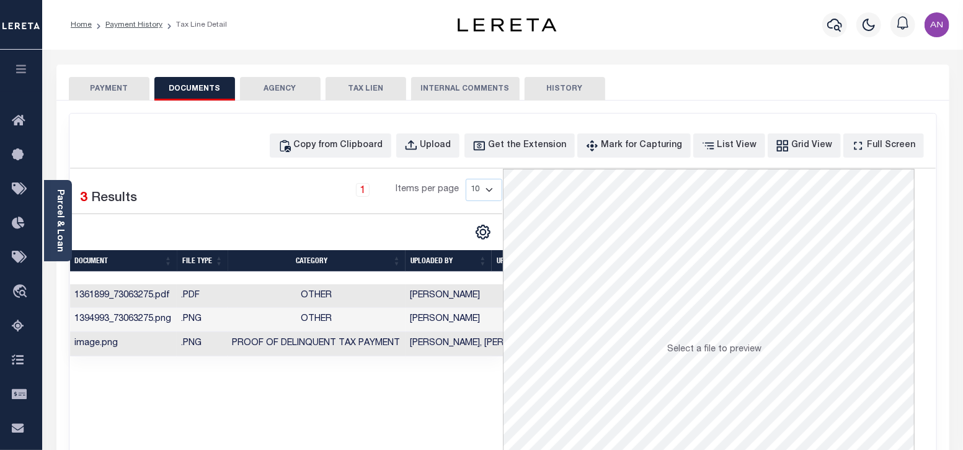
click at [130, 92] on button "PAYMENT" at bounding box center [109, 89] width 81 height 24
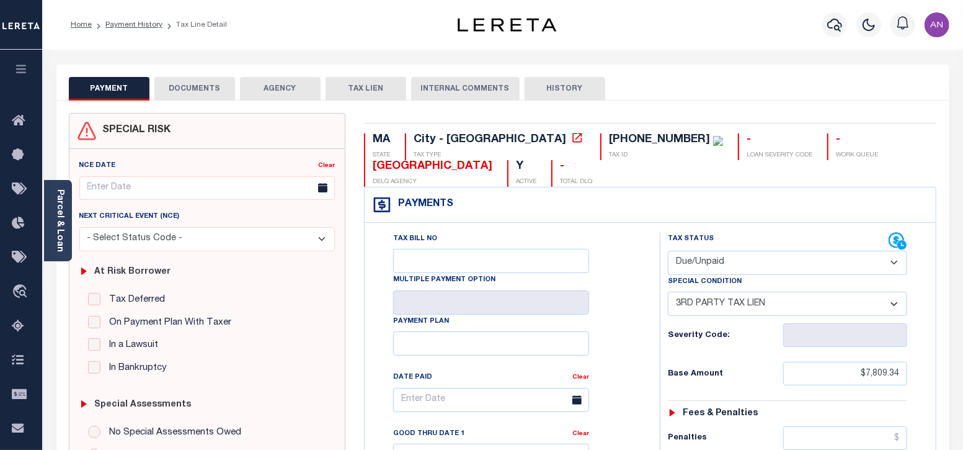
click at [762, 264] on select "- Select Status Code - Open Due/Unpaid Paid Incomplete No Tax Due Internal Refu…" at bounding box center [788, 263] width 240 height 24
select select "PYD"
click at [668, 251] on select "- Select Status Code - Open Due/Unpaid Paid Incomplete No Tax Due Internal Refu…" at bounding box center [788, 263] width 240 height 24
select select "0"
type input "[DATE]"
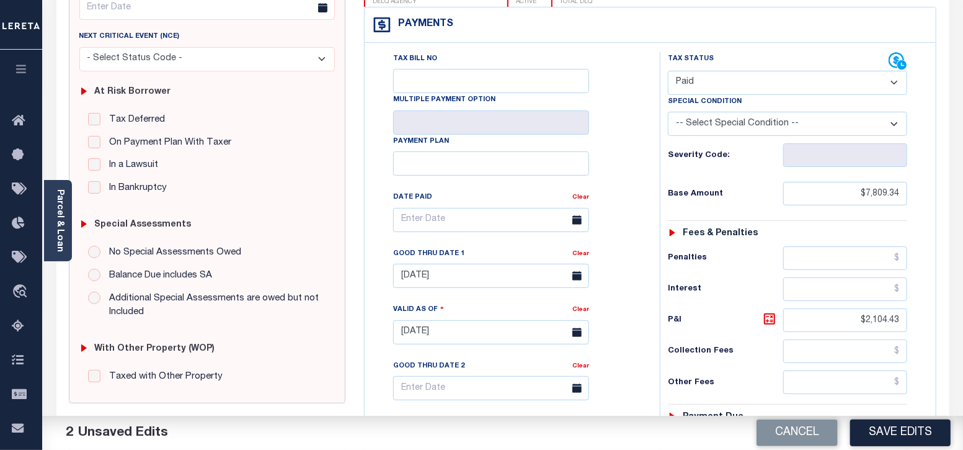
scroll to position [233, 0]
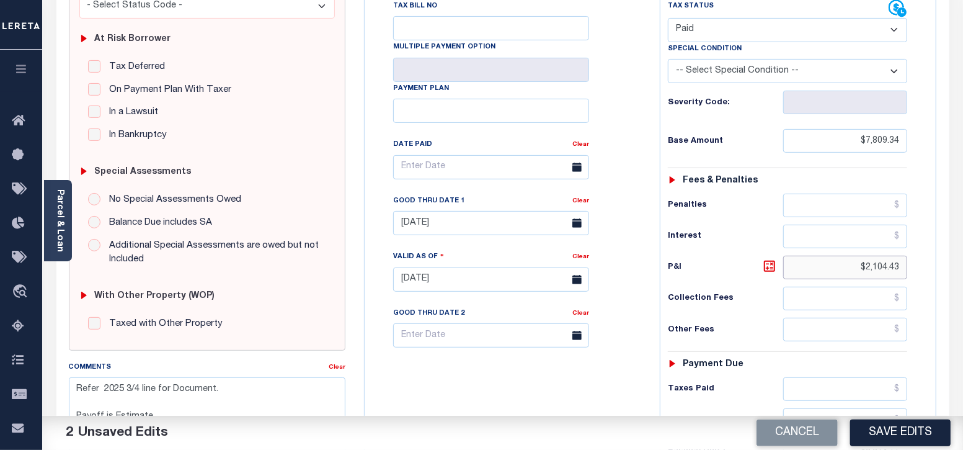
drag, startPoint x: 868, startPoint y: 269, endPoint x: 923, endPoint y: 269, distance: 55.2
click at [923, 269] on div "Tax Status Status - Select Status Code -" at bounding box center [792, 273] width 264 height 548
type input "$.00"
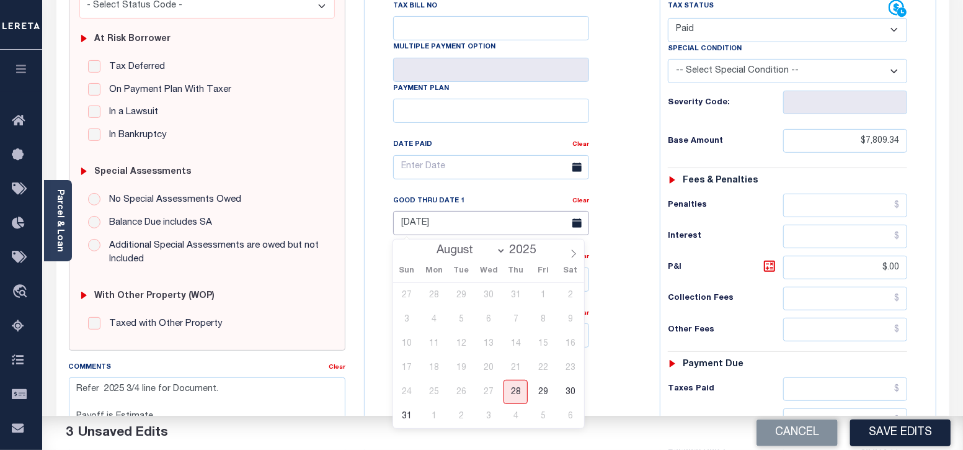
click at [445, 229] on input "[DATE]" at bounding box center [491, 223] width 196 height 24
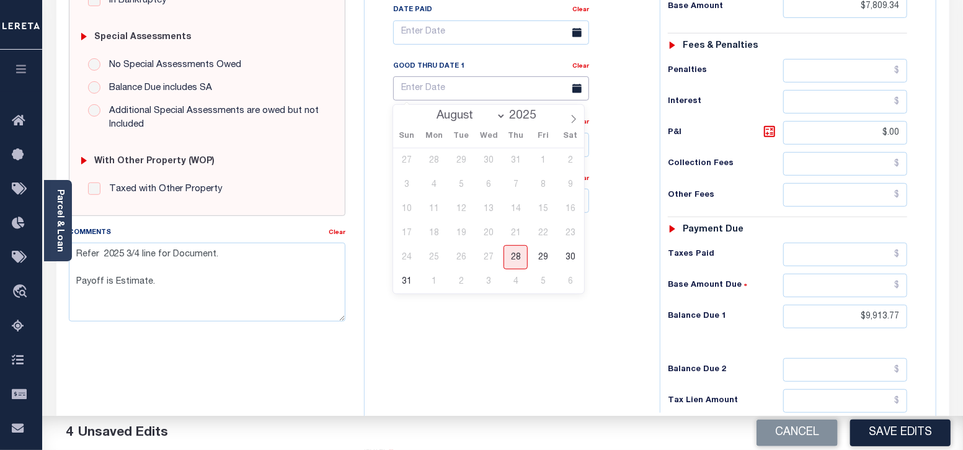
scroll to position [388, 0]
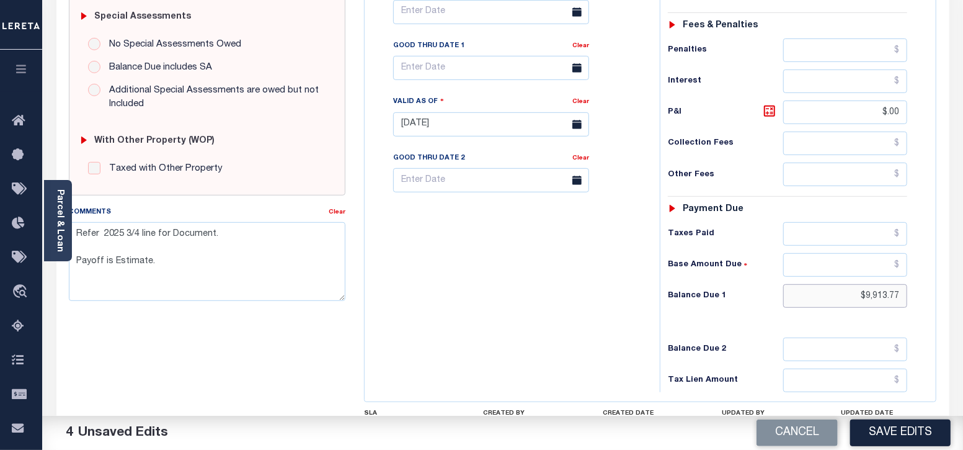
drag, startPoint x: 868, startPoint y: 296, endPoint x: 921, endPoint y: 295, distance: 53.3
click at [921, 295] on div "Tax Status Status - Select Status Code -" at bounding box center [792, 118] width 264 height 548
click at [529, 321] on div "Tax Bill No Multiple Payment Option Payment Plan Clear" at bounding box center [509, 118] width 283 height 548
type input "$0.00"
click at [886, 434] on button "Save Edits" at bounding box center [900, 432] width 100 height 27
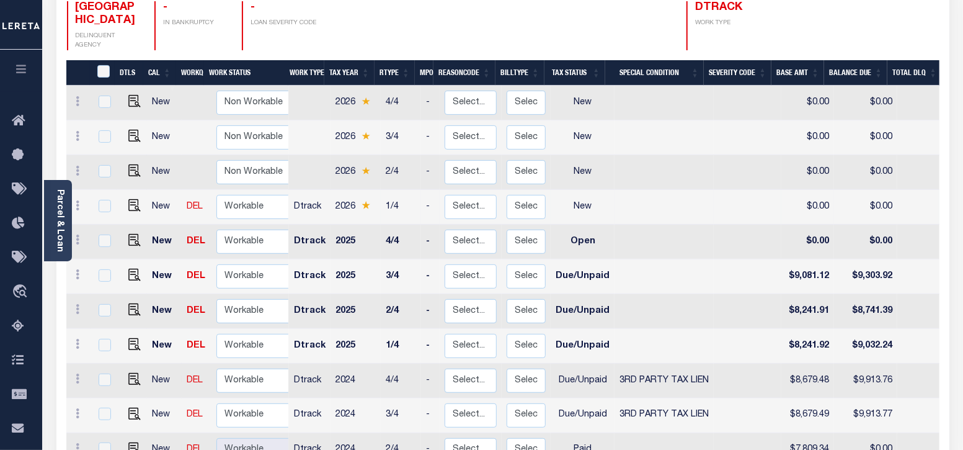
scroll to position [233, 0]
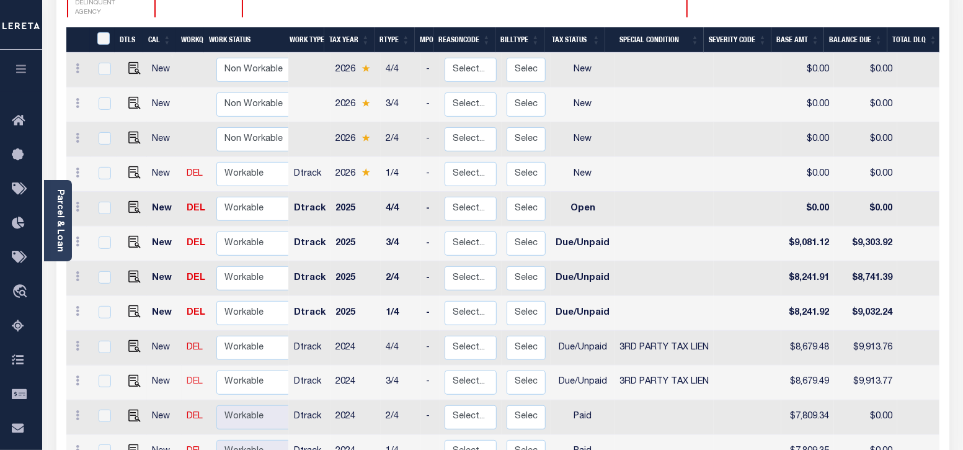
click at [130, 375] on img at bounding box center [134, 381] width 12 height 12
checkbox input "true"
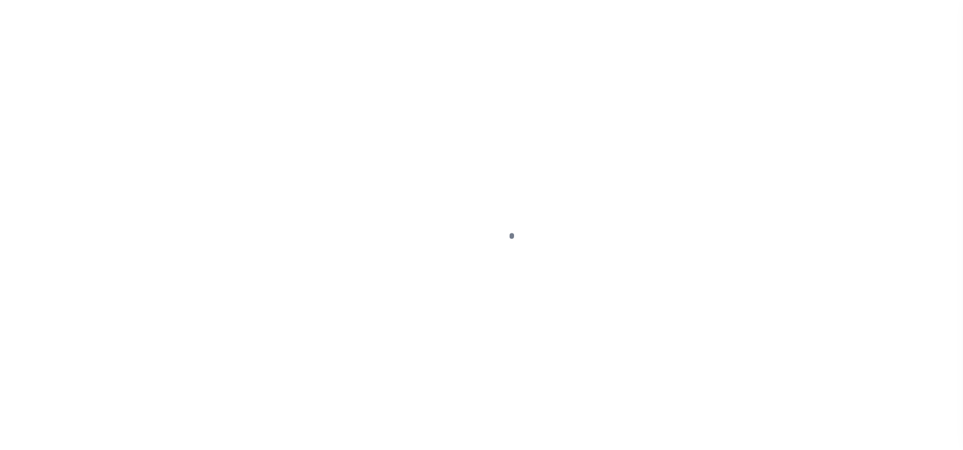
select select "DUE"
select select "20"
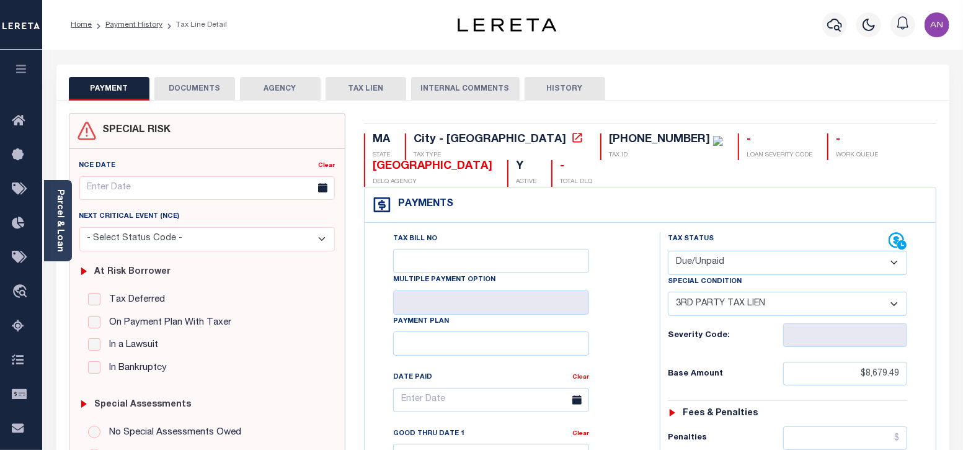
click at [192, 85] on button "DOCUMENTS" at bounding box center [194, 89] width 81 height 24
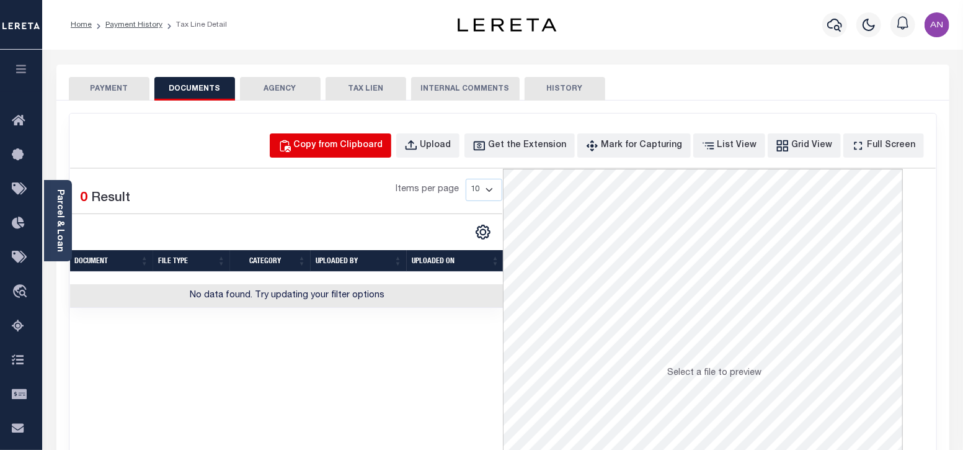
click at [382, 140] on div "Copy from Clipboard" at bounding box center [338, 146] width 89 height 14
select select "POP"
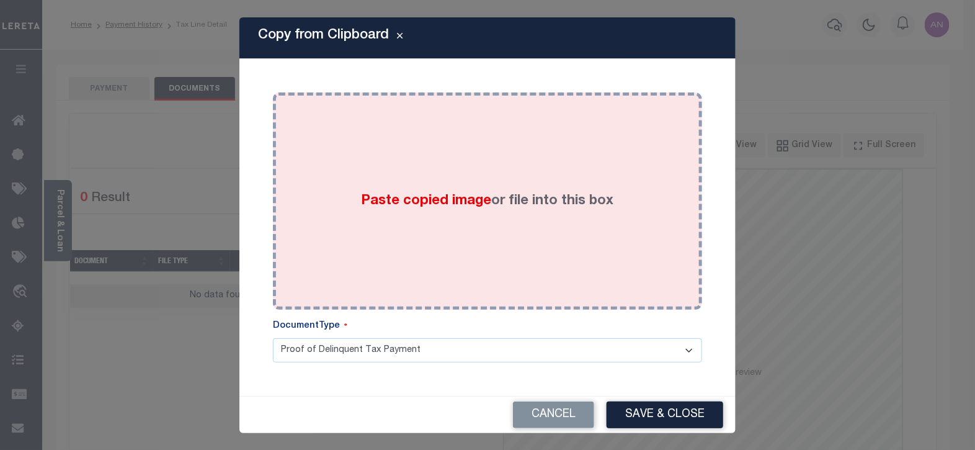
click at [518, 152] on div "Paste copied image or file into this box" at bounding box center [487, 201] width 411 height 198
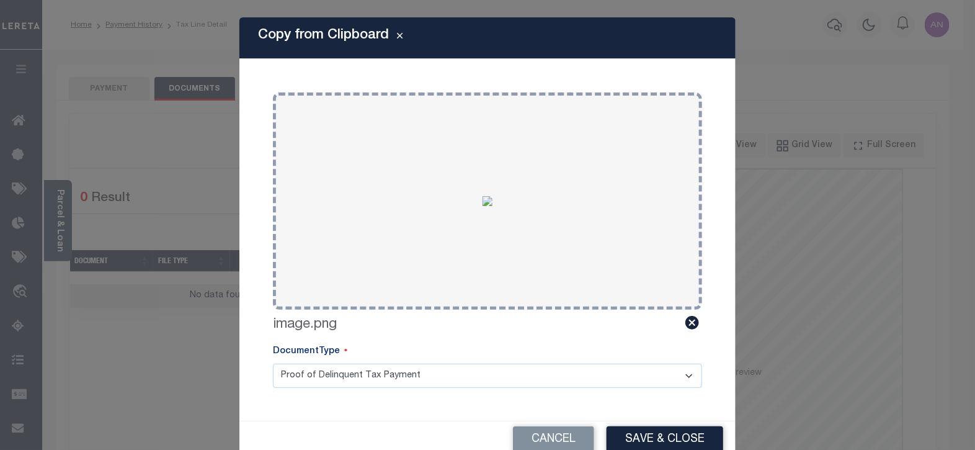
click at [641, 437] on button "Save & Close" at bounding box center [665, 439] width 117 height 27
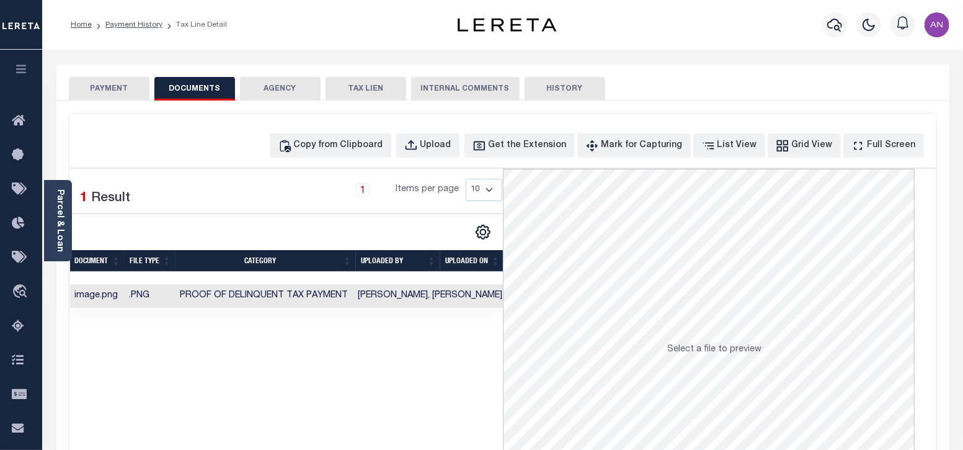
click at [129, 88] on button "PAYMENT" at bounding box center [109, 89] width 81 height 24
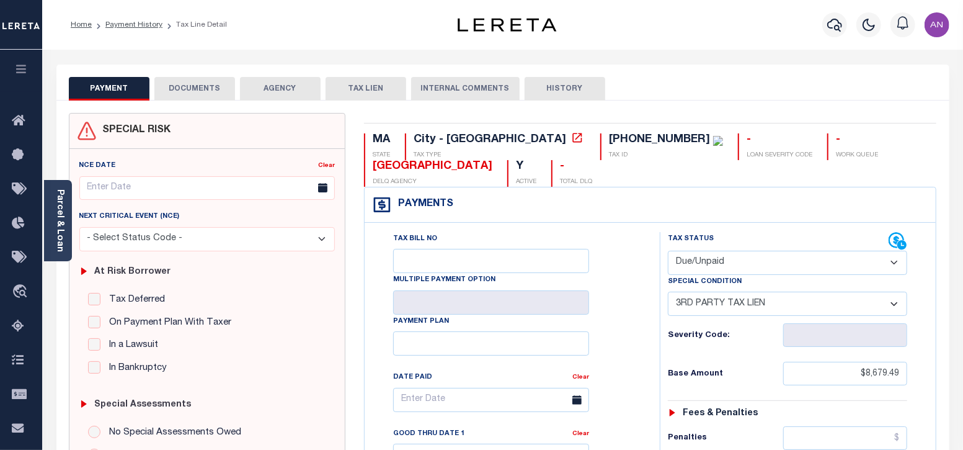
click at [745, 263] on select "- Select Status Code - Open Due/Unpaid Paid Incomplete No Tax Due Internal Refu…" at bounding box center [788, 263] width 240 height 24
select select "PYD"
click at [668, 251] on select "- Select Status Code - Open Due/Unpaid Paid Incomplete No Tax Due Internal Refu…" at bounding box center [788, 263] width 240 height 24
select select "0"
type input "[DATE]"
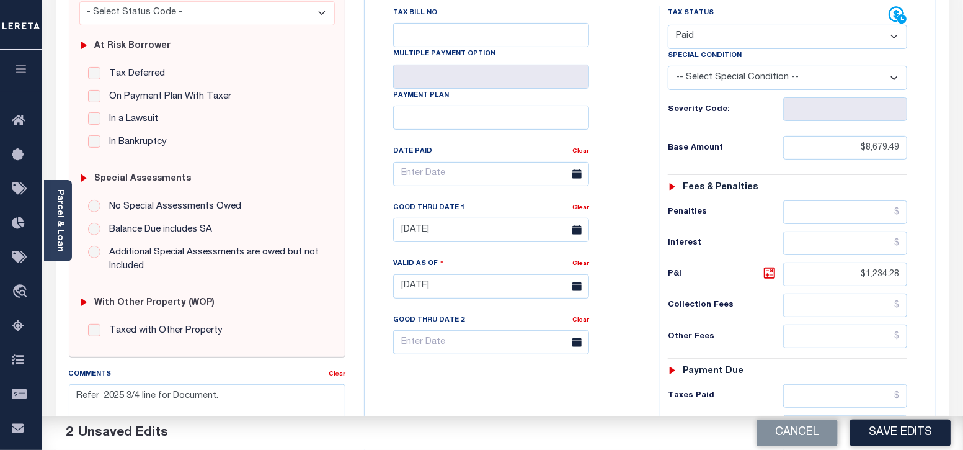
scroll to position [233, 0]
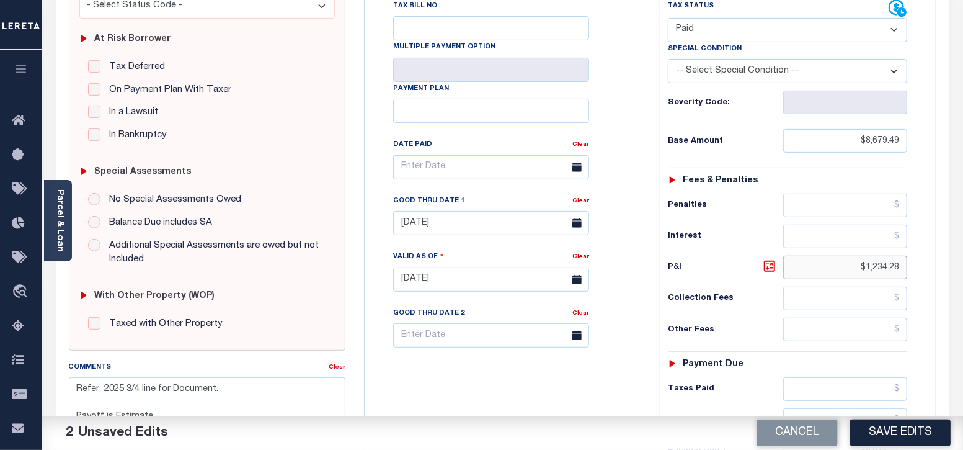
drag, startPoint x: 873, startPoint y: 265, endPoint x: 937, endPoint y: 268, distance: 63.3
click at [937, 268] on div "Payments Warning! Search Status is not "Completed", amounts can not be keyed. T…" at bounding box center [650, 255] width 572 height 603
type input "$.00"
click at [457, 220] on input "[DATE]" at bounding box center [491, 223] width 196 height 24
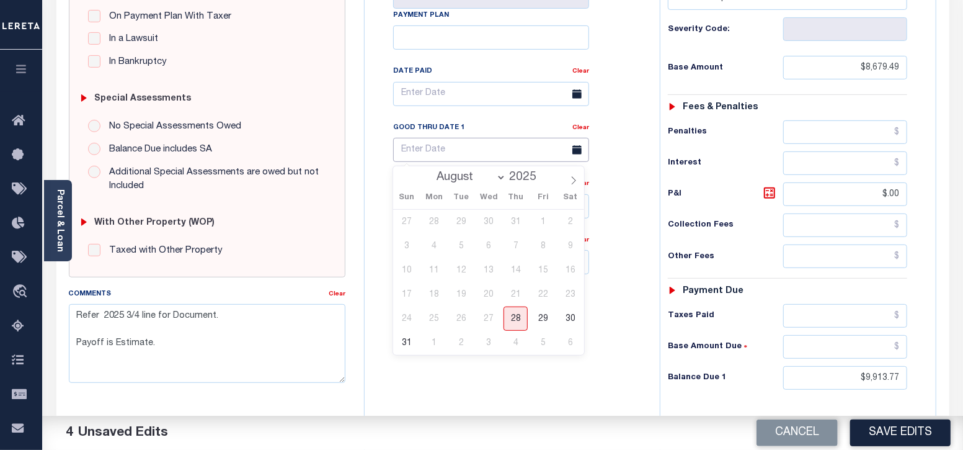
scroll to position [465, 0]
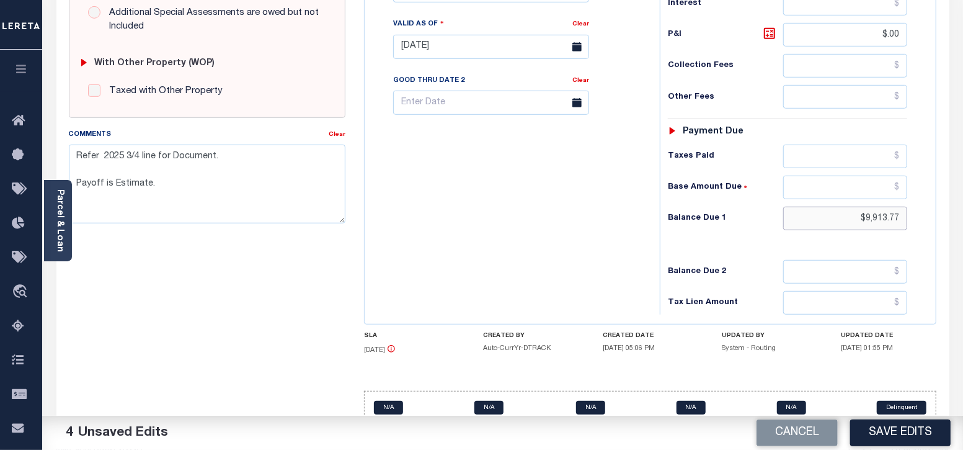
click at [922, 221] on div "Tax Status Status - Select Status Code -" at bounding box center [792, 41] width 264 height 548
click at [906, 432] on button "Save Edits" at bounding box center [900, 432] width 100 height 27
type input "$0.00"
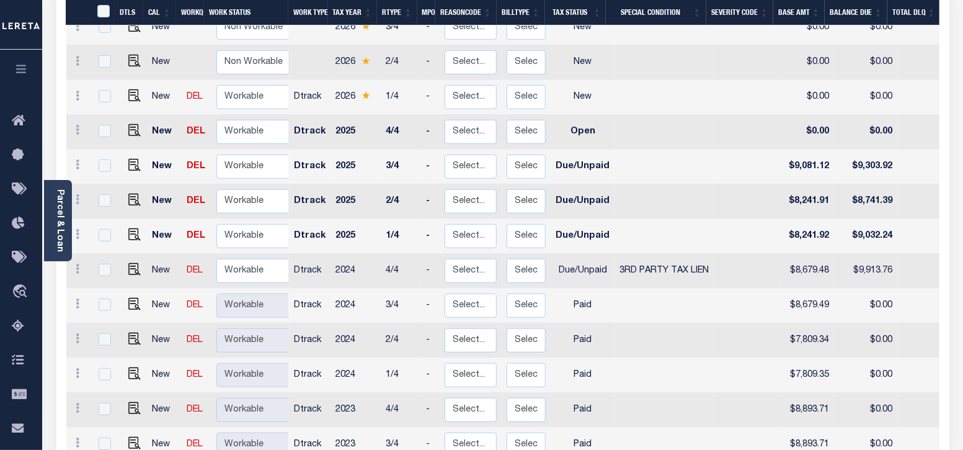
scroll to position [309, 0]
click at [132, 263] on img "" at bounding box center [134, 269] width 12 height 12
checkbox input "true"
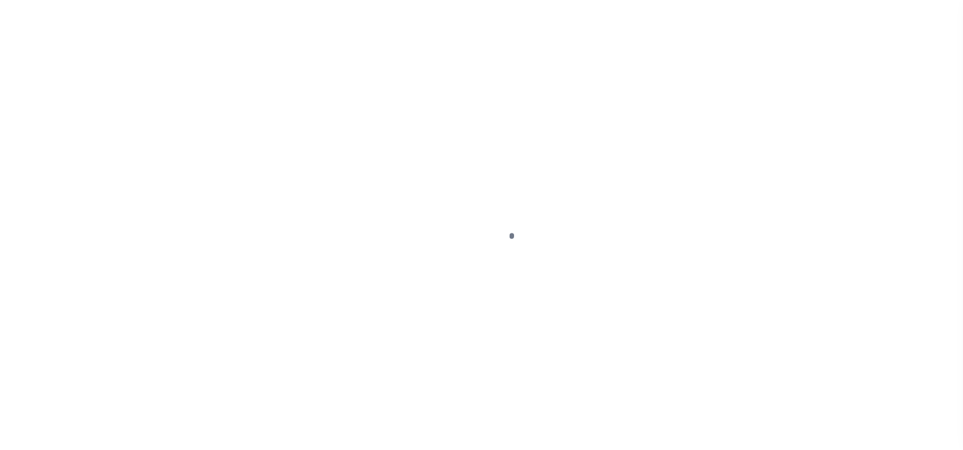
select select "DUE"
select select "20"
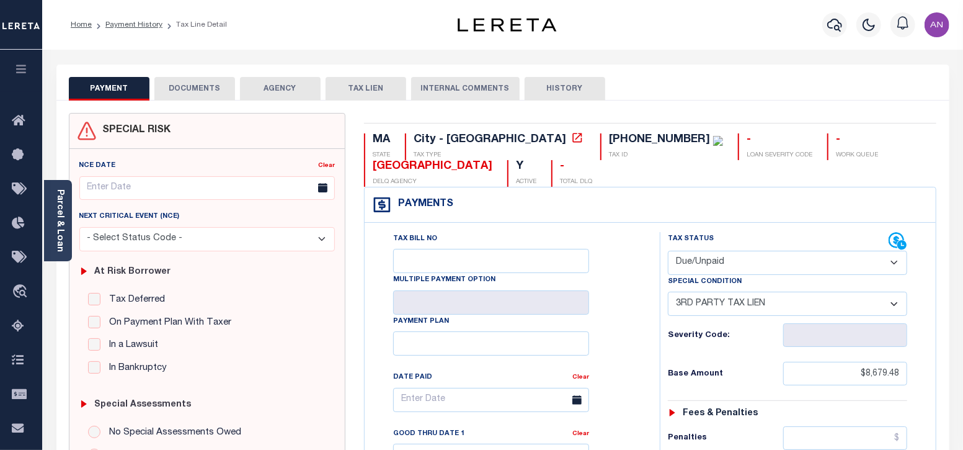
click at [199, 86] on button "DOCUMENTS" at bounding box center [194, 89] width 81 height 24
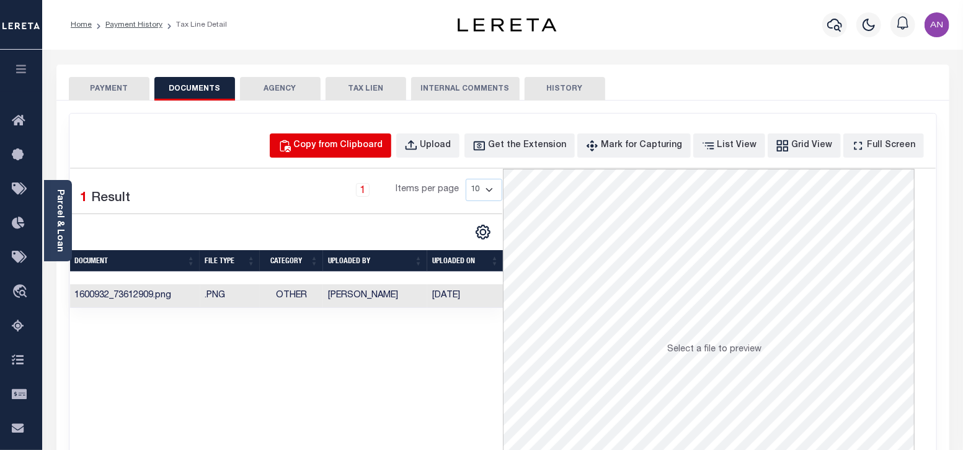
click at [357, 144] on div "Copy from Clipboard" at bounding box center [338, 146] width 89 height 14
select select "POP"
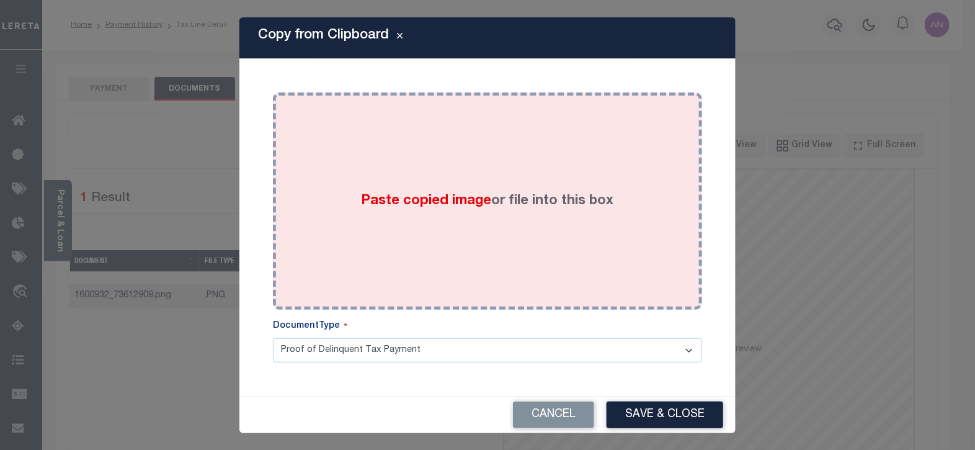
click at [416, 138] on div "Paste copied image or file into this box" at bounding box center [487, 201] width 411 height 198
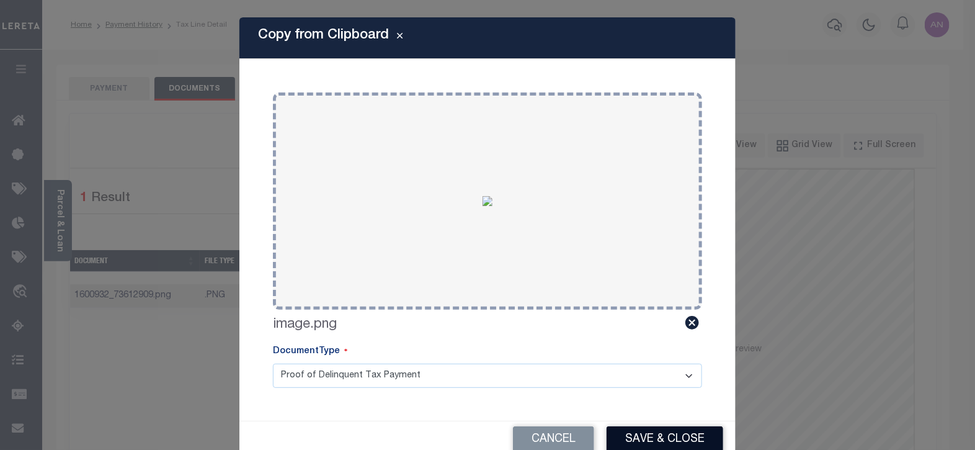
click at [646, 430] on button "Save & Close" at bounding box center [665, 439] width 117 height 27
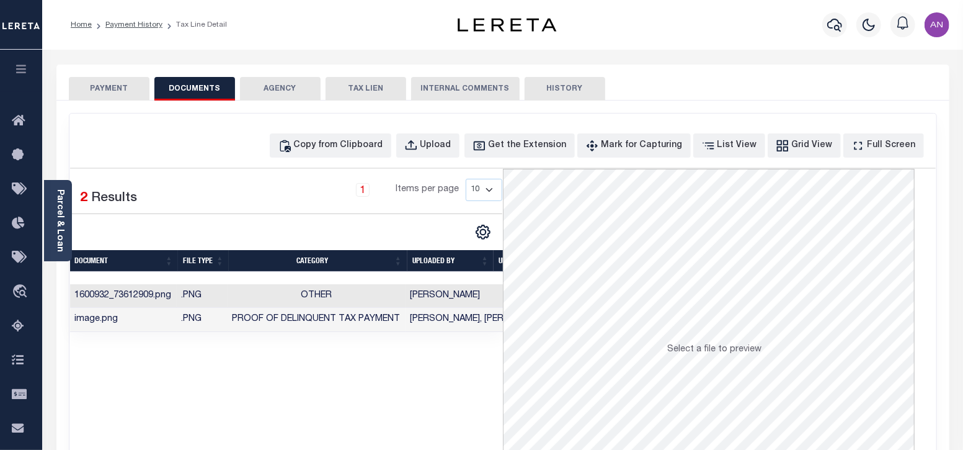
click at [104, 88] on button "PAYMENT" at bounding box center [109, 89] width 81 height 24
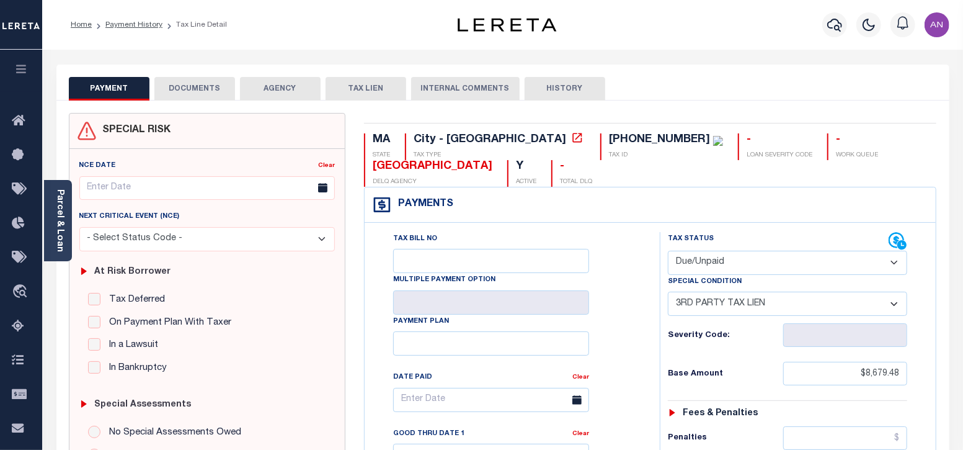
click at [762, 268] on select "- Select Status Code - Open Due/Unpaid Paid Incomplete No Tax Due Internal Refu…" at bounding box center [788, 263] width 240 height 24
select select "PYD"
click at [668, 251] on select "- Select Status Code - Open Due/Unpaid Paid Incomplete No Tax Due Internal Refu…" at bounding box center [788, 263] width 240 height 24
select select "0"
type input "[DATE]"
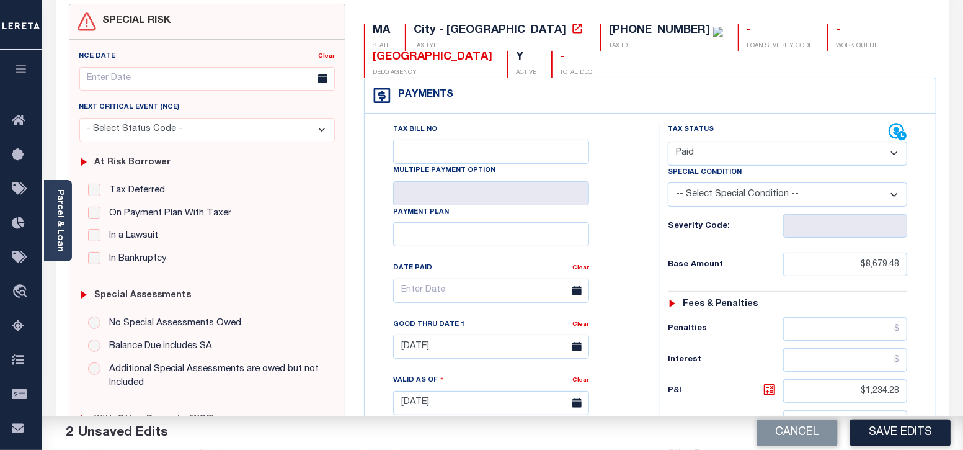
scroll to position [154, 0]
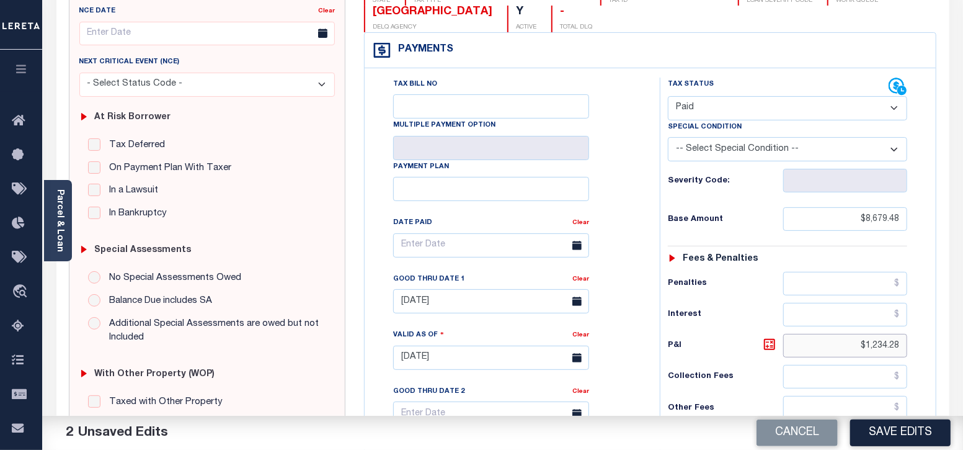
click at [926, 350] on div "Tax Status Status" at bounding box center [792, 352] width 283 height 548
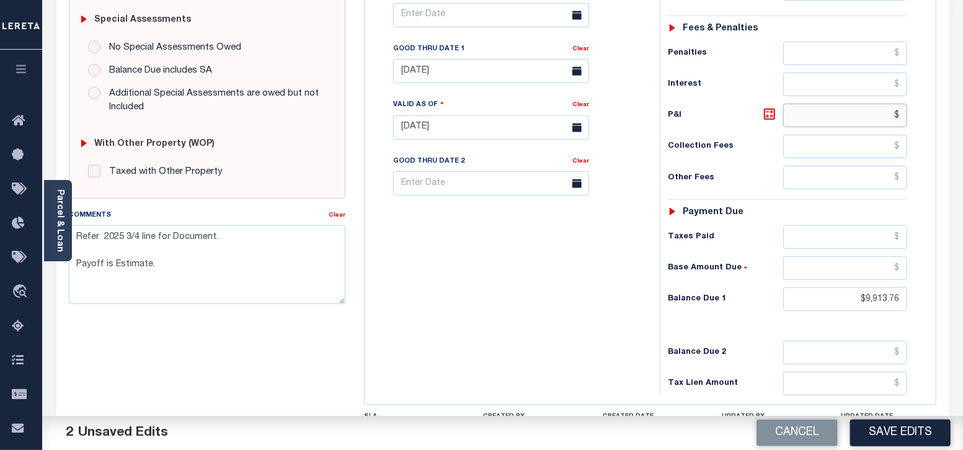
scroll to position [388, 0]
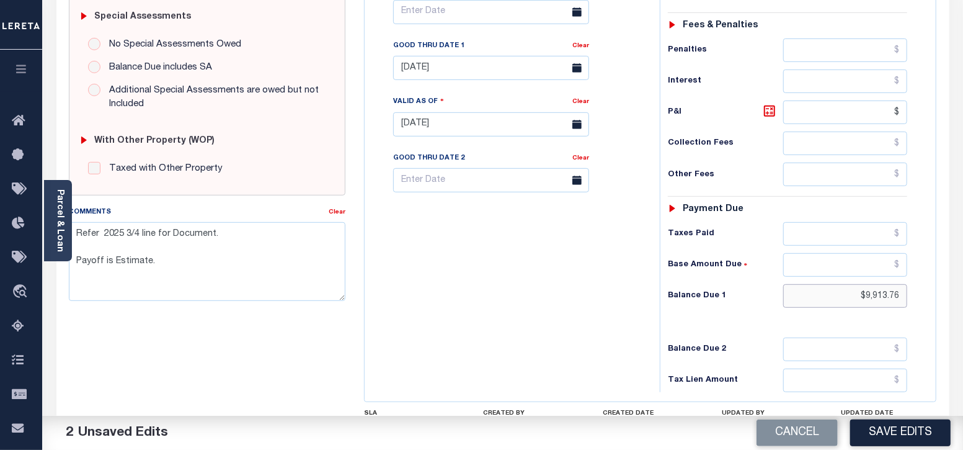
type input "$.00"
drag, startPoint x: 869, startPoint y: 295, endPoint x: 930, endPoint y: 298, distance: 60.9
click at [930, 298] on div "Tax Status Status" at bounding box center [792, 118] width 283 height 548
type input "$0.00"
click at [915, 314] on div "Tax Status Status - Select Status Code -" at bounding box center [792, 118] width 264 height 548
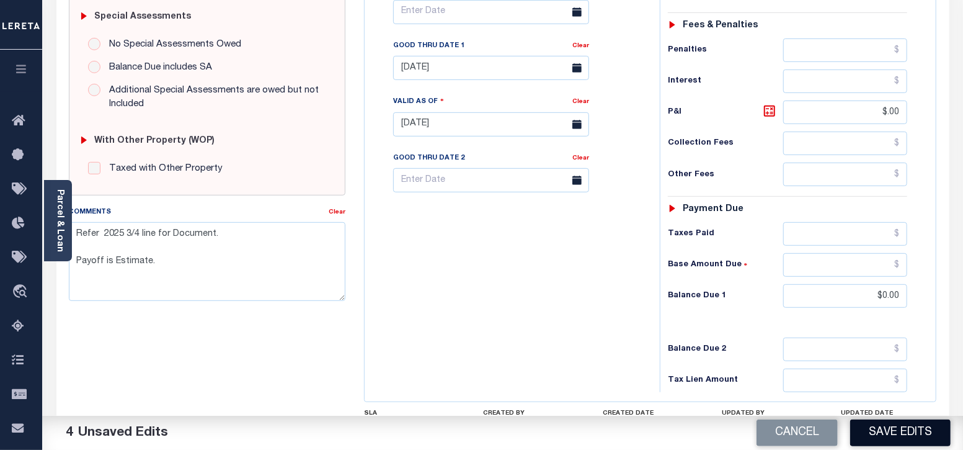
click at [912, 422] on button "Save Edits" at bounding box center [900, 432] width 100 height 27
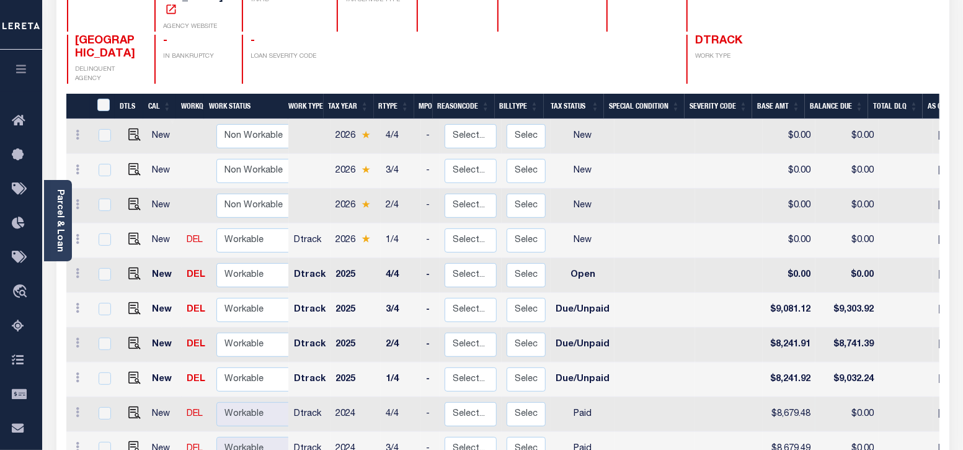
scroll to position [233, 0]
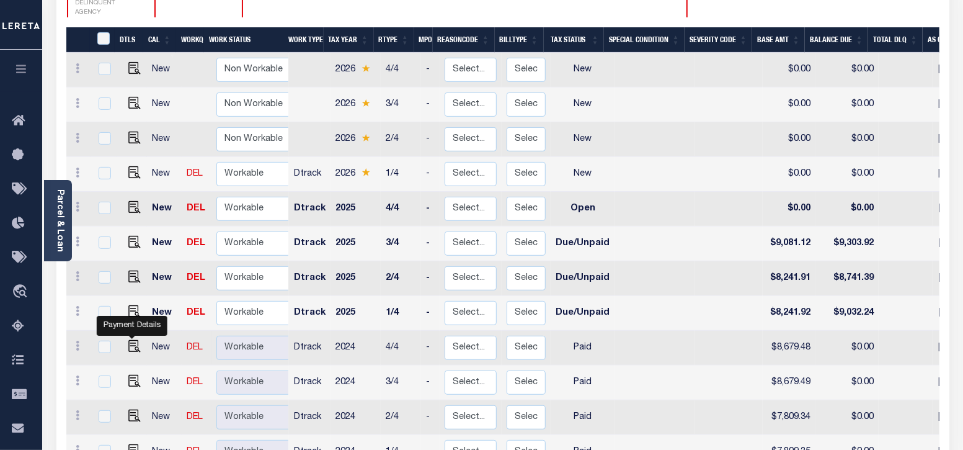
click at [133, 340] on img "" at bounding box center [134, 346] width 12 height 12
checkbox input "true"
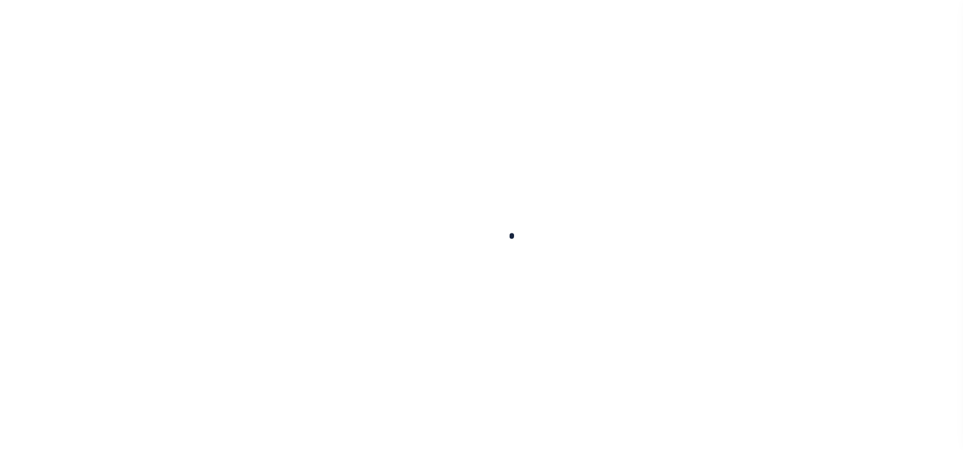
select select "PYD"
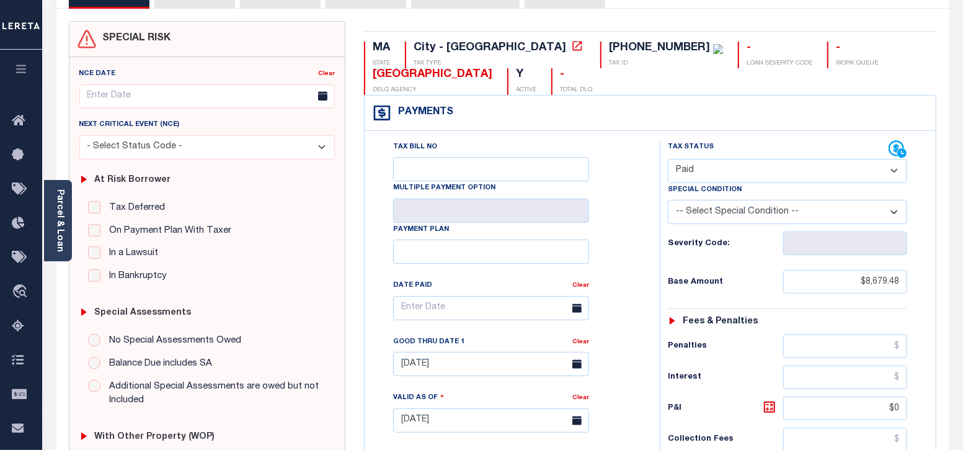
scroll to position [154, 0]
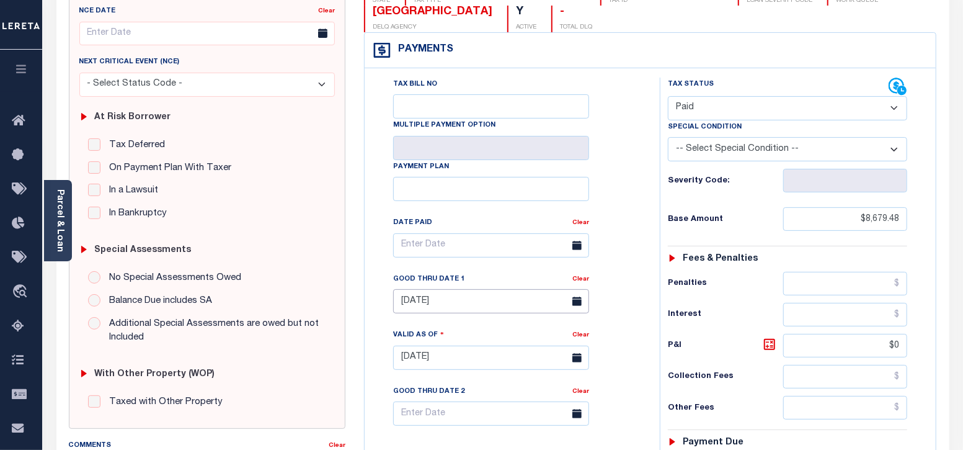
click at [445, 305] on input "[DATE]" at bounding box center [491, 301] width 196 height 24
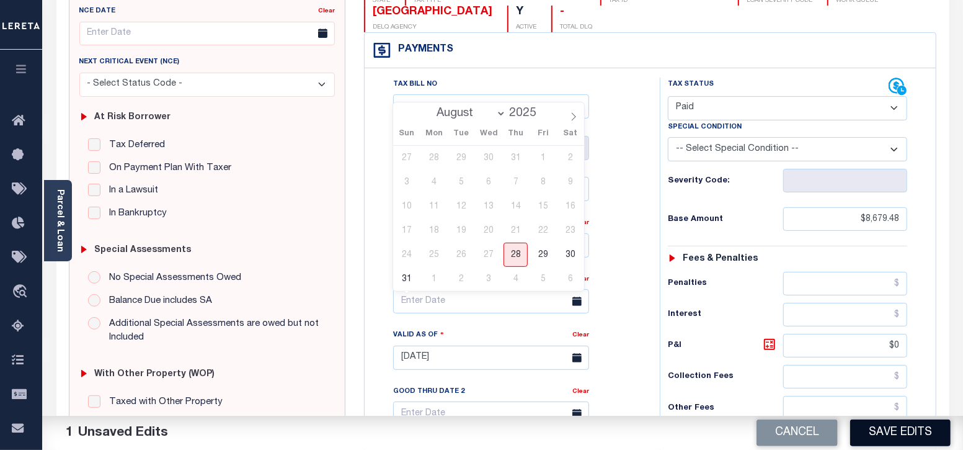
click at [882, 426] on button "Save Edits" at bounding box center [900, 432] width 100 height 27
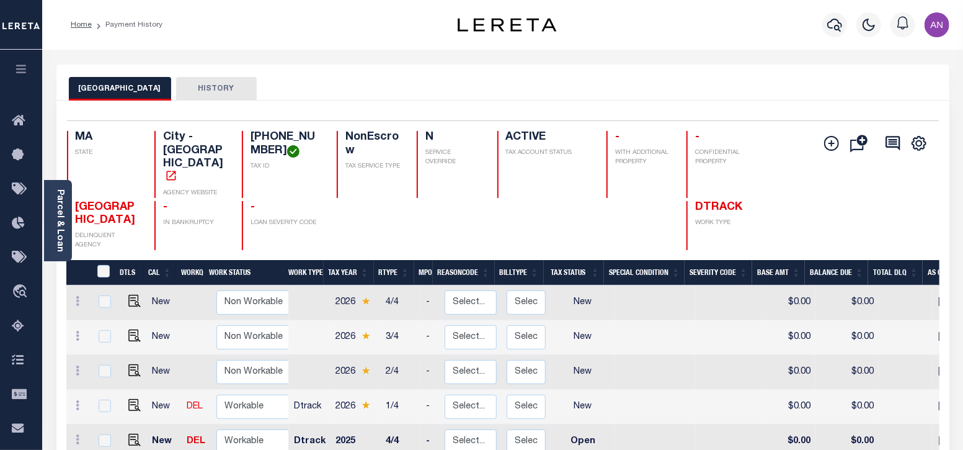
scroll to position [233, 0]
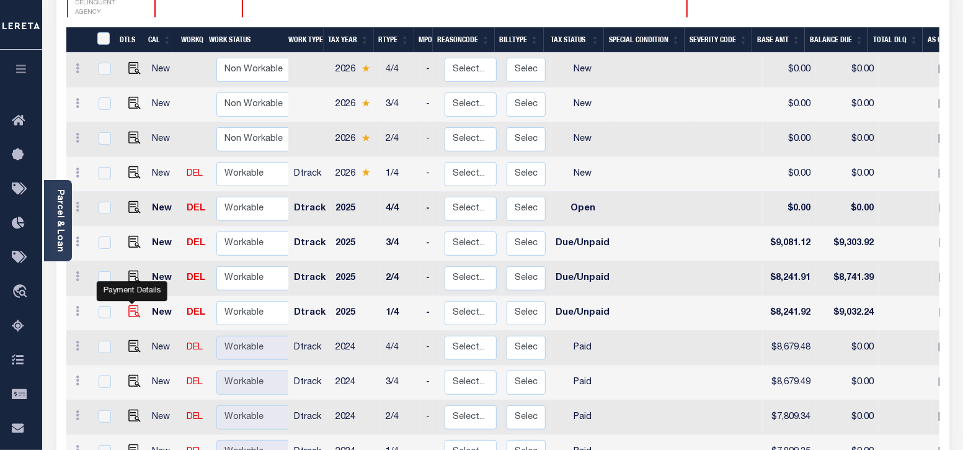
click at [130, 305] on img "" at bounding box center [134, 311] width 12 height 12
checkbox input "true"
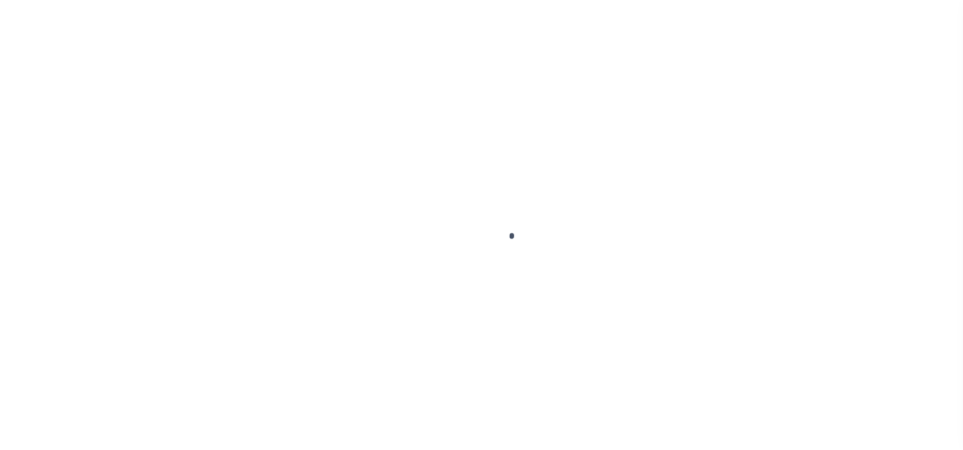
select select "DUE"
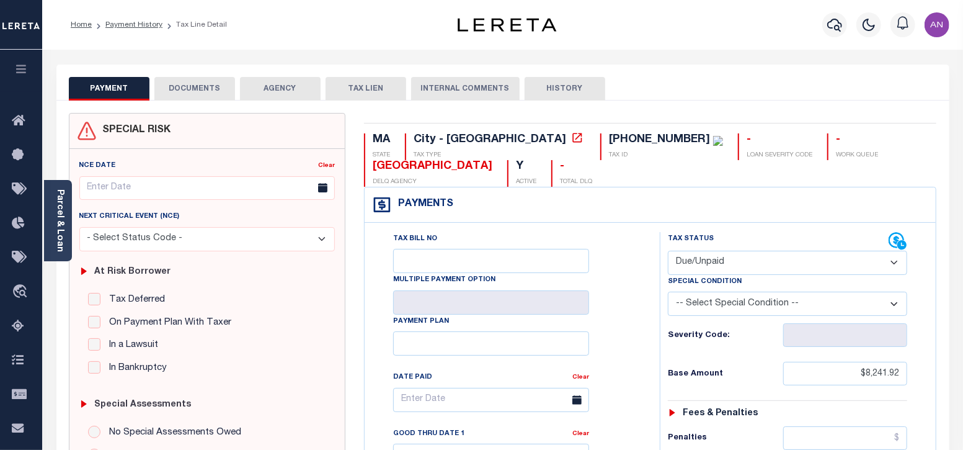
click at [187, 82] on button "DOCUMENTS" at bounding box center [194, 89] width 81 height 24
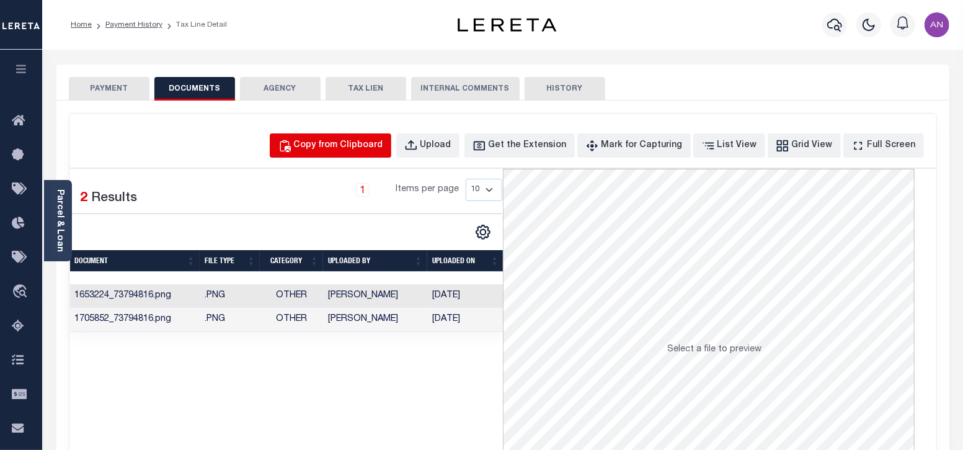
click at [342, 146] on div "Copy from Clipboard" at bounding box center [338, 146] width 89 height 14
select select "POP"
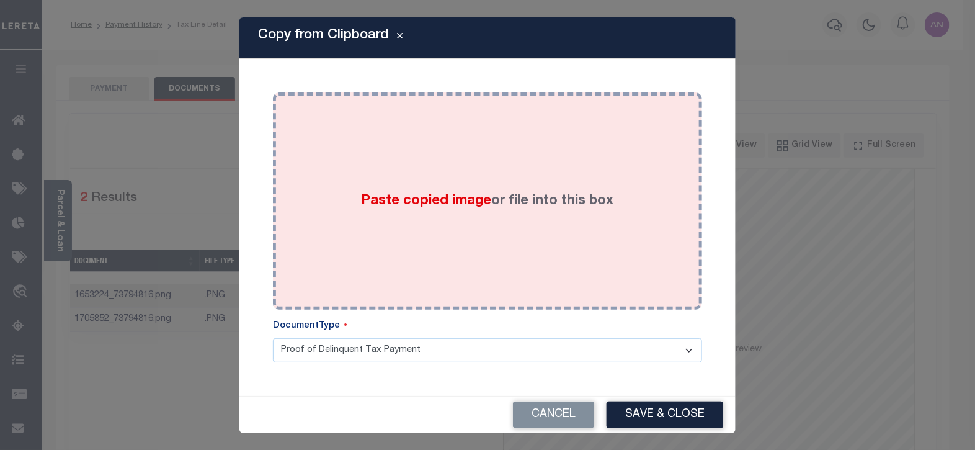
click at [372, 175] on div "Paste copied image or file into this box" at bounding box center [487, 201] width 411 height 198
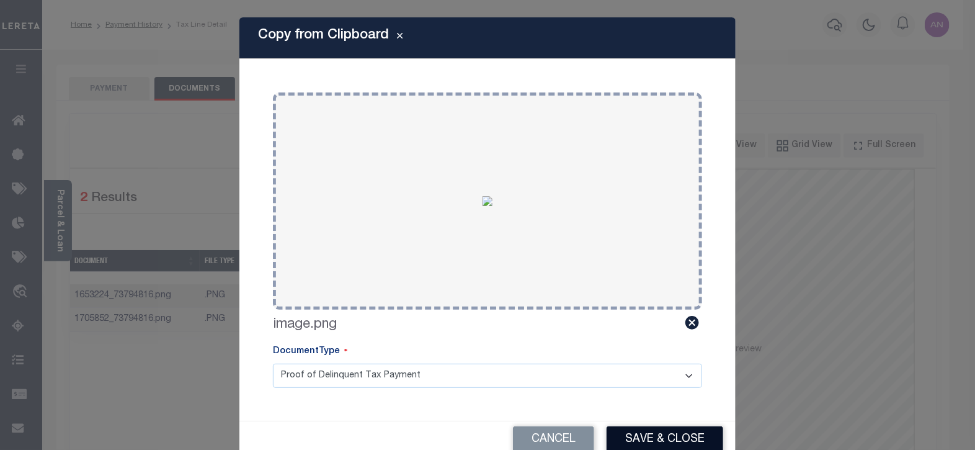
click at [631, 432] on button "Save & Close" at bounding box center [665, 439] width 117 height 27
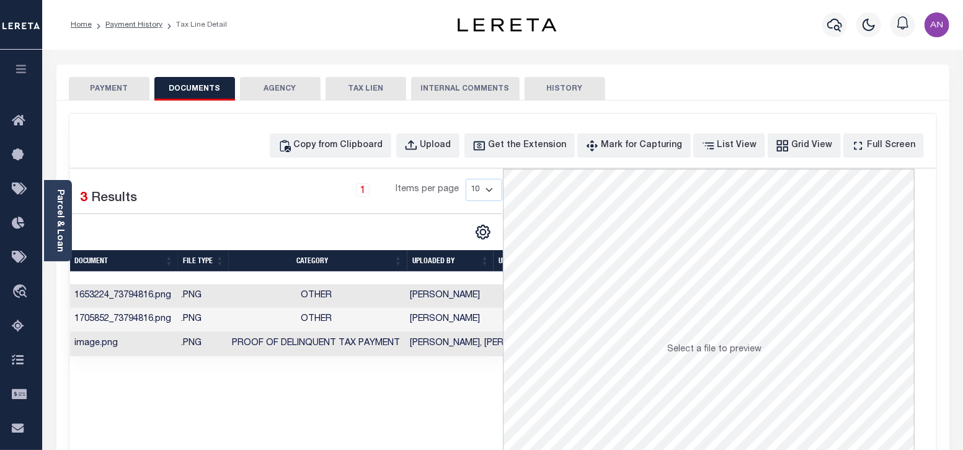
click at [118, 87] on button "PAYMENT" at bounding box center [109, 89] width 81 height 24
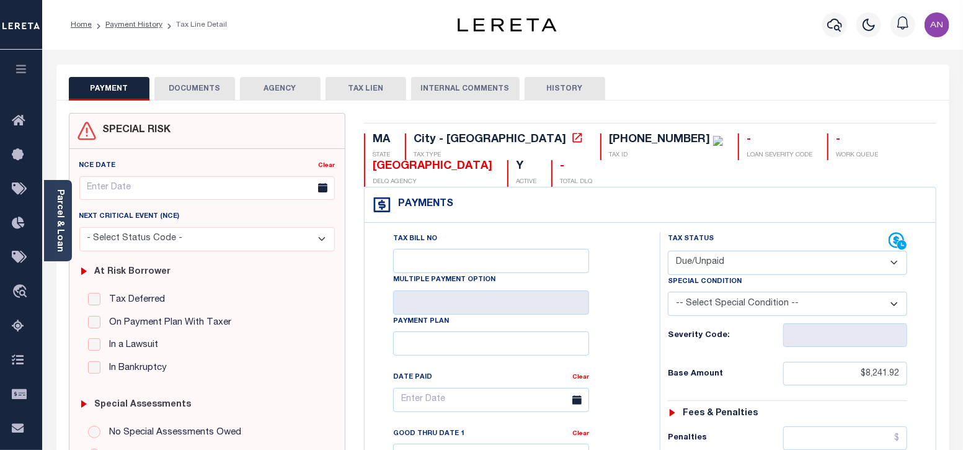
click at [703, 262] on select "- Select Status Code - Open Due/Unpaid Paid Incomplete No Tax Due Internal Refu…" at bounding box center [788, 263] width 240 height 24
select select "PYD"
click at [668, 251] on select "- Select Status Code - Open Due/Unpaid Paid Incomplete No Tax Due Internal Refu…" at bounding box center [788, 263] width 240 height 24
type input "[DATE]"
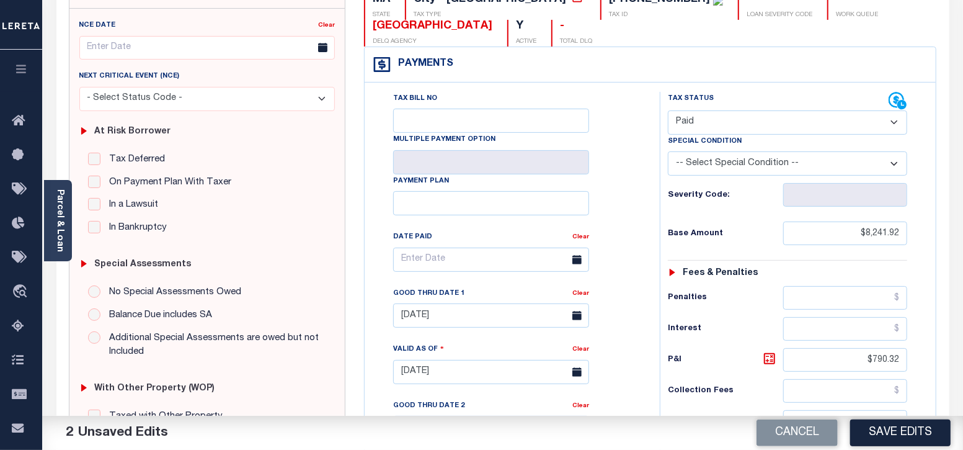
scroll to position [233, 0]
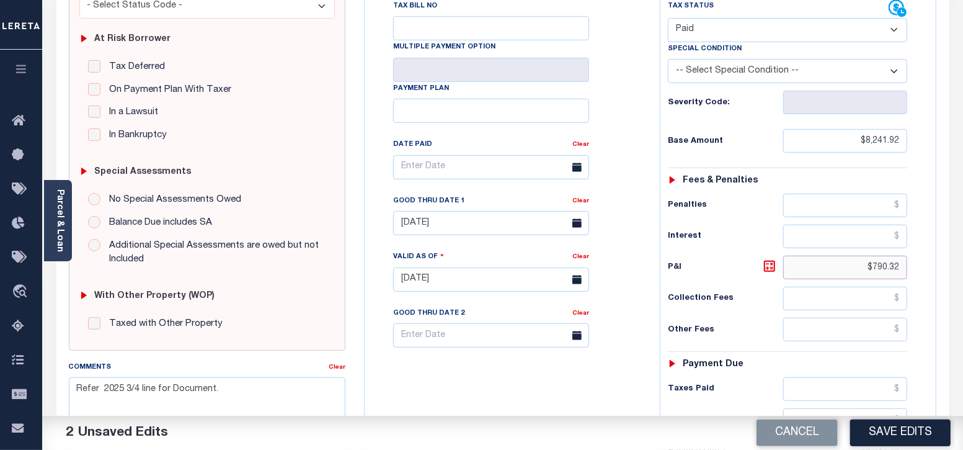
drag, startPoint x: 872, startPoint y: 264, endPoint x: 925, endPoint y: 265, distance: 53.3
click at [925, 265] on div "Tax Status Status" at bounding box center [792, 273] width 283 height 548
click at [507, 227] on body "Home Payment History Tax Line Detail" at bounding box center [481, 235] width 963 height 937
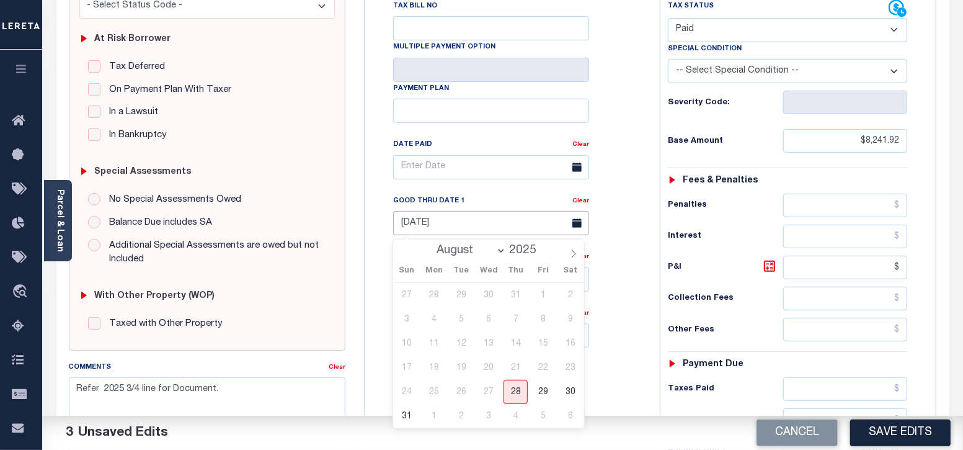
type input "$.00"
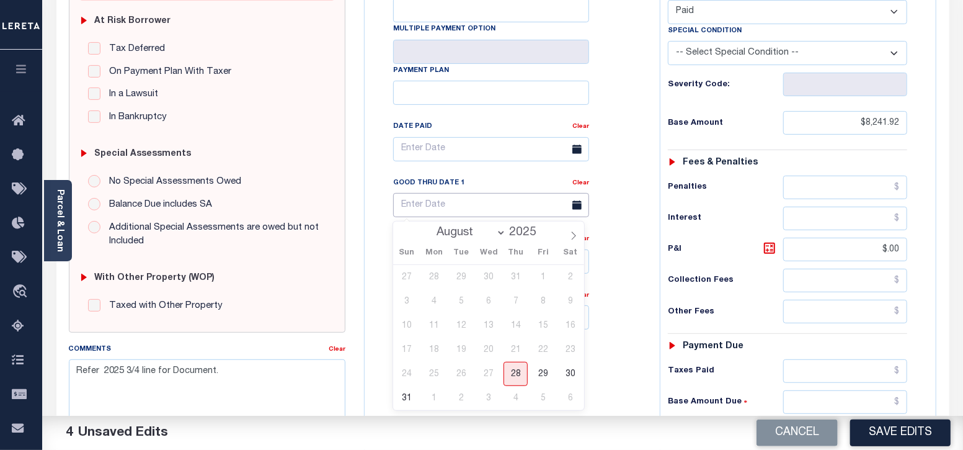
scroll to position [388, 0]
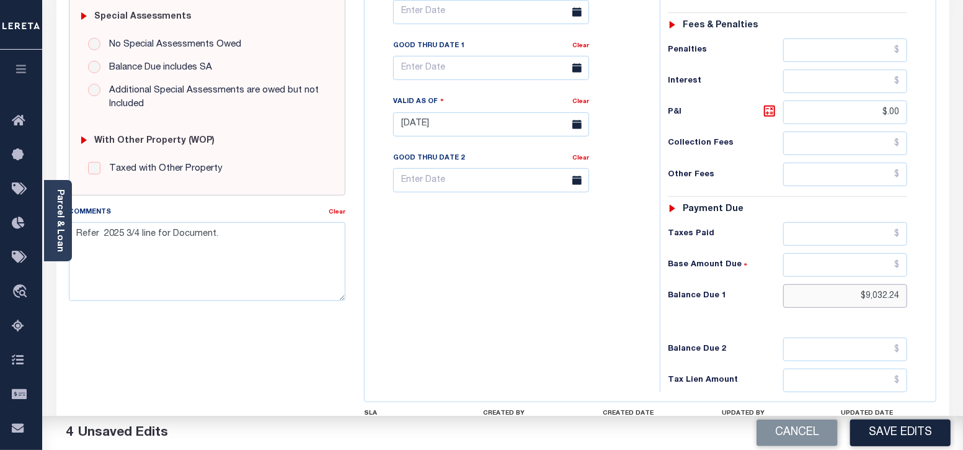
drag, startPoint x: 868, startPoint y: 291, endPoint x: 949, endPoint y: 295, distance: 80.7
click at [949, 295] on div "SPECIAL RISK NCE Date Clear" at bounding box center [502, 123] width 893 height 821
click at [549, 316] on div "Tax Bill No Multiple Payment Option Payment Plan Clear" at bounding box center [509, 118] width 283 height 548
type input "$0.00"
click at [899, 430] on button "Save Edits" at bounding box center [900, 432] width 100 height 27
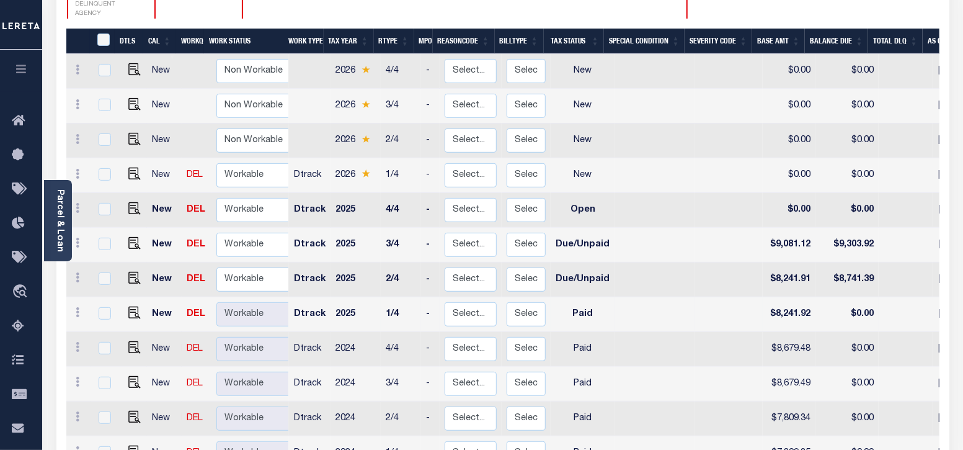
scroll to position [233, 0]
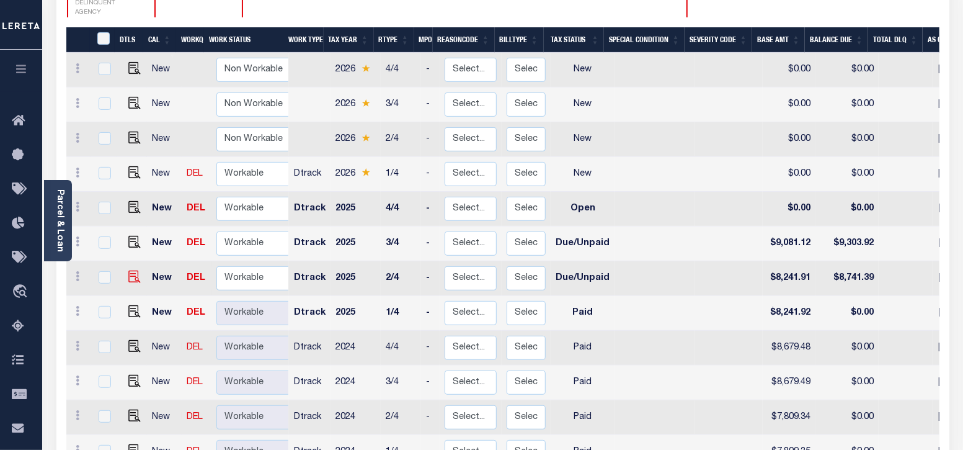
click at [130, 270] on img at bounding box center [134, 276] width 12 height 12
checkbox input "true"
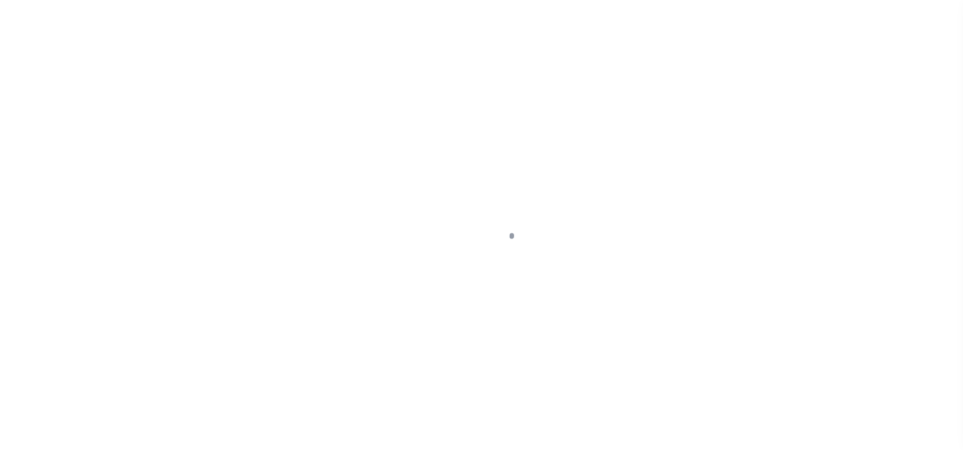
select select "DUE"
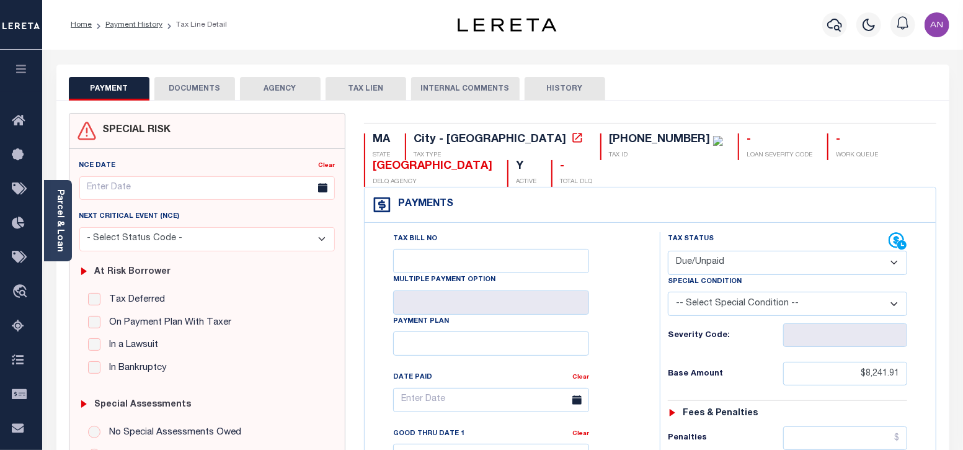
click at [208, 89] on button "DOCUMENTS" at bounding box center [194, 89] width 81 height 24
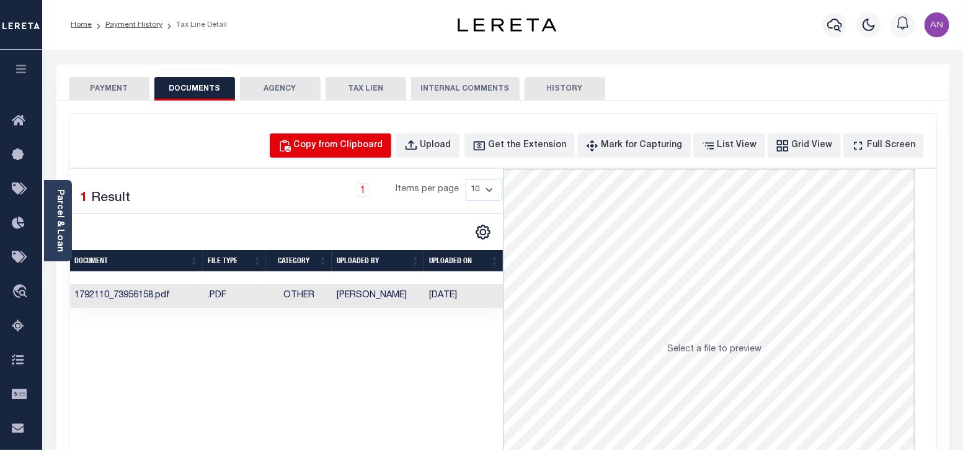
click at [357, 150] on div "Copy from Clipboard" at bounding box center [338, 146] width 89 height 14
select select "POP"
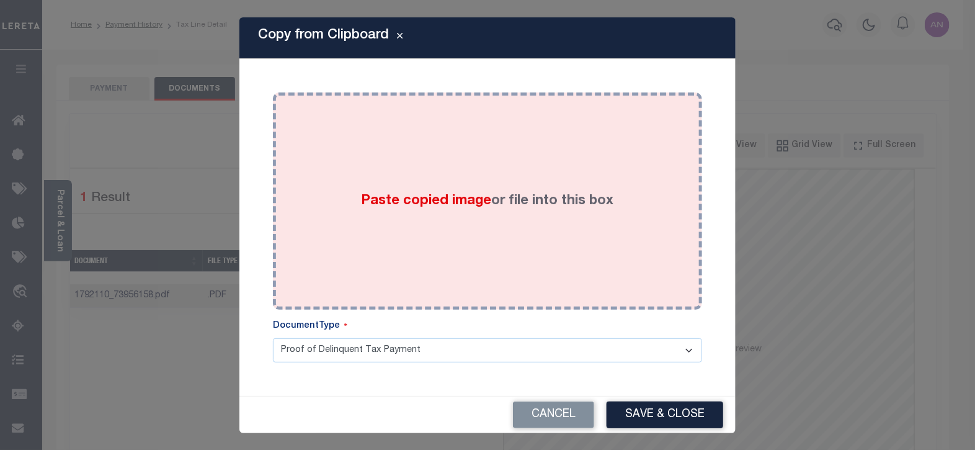
click at [479, 153] on div "Paste copied image or file into this box" at bounding box center [487, 201] width 411 height 198
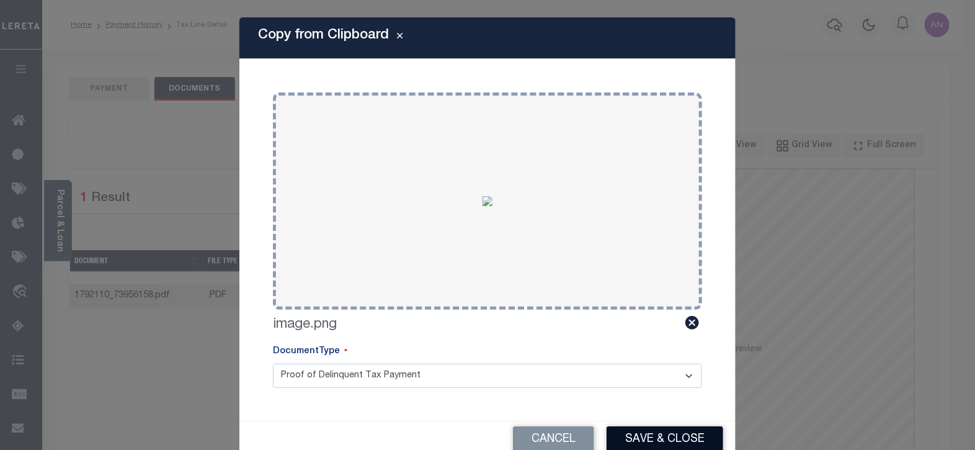
click at [659, 433] on button "Save & Close" at bounding box center [665, 439] width 117 height 27
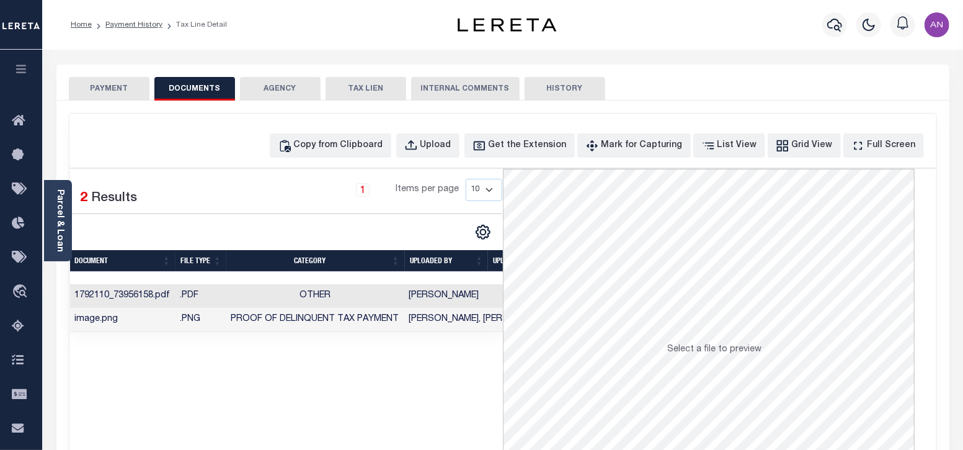
click at [103, 91] on button "PAYMENT" at bounding box center [109, 89] width 81 height 24
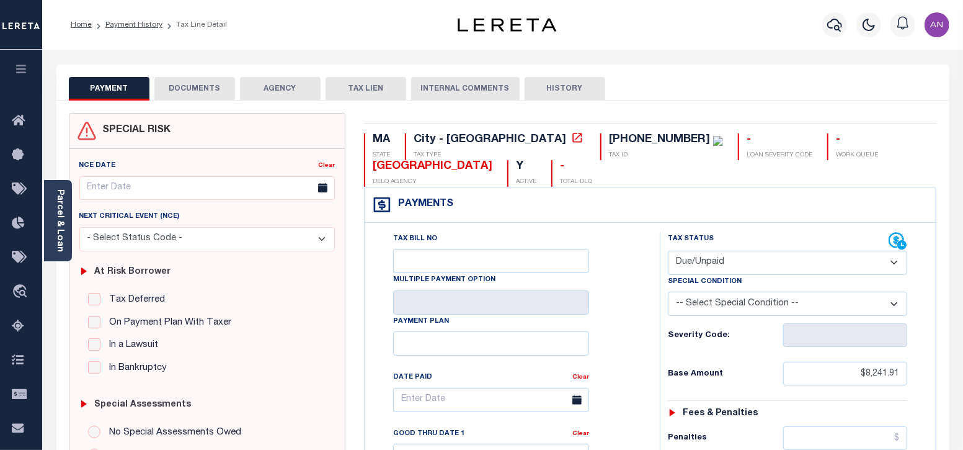
click at [750, 262] on select "- Select Status Code - Open Due/Unpaid Paid Incomplete No Tax Due Internal Refu…" at bounding box center [788, 263] width 240 height 24
select select "PYD"
click at [668, 251] on select "- Select Status Code - Open Due/Unpaid Paid Incomplete No Tax Due Internal Refu…" at bounding box center [788, 263] width 240 height 24
type input "[DATE]"
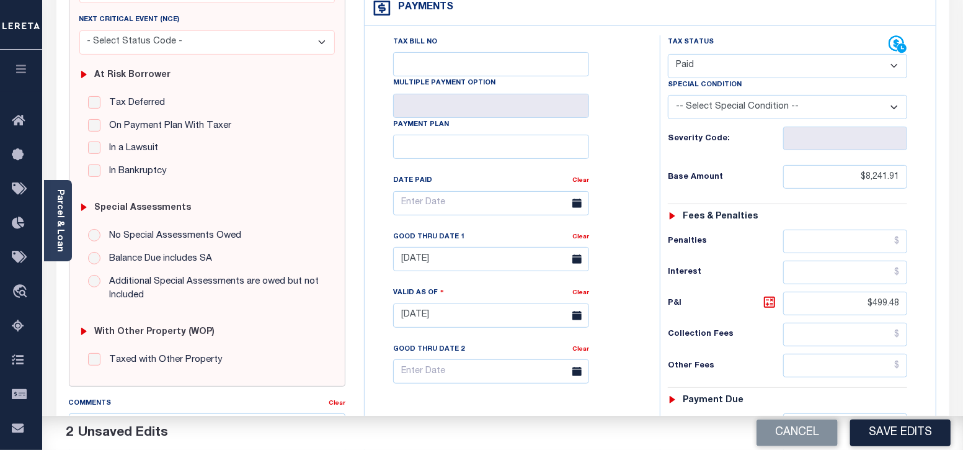
scroll to position [233, 0]
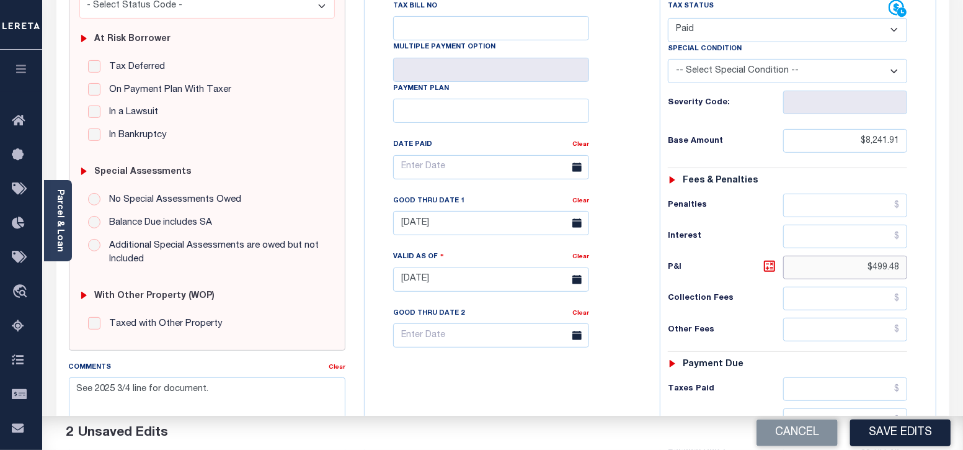
drag, startPoint x: 874, startPoint y: 269, endPoint x: 925, endPoint y: 262, distance: 51.4
click at [925, 262] on div "Tax Status Status" at bounding box center [792, 273] width 283 height 548
type input "$0.00"
click at [752, 315] on div "Tax Status Status - Select Status Code -" at bounding box center [792, 273] width 264 height 548
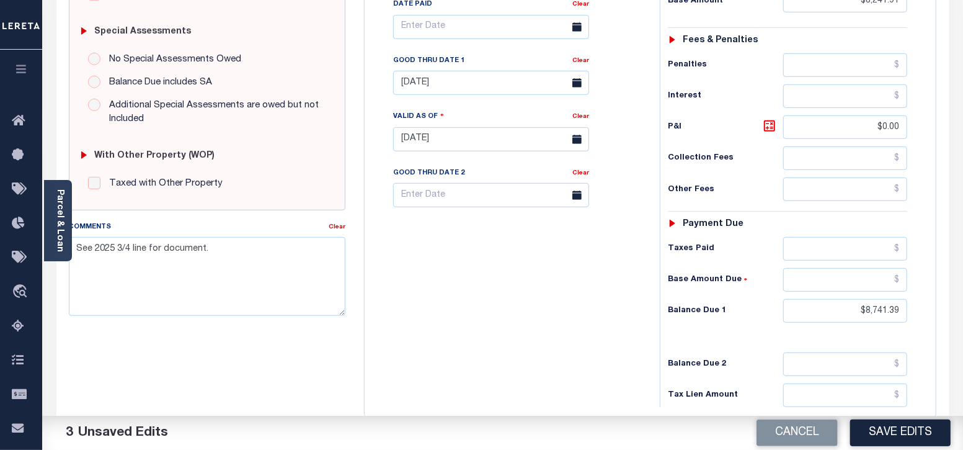
scroll to position [388, 0]
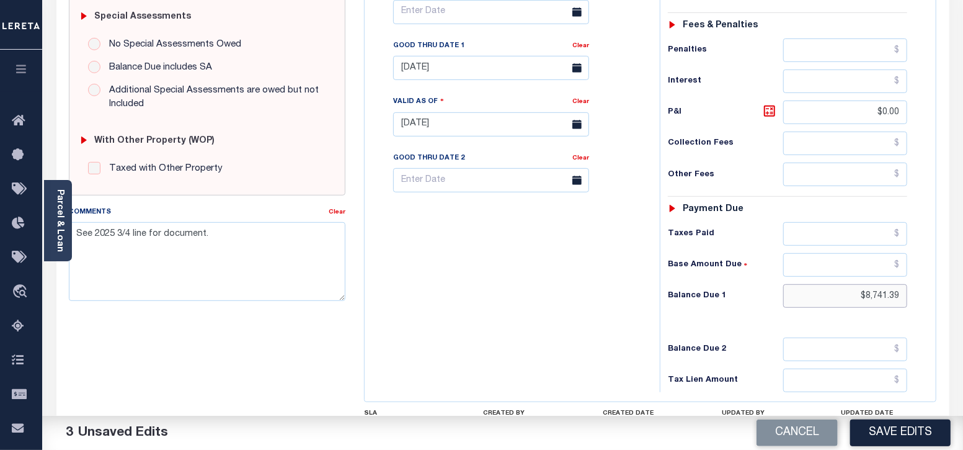
drag, startPoint x: 867, startPoint y: 294, endPoint x: 922, endPoint y: 294, distance: 55.2
click at [922, 294] on div "Tax Status Status - Select Status Code -" at bounding box center [792, 118] width 264 height 548
click at [560, 272] on div "Tax Bill No Multiple Payment Option Payment Plan Clear" at bounding box center [509, 118] width 283 height 548
type input "$0.00"
drag, startPoint x: 886, startPoint y: 113, endPoint x: 906, endPoint y: 113, distance: 19.8
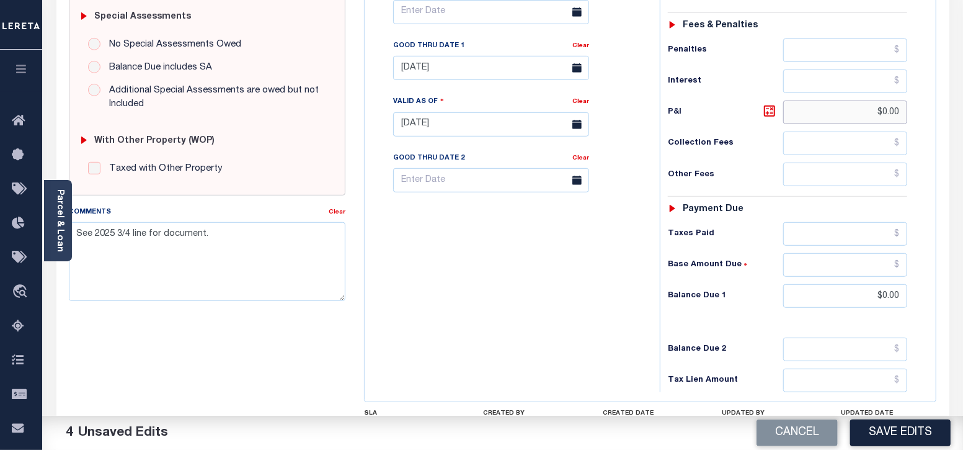
click at [906, 113] on input "$0.00" at bounding box center [845, 112] width 124 height 24
drag, startPoint x: 884, startPoint y: 110, endPoint x: 910, endPoint y: 110, distance: 26.0
click at [910, 110] on div "Tax Status Status - Select Status Code -" at bounding box center [792, 118] width 264 height 548
click at [471, 71] on body "Home Payment History Tax Line Detail" at bounding box center [481, 80] width 963 height 937
type input "$.00"
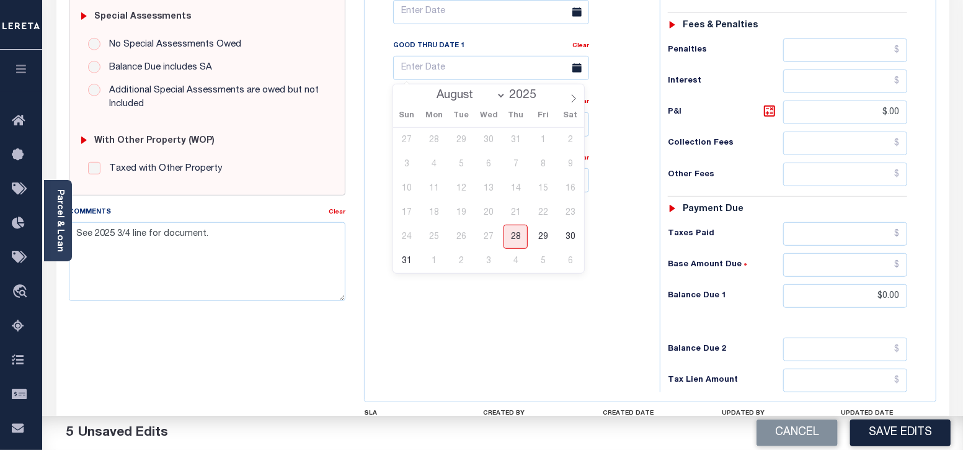
click at [501, 340] on div "Tax Bill No Multiple Payment Option Payment Plan Clear" at bounding box center [509, 118] width 283 height 548
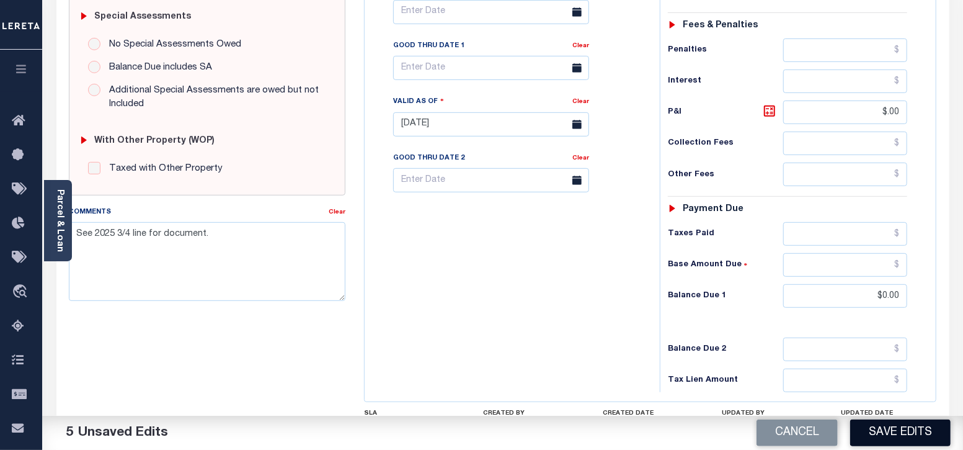
click at [892, 425] on button "Save Edits" at bounding box center [900, 432] width 100 height 27
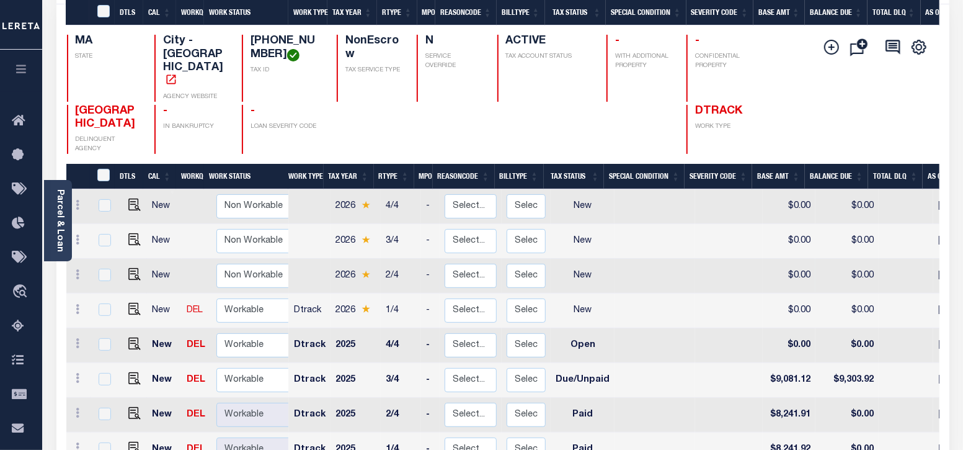
scroll to position [309, 0]
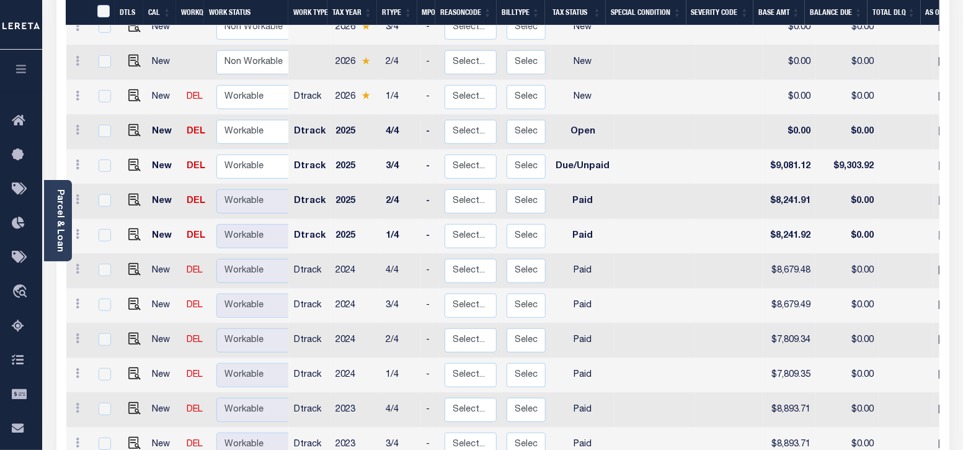
click at [132, 159] on img at bounding box center [134, 165] width 12 height 12
checkbox input "true"
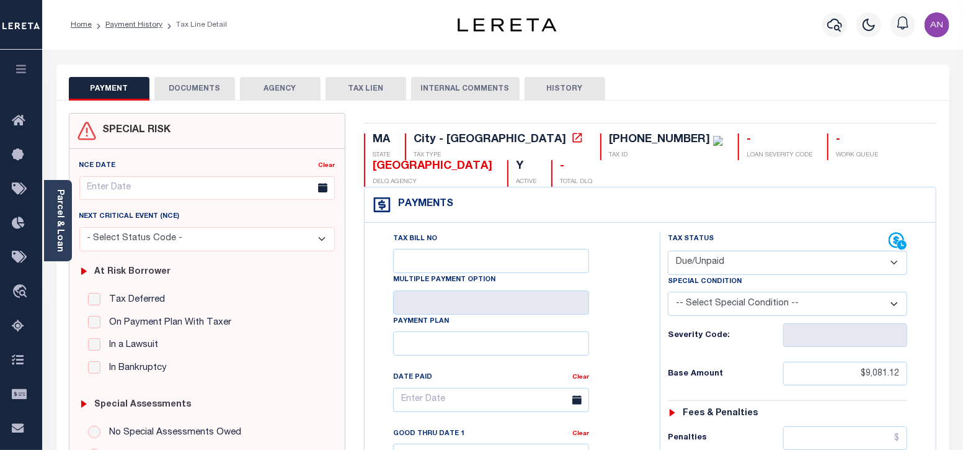
drag, startPoint x: 192, startPoint y: 88, endPoint x: 208, endPoint y: 86, distance: 16.8
click at [191, 88] on button "DOCUMENTS" at bounding box center [194, 89] width 81 height 24
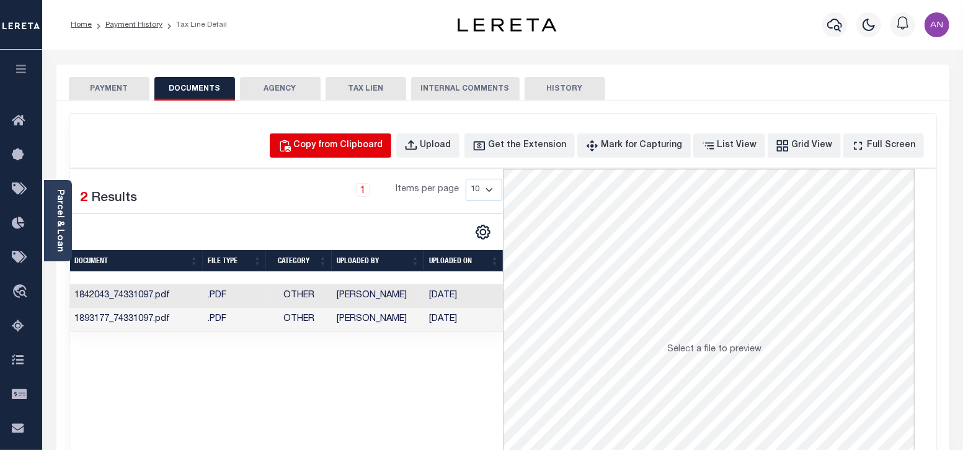
click at [360, 140] on div "Copy from Clipboard" at bounding box center [338, 146] width 89 height 14
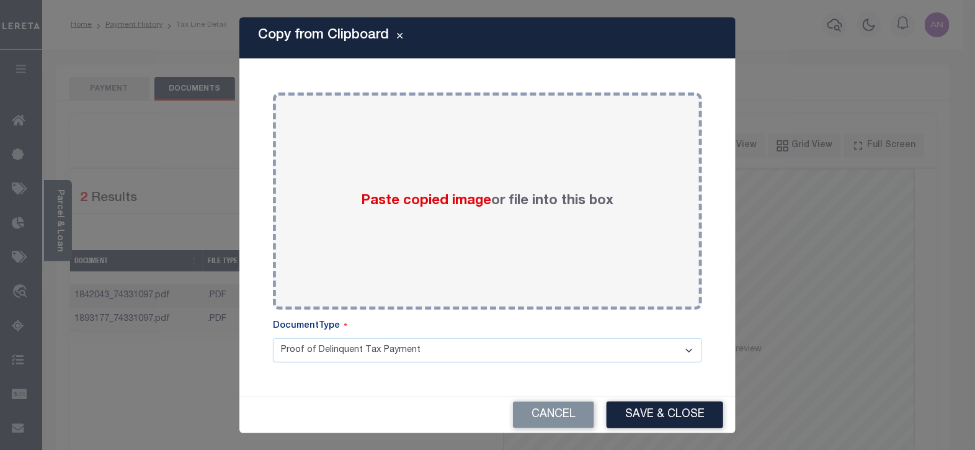
click at [354, 148] on div "Paste copied image or file into this box" at bounding box center [487, 201] width 411 height 198
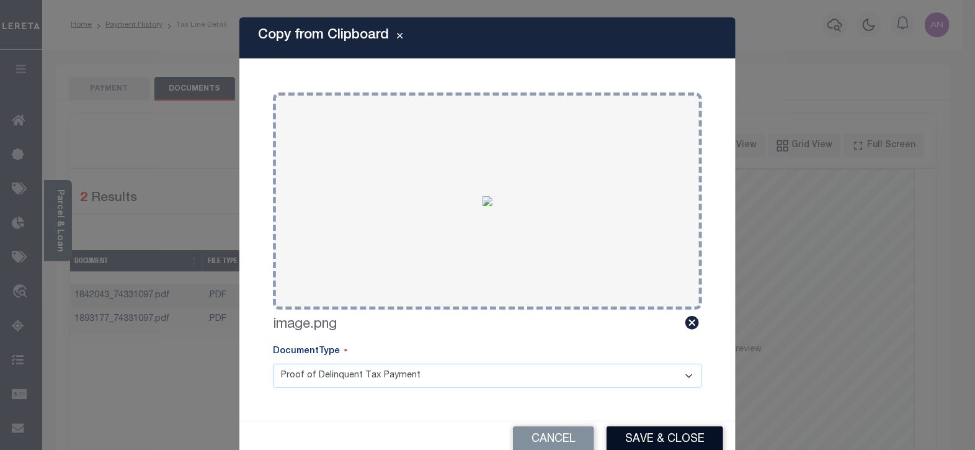
click at [619, 436] on button "Save & Close" at bounding box center [665, 439] width 117 height 27
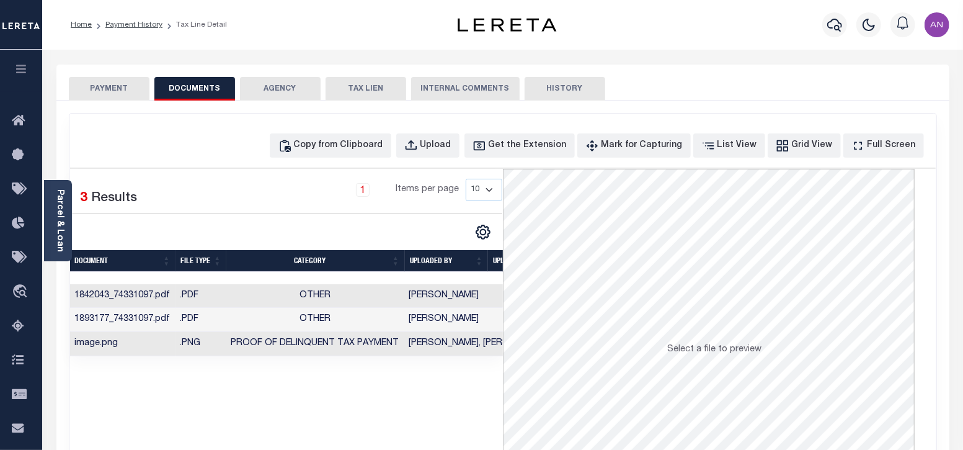
click at [109, 89] on button "PAYMENT" at bounding box center [109, 89] width 81 height 24
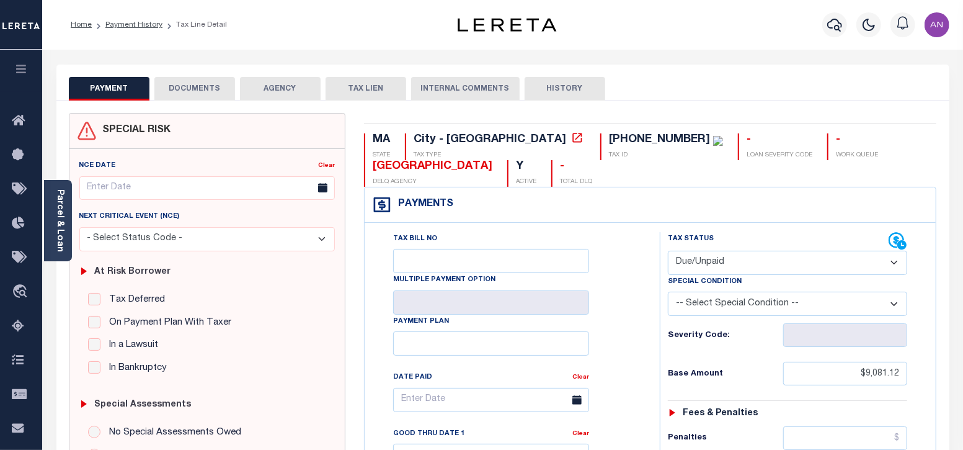
click at [745, 256] on select "- Select Status Code - Open Due/Unpaid Paid Incomplete No Tax Due Internal Refu…" at bounding box center [788, 263] width 240 height 24
select select "PYD"
click at [668, 251] on select "- Select Status Code - Open Due/Unpaid Paid Incomplete No Tax Due Internal Refu…" at bounding box center [788, 263] width 240 height 24
type input "[DATE]"
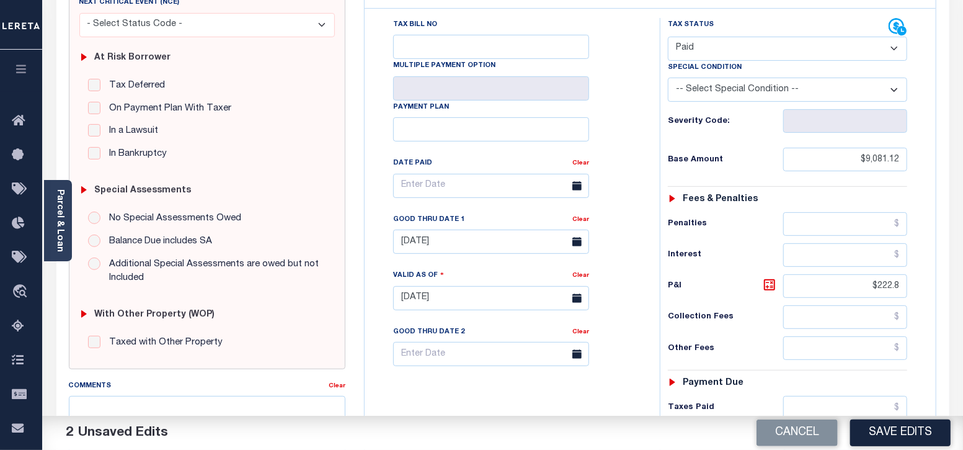
scroll to position [233, 0]
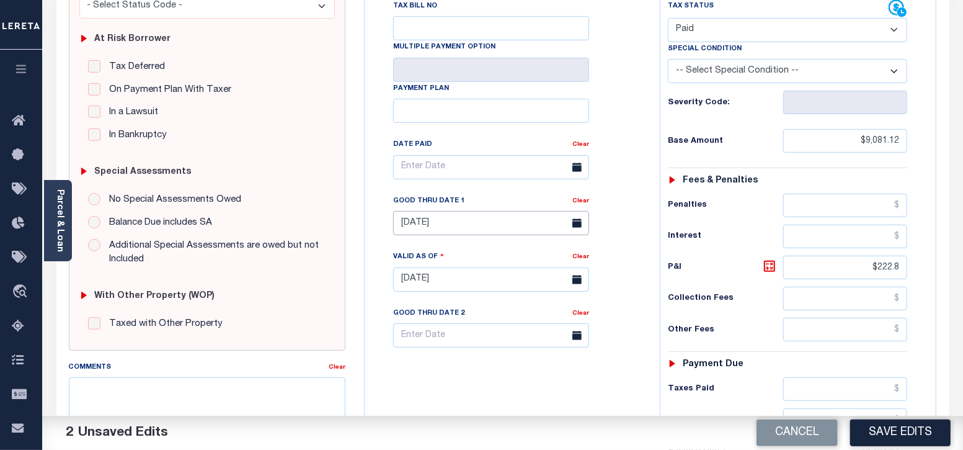
click at [458, 225] on input "[DATE]" at bounding box center [491, 223] width 196 height 24
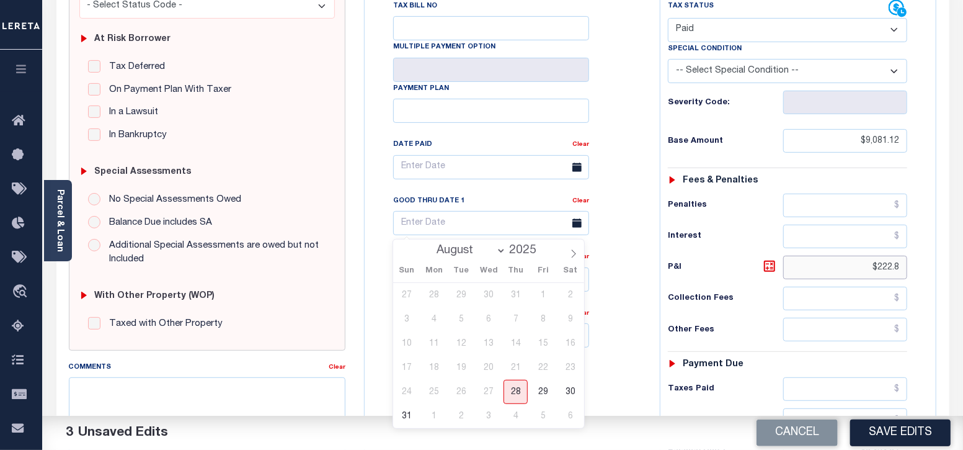
click at [925, 268] on div "Tax Status Status" at bounding box center [792, 273] width 283 height 548
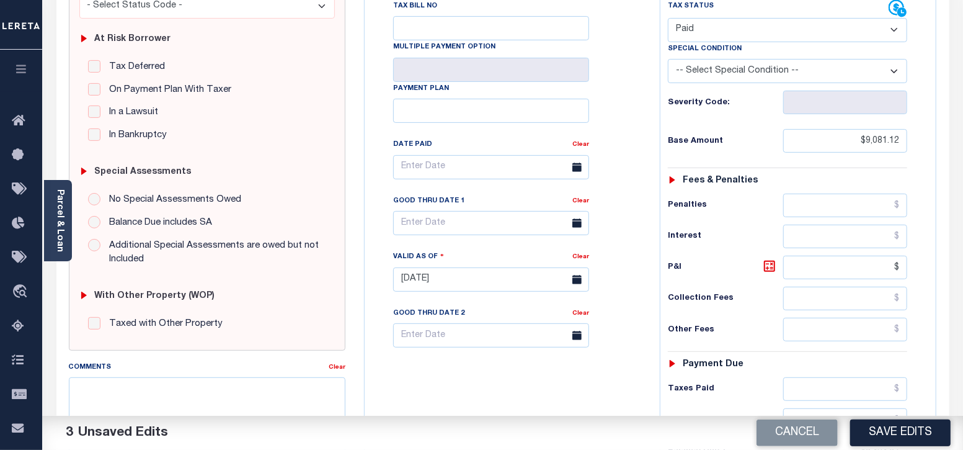
type input "$.00"
click at [761, 302] on div "Collection Fees" at bounding box center [788, 299] width 240 height 24
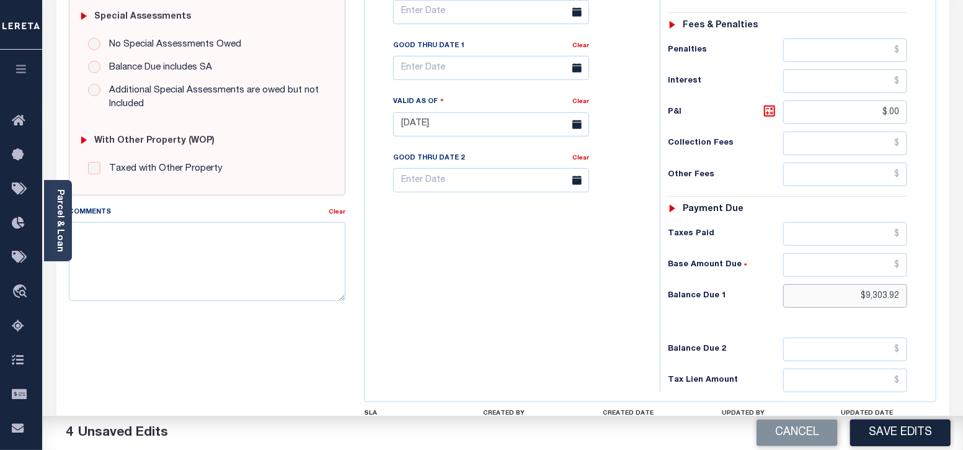
click at [921, 294] on div "Tax Status Status - Select Status Code -" at bounding box center [792, 118] width 264 height 548
click at [771, 344] on h6 "Balance Due 2" at bounding box center [726, 349] width 116 height 10
type input "$0.00"
click at [874, 434] on button "Save Edits" at bounding box center [900, 432] width 100 height 27
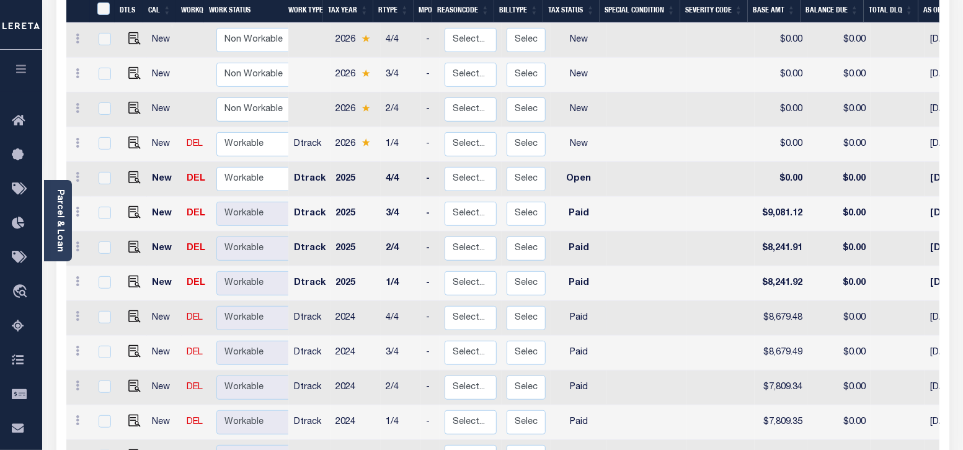
scroll to position [154, 0]
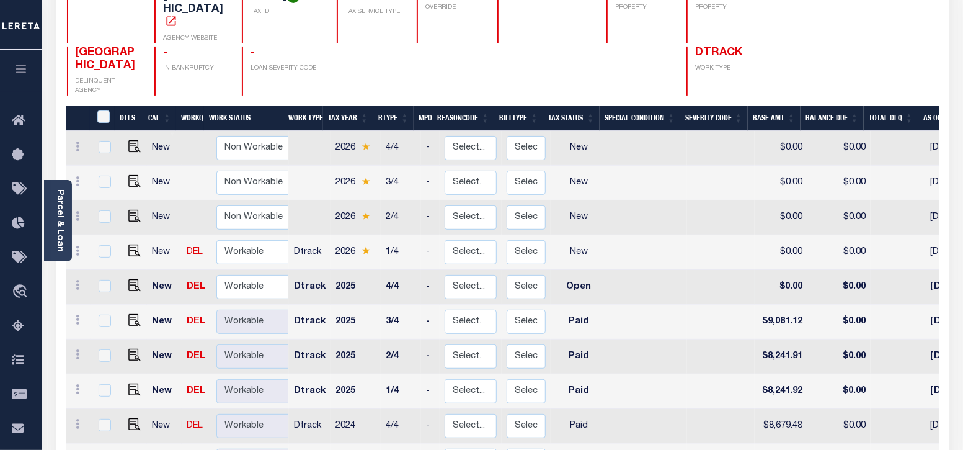
click at [132, 279] on img at bounding box center [134, 285] width 12 height 12
checkbox input "true"
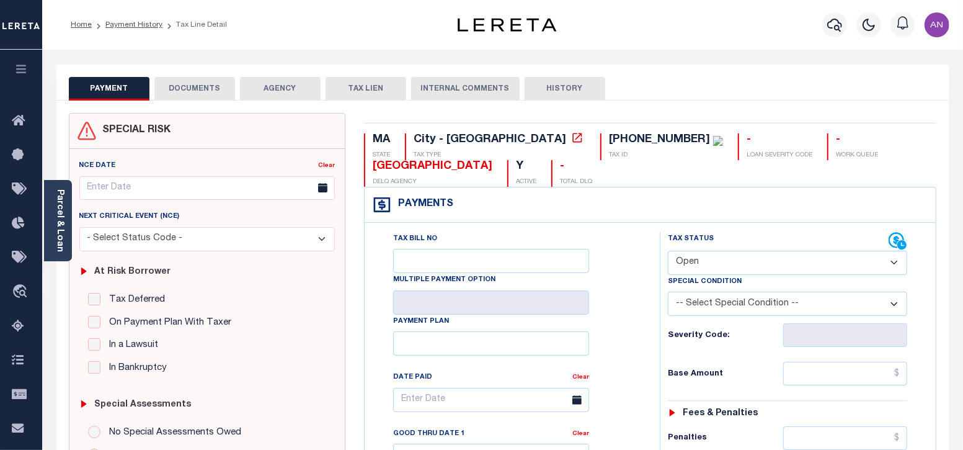
click at [698, 260] on select "- Select Status Code - Open Due/Unpaid Paid Incomplete No Tax Due Internal Refu…" at bounding box center [788, 263] width 240 height 24
click at [623, 283] on div "Tax Bill No Multiple Payment Option Payment Plan Clear" at bounding box center [509, 406] width 264 height 348
click at [682, 263] on select "- Select Status Code - Open Due/Unpaid Paid Incomplete No Tax Due Internal Refu…" at bounding box center [788, 263] width 240 height 24
select select "DUE"
click at [668, 251] on select "- Select Status Code - Open Due/Unpaid Paid Incomplete No Tax Due Internal Refu…" at bounding box center [788, 263] width 240 height 24
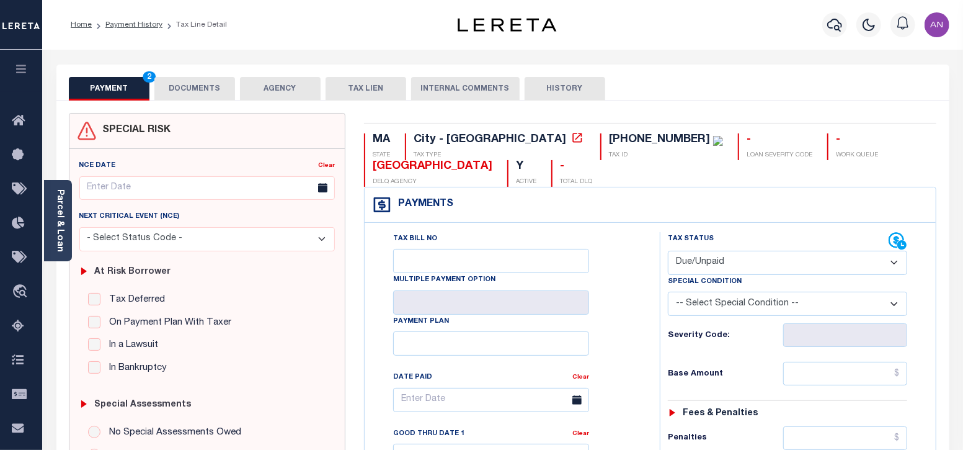
type input "[DATE]"
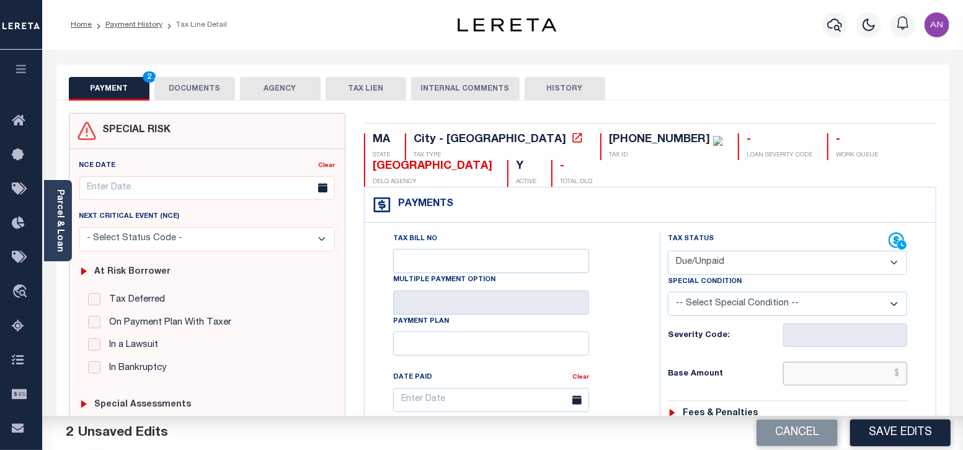
click at [816, 380] on input "text" at bounding box center [845, 374] width 124 height 24
paste input "9,076.11"
type input "$9,076.11"
click at [630, 380] on div "Tax Bill No Multiple Payment Option Payment Plan Clear" at bounding box center [509, 406] width 264 height 348
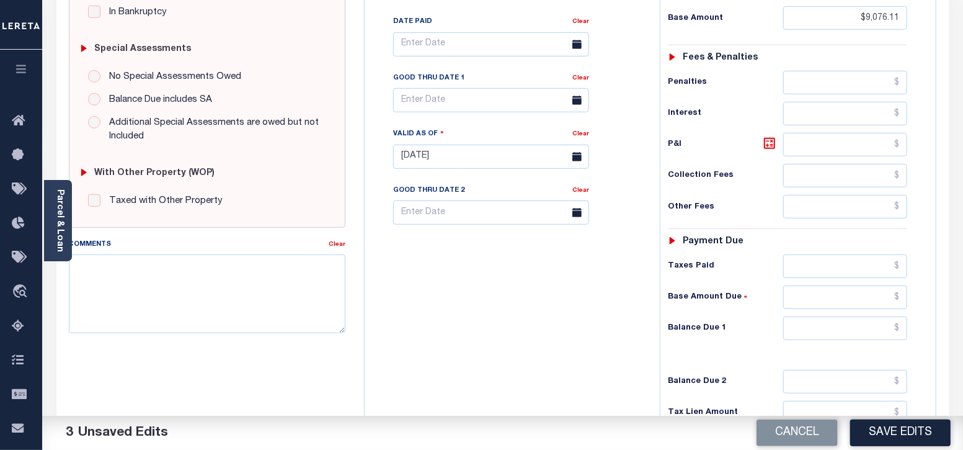
scroll to position [388, 0]
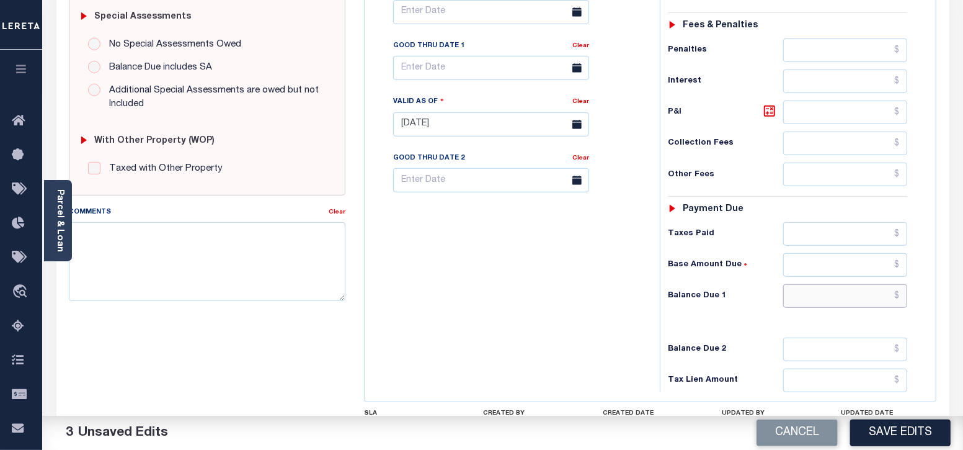
click at [845, 296] on input "text" at bounding box center [845, 296] width 124 height 24
paste input "37,977.08"
type input "$37,977.08"
click at [617, 290] on div "Tax Bill No Multiple Payment Option Payment Plan Clear" at bounding box center [509, 118] width 283 height 548
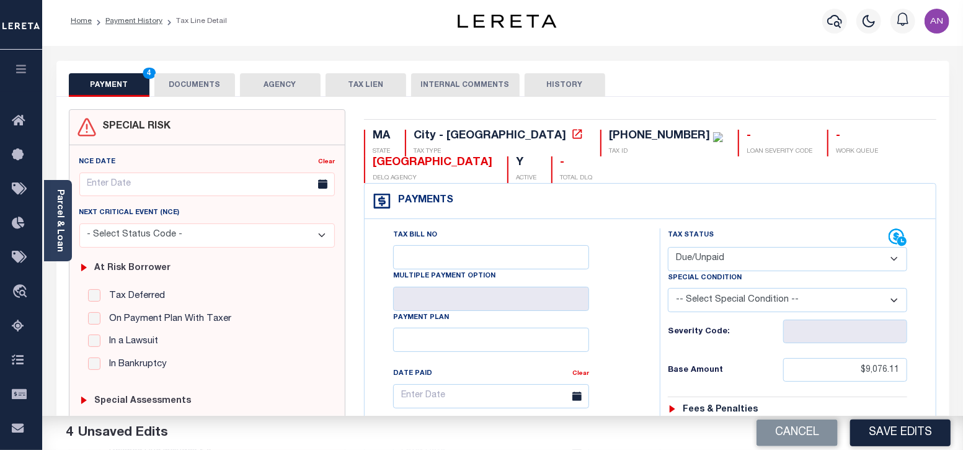
scroll to position [0, 0]
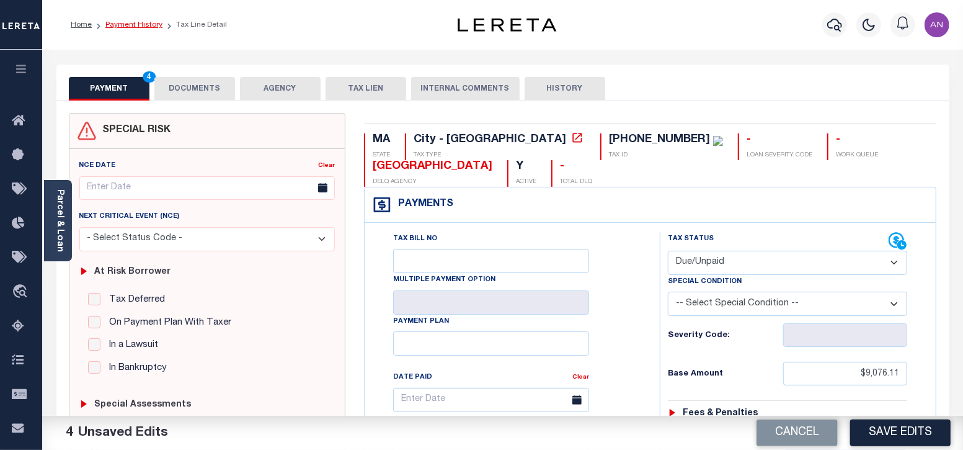
click at [133, 28] on link "Payment History" at bounding box center [133, 24] width 57 height 7
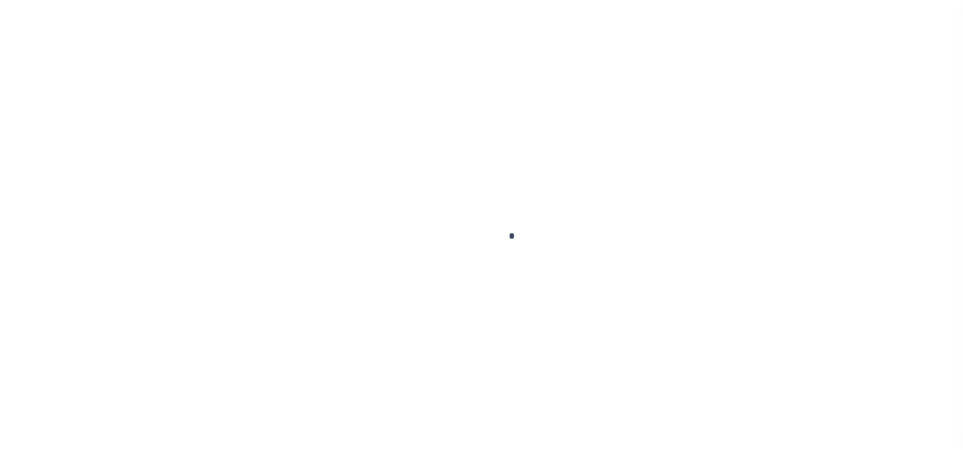
select select "OP2"
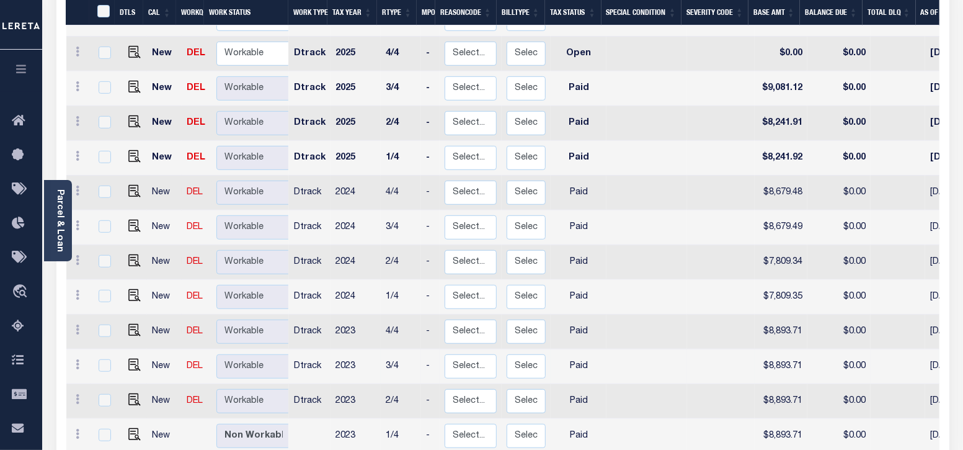
scroll to position [620, 0]
